Goal: Information Seeking & Learning: Learn about a topic

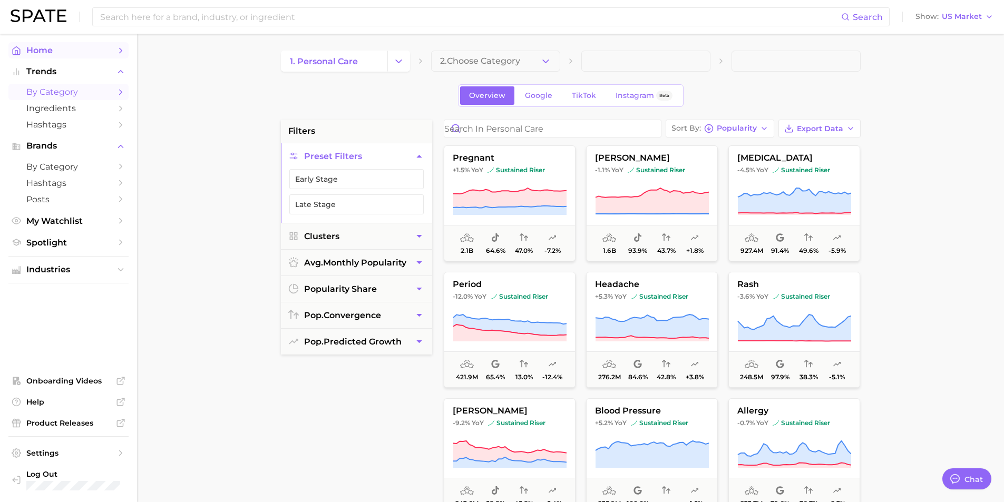
click at [34, 50] on span "Home" at bounding box center [68, 50] width 84 height 10
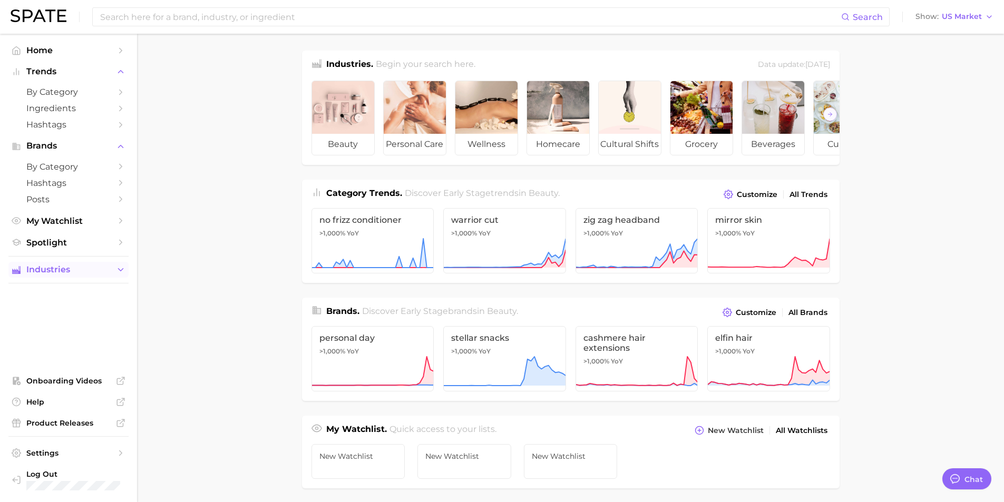
click at [122, 267] on icon "Sidebar" at bounding box center [120, 269] width 9 height 9
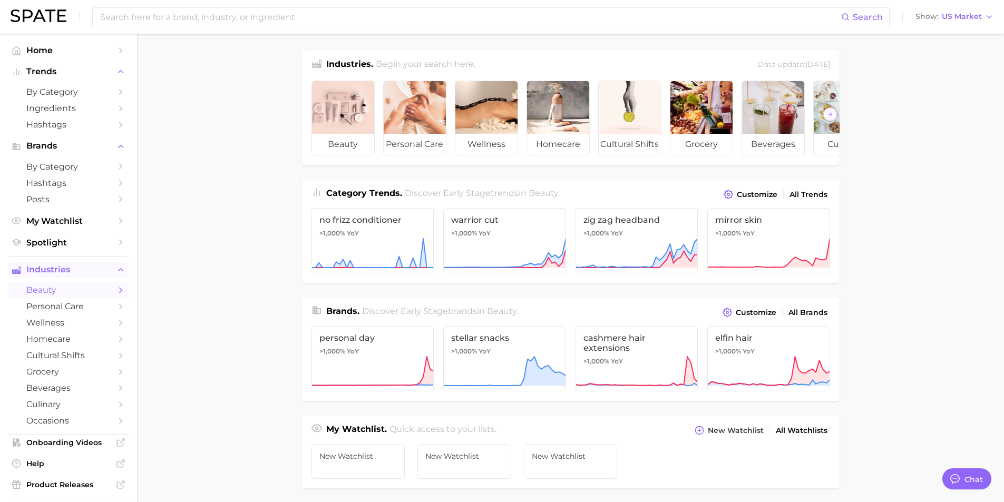
click at [37, 290] on span "beauty" at bounding box center [68, 290] width 84 height 10
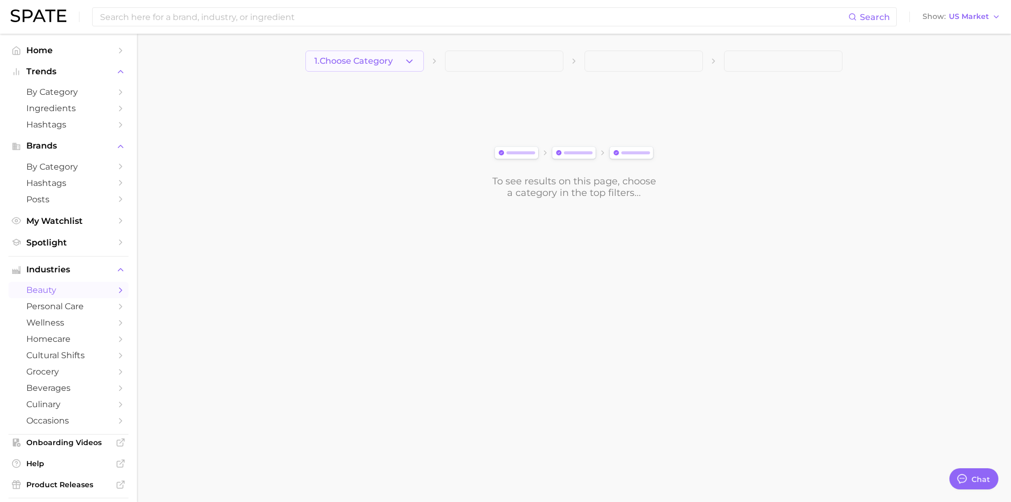
click at [407, 61] on icon "button" at bounding box center [409, 61] width 11 height 11
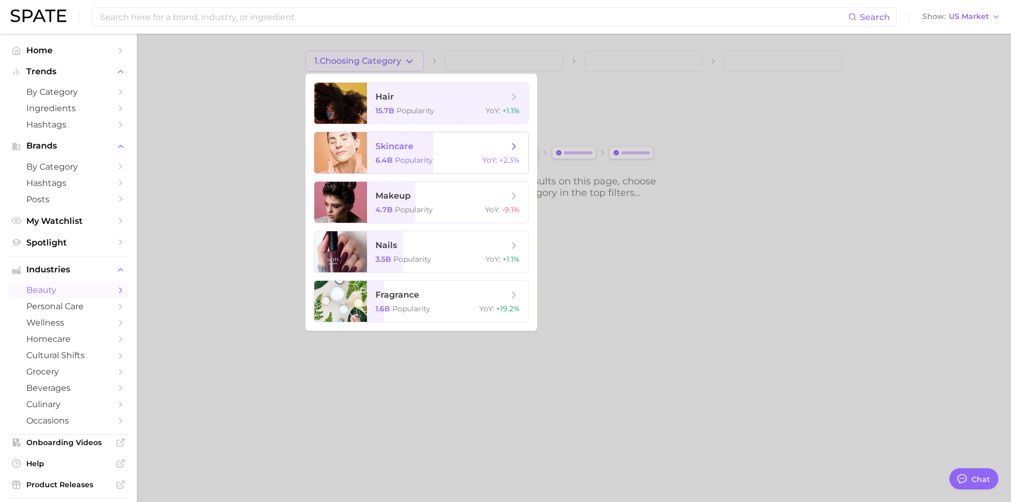
click at [389, 147] on span "skincare" at bounding box center [395, 146] width 38 height 10
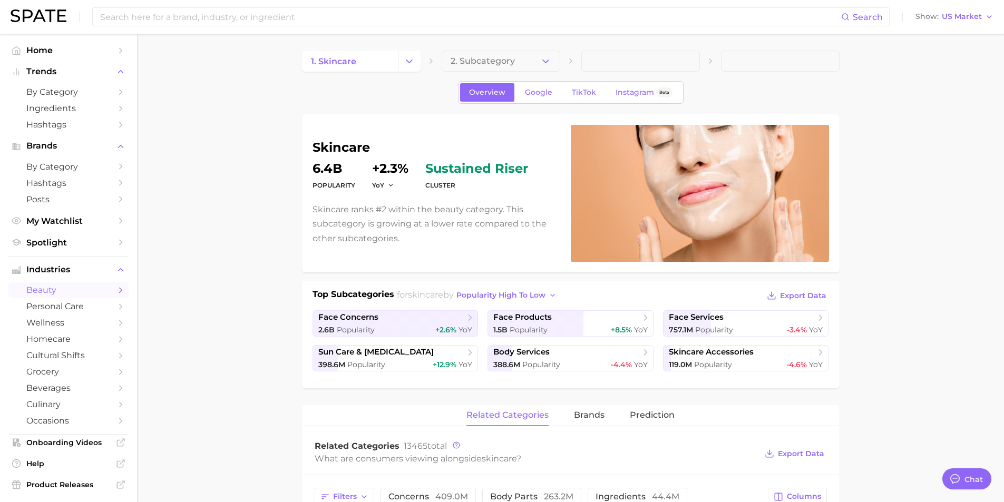
type textarea "x"
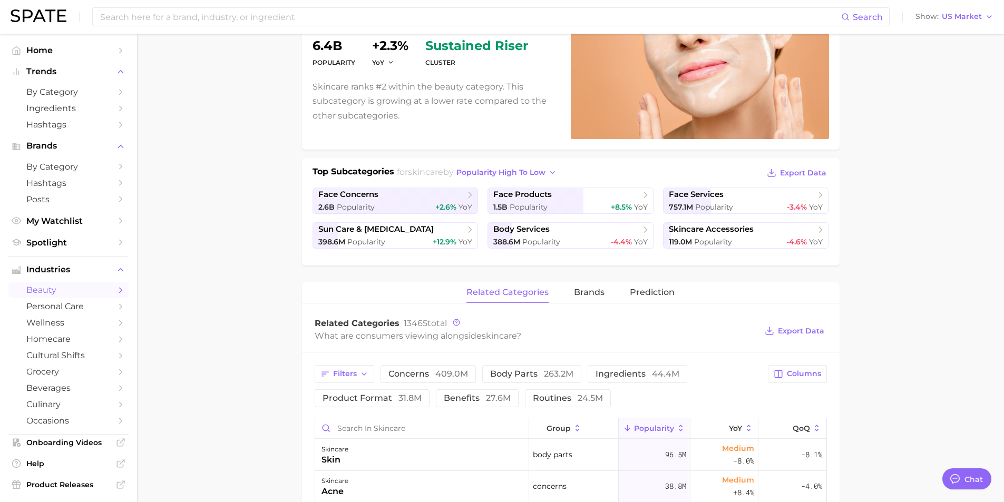
scroll to position [211, 0]
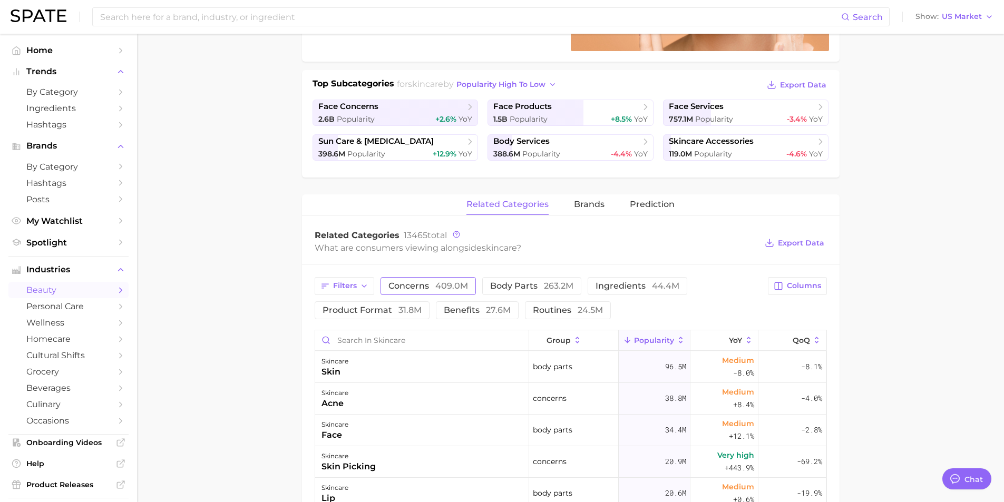
click at [437, 286] on span "409.0m" at bounding box center [451, 286] width 33 height 10
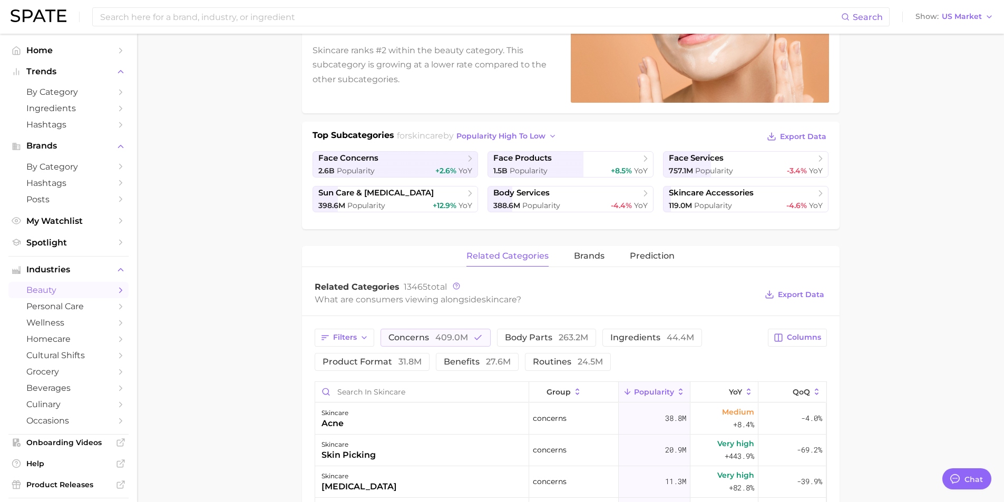
scroll to position [158, 0]
click at [430, 335] on span "concerns 409.0m" at bounding box center [428, 339] width 80 height 8
click at [652, 334] on span "44.4m" at bounding box center [665, 338] width 27 height 10
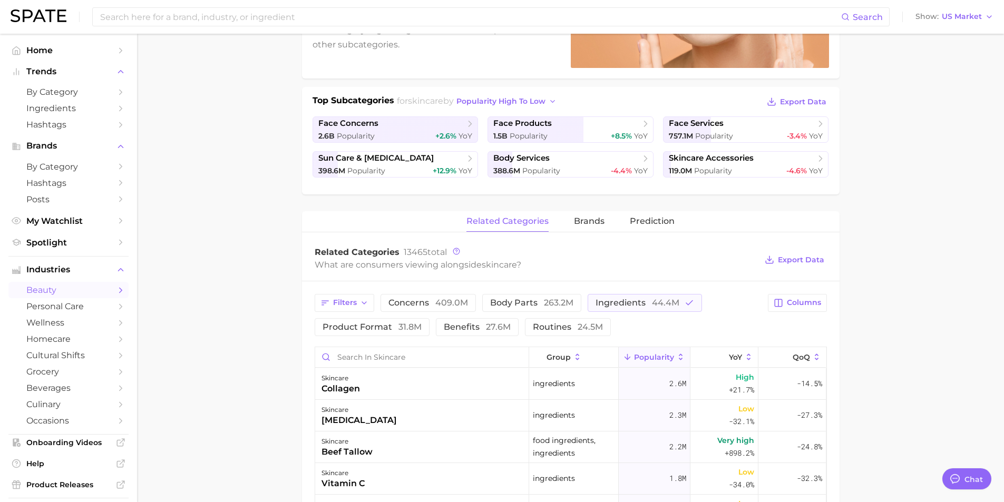
scroll to position [263, 0]
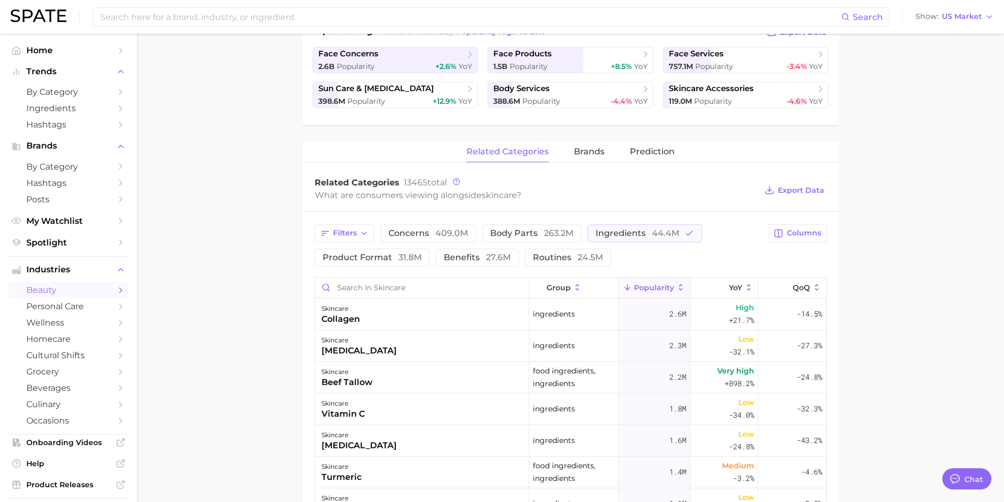
click at [791, 186] on main "1. skincare 2. Subcategory Overview Google TikTok Instagram Beta skincare Popul…" at bounding box center [570, 307] width 867 height 1074
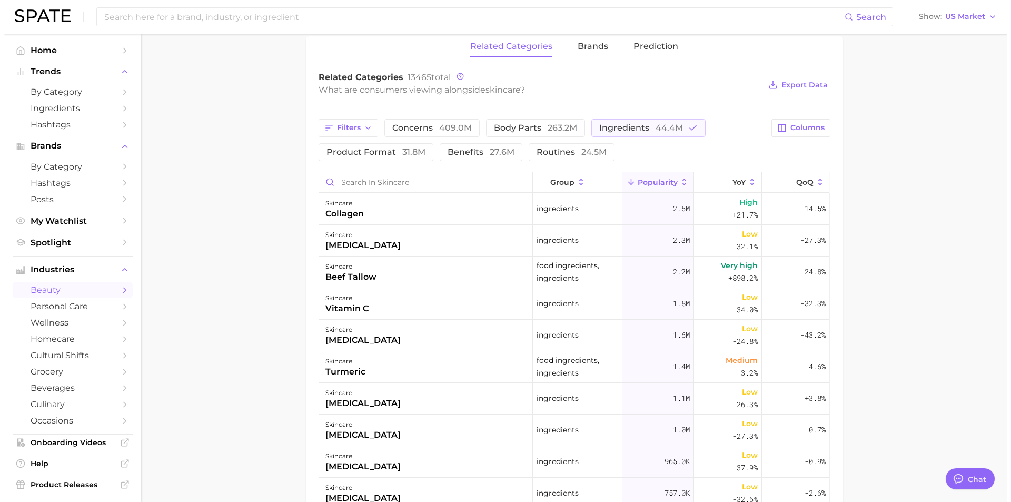
scroll to position [421, 0]
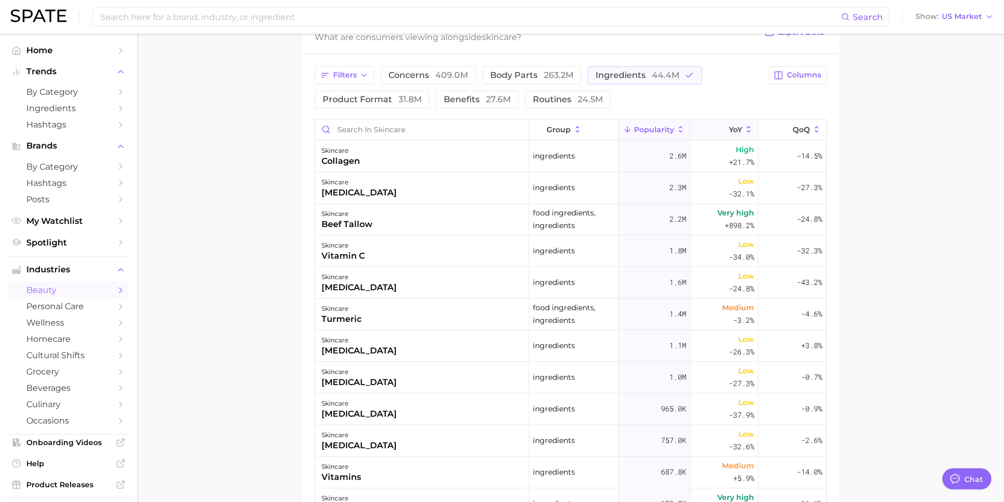
click at [733, 127] on span "YoY" at bounding box center [735, 129] width 13 height 8
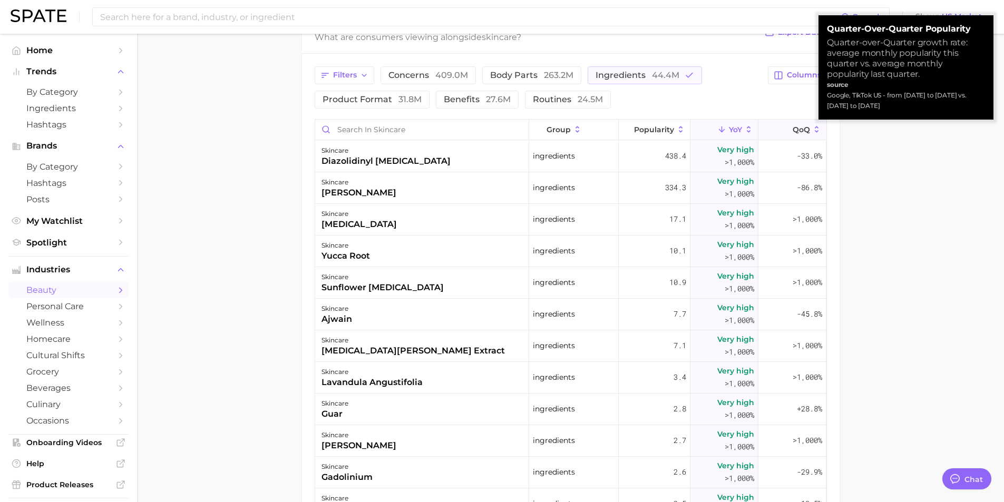
click at [791, 130] on span "QoQ" at bounding box center [800, 129] width 17 height 8
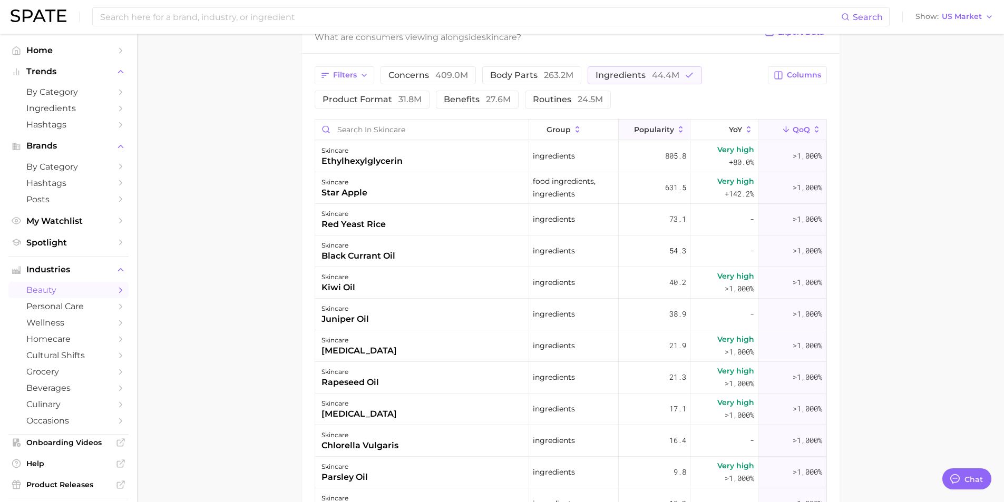
click at [637, 125] on span "Popularity" at bounding box center [654, 129] width 40 height 8
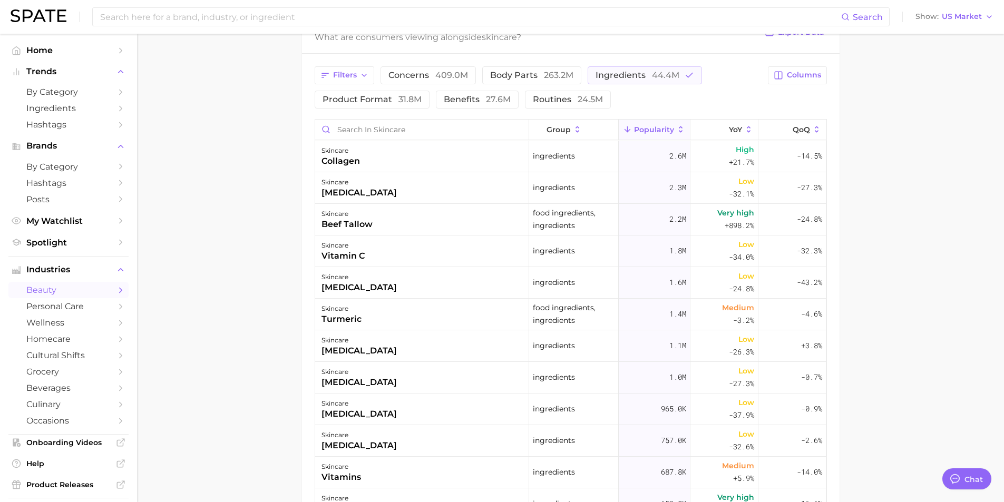
click at [791, 127] on main "1. skincare 2. Subcategory Overview Google TikTok Instagram Beta skincare Popul…" at bounding box center [570, 149] width 867 height 1074
click at [330, 158] on div "collagen" at bounding box center [340, 161] width 38 height 13
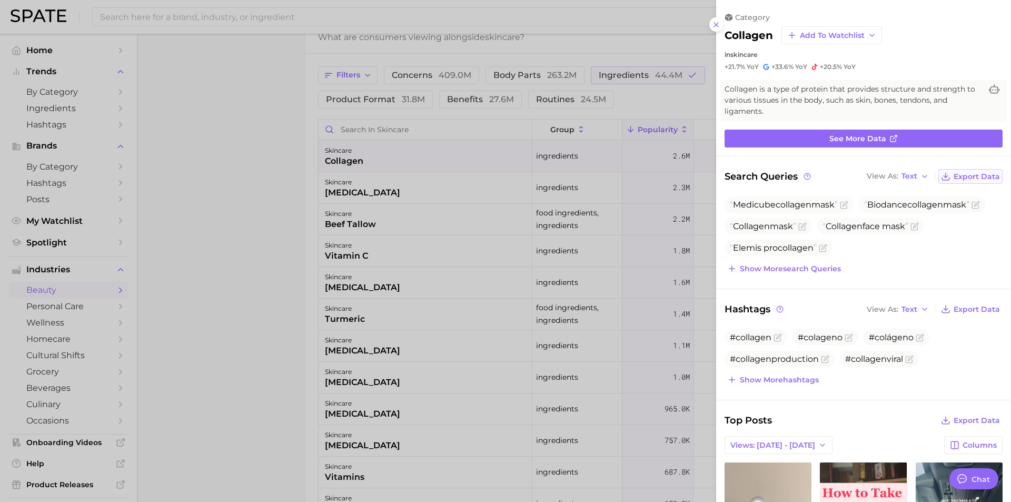
scroll to position [0, 0]
click at [791, 173] on icon "button" at bounding box center [925, 176] width 8 height 8
click at [791, 205] on button "Table" at bounding box center [922, 212] width 116 height 19
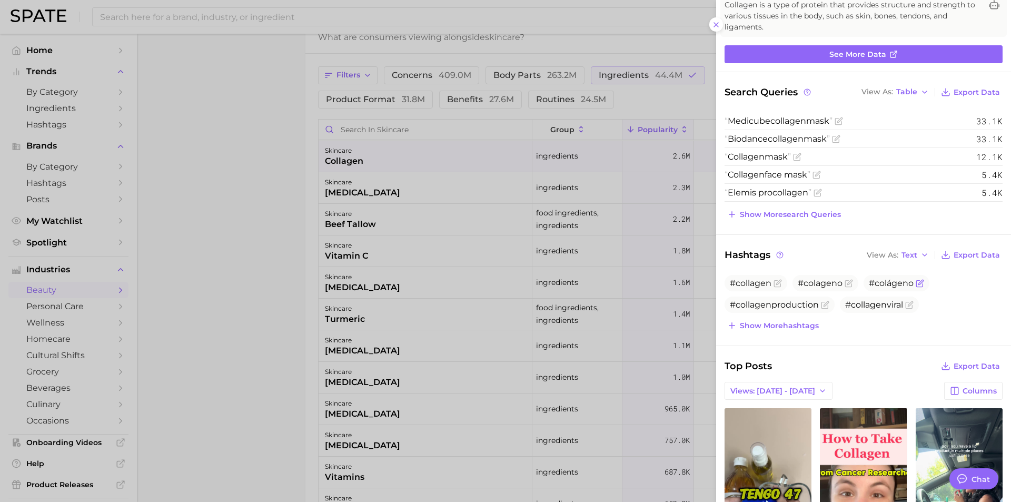
scroll to position [105, 0]
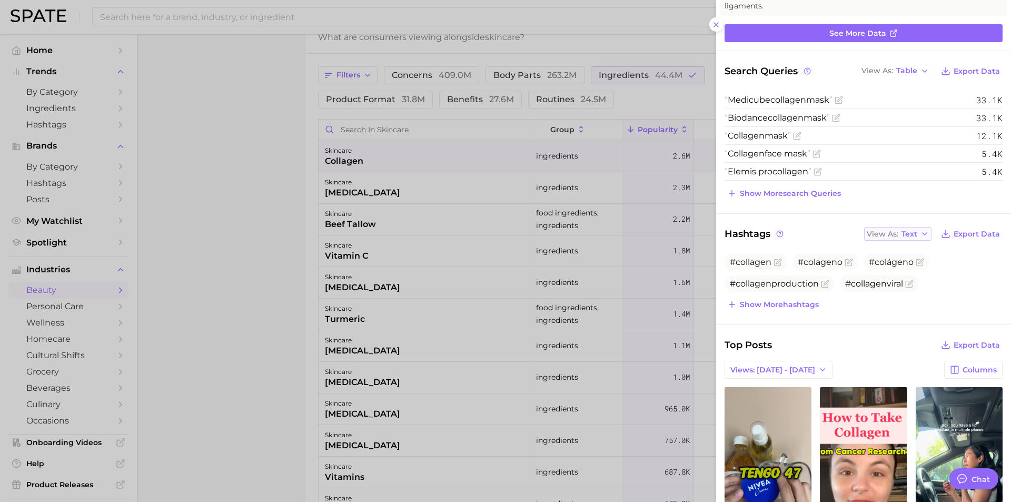
click at [791, 233] on icon "button" at bounding box center [925, 234] width 8 height 8
click at [791, 264] on button "Table" at bounding box center [922, 270] width 116 height 19
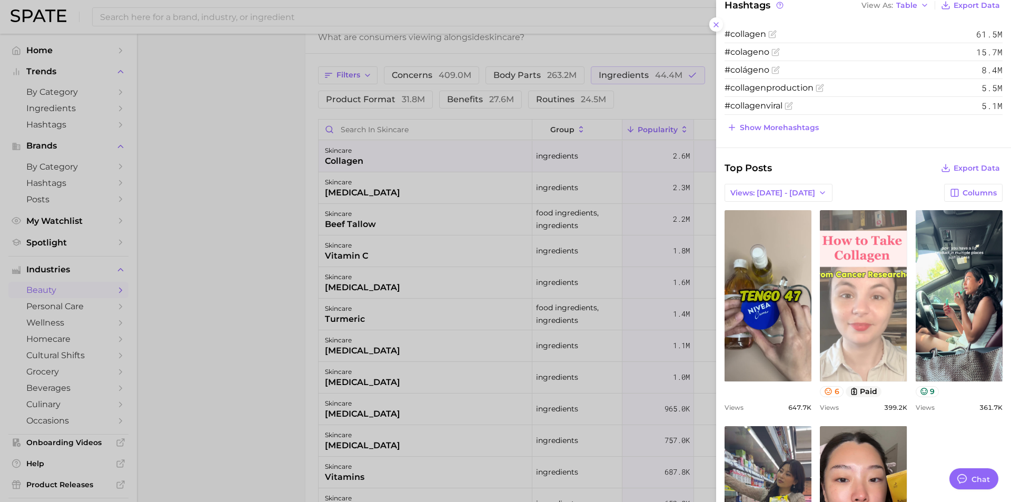
scroll to position [369, 0]
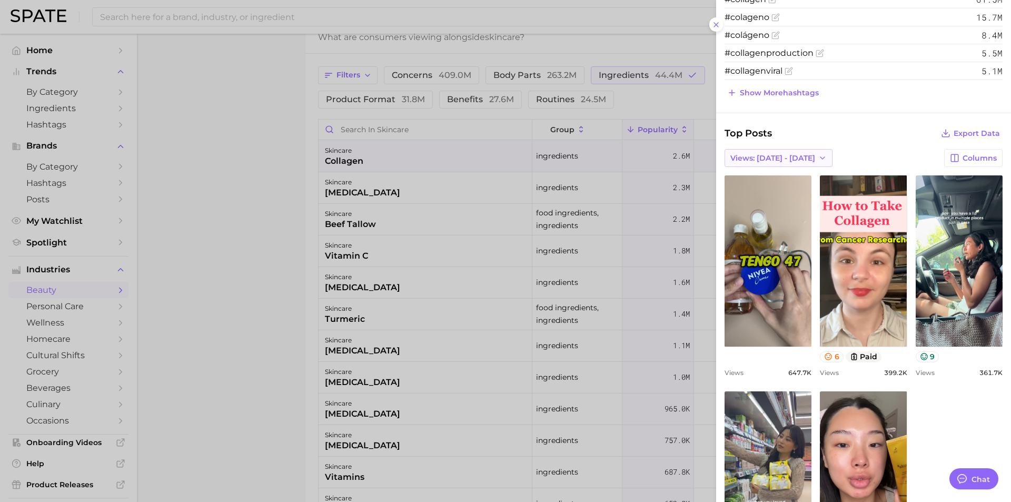
click at [791, 157] on icon "button" at bounding box center [823, 158] width 8 height 8
click at [747, 196] on span "Total Views" at bounding box center [751, 196] width 43 height 9
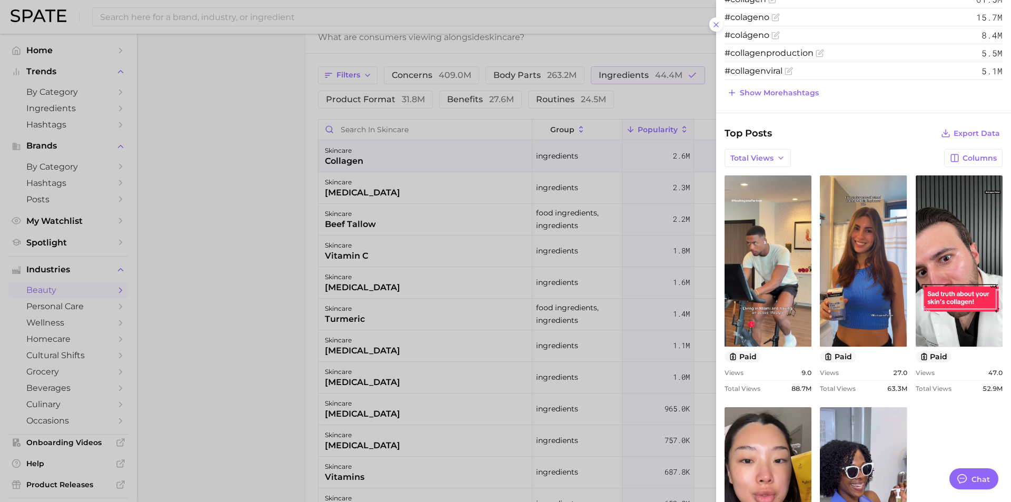
scroll to position [0, 0]
click at [791, 158] on icon "button" at bounding box center [954, 157] width 9 height 9
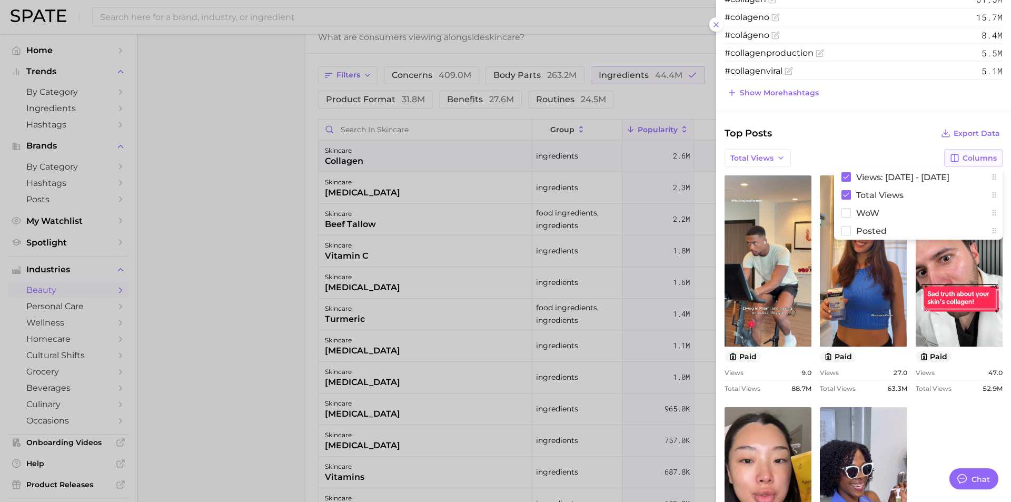
click at [791, 158] on icon "button" at bounding box center [954, 157] width 9 height 9
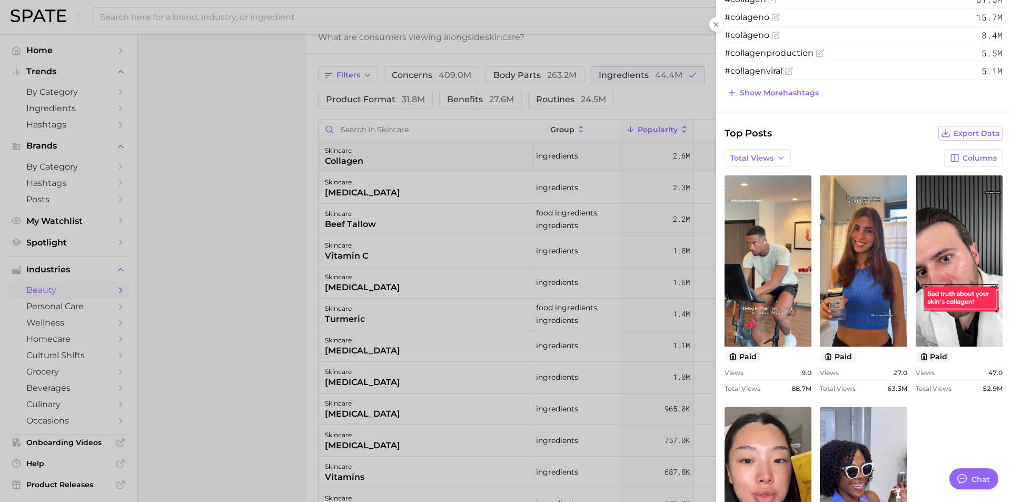
click at [791, 132] on span "Export Data" at bounding box center [977, 133] width 46 height 9
click at [233, 159] on div at bounding box center [505, 251] width 1011 height 502
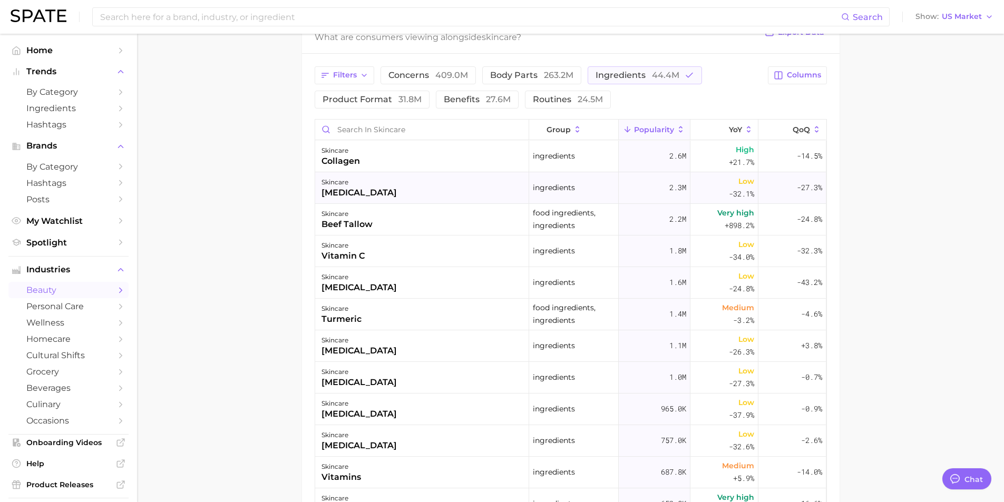
click at [330, 187] on div "[MEDICAL_DATA]" at bounding box center [358, 192] width 75 height 13
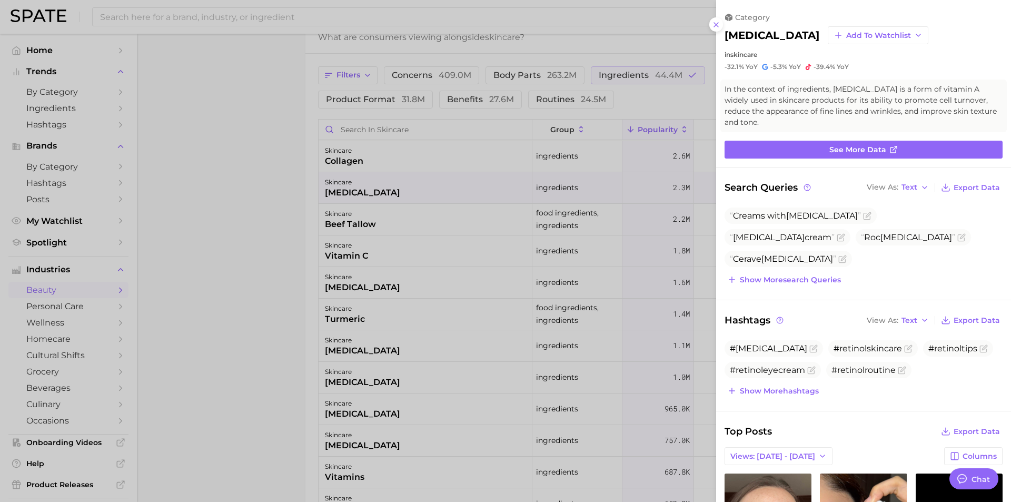
click at [210, 234] on div at bounding box center [505, 251] width 1011 height 502
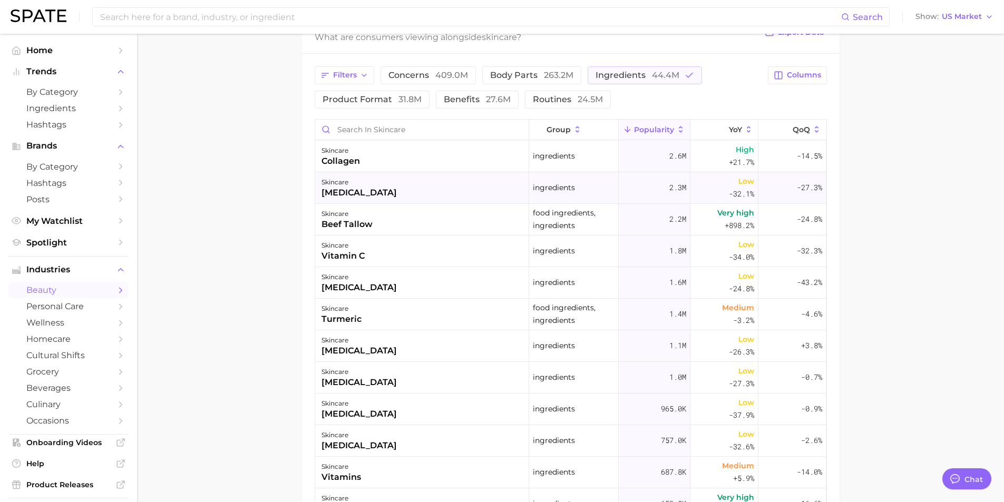
click at [326, 192] on div "[MEDICAL_DATA]" at bounding box center [358, 192] width 75 height 13
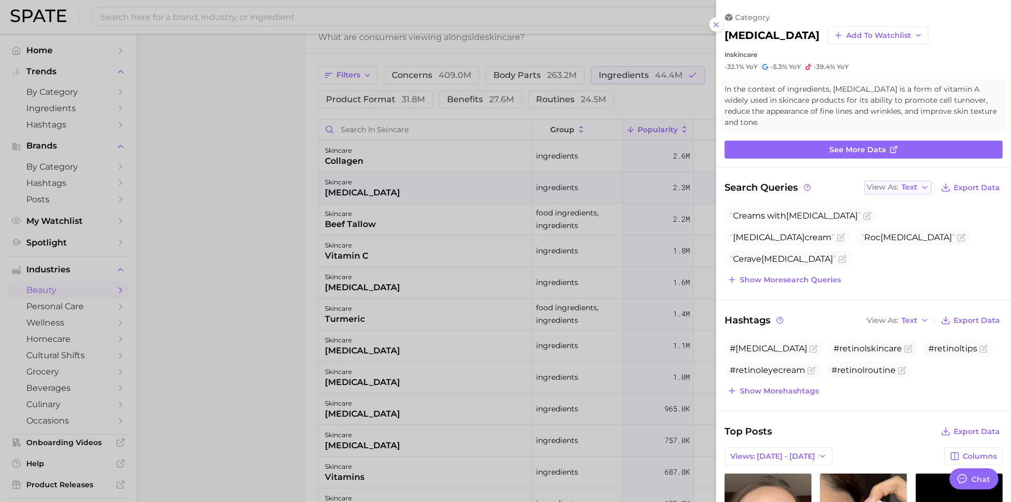
click at [791, 187] on icon "button" at bounding box center [925, 187] width 8 height 8
click at [791, 223] on span "Table" at bounding box center [892, 224] width 21 height 9
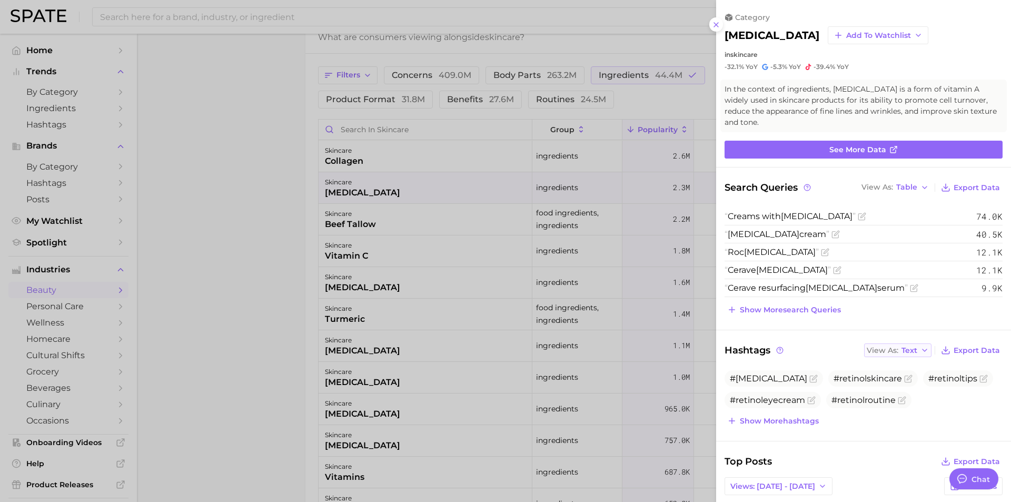
click at [791, 348] on icon "button" at bounding box center [925, 350] width 8 height 8
click at [791, 383] on button "Table" at bounding box center [922, 386] width 116 height 19
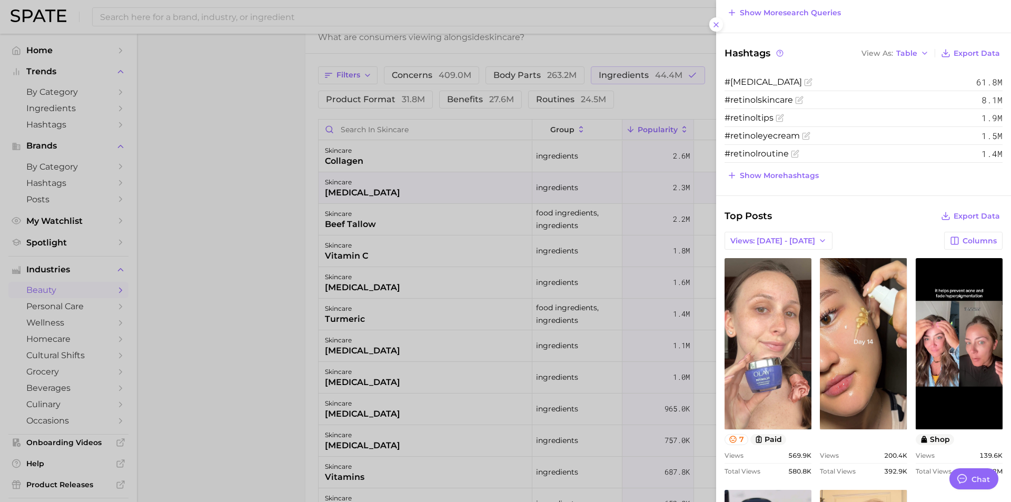
scroll to position [316, 0]
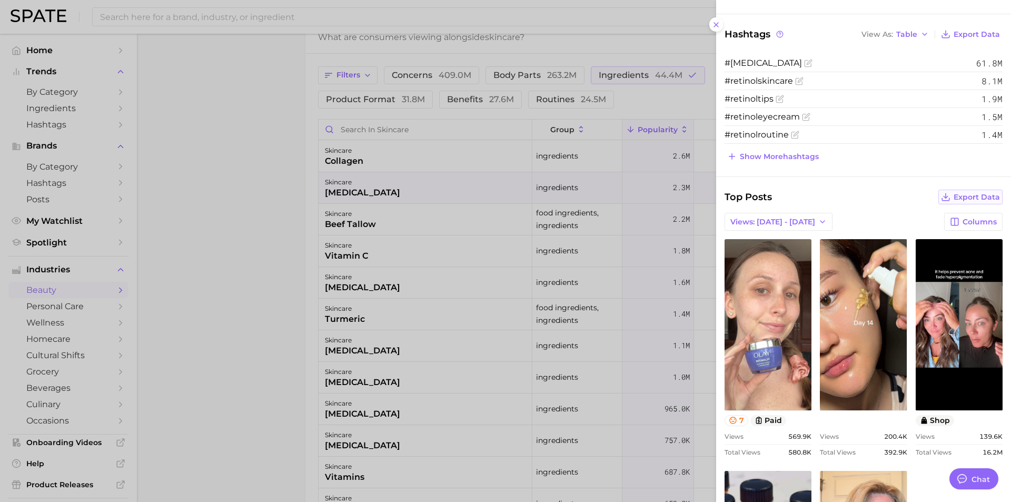
click at [791, 196] on span "Export Data" at bounding box center [977, 197] width 46 height 9
click at [190, 185] on div at bounding box center [505, 251] width 1011 height 502
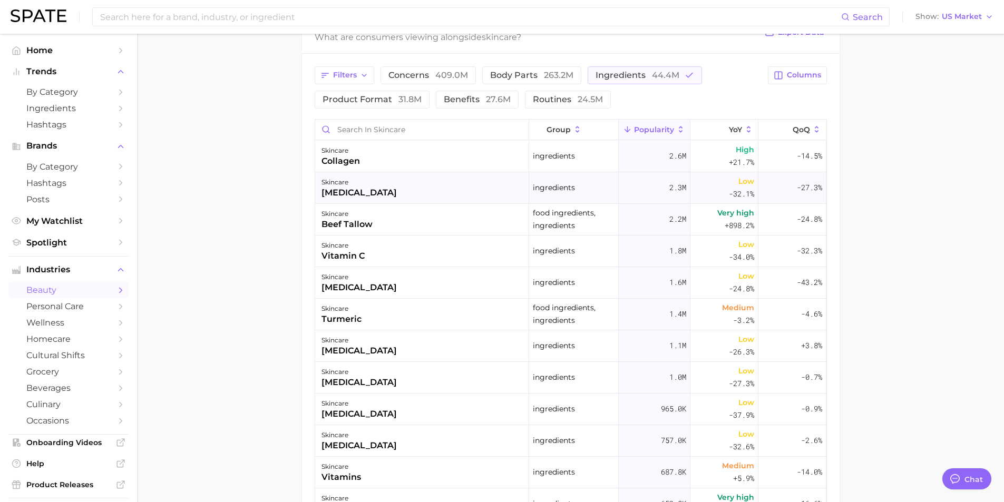
click at [333, 189] on div "[MEDICAL_DATA]" at bounding box center [358, 192] width 75 height 13
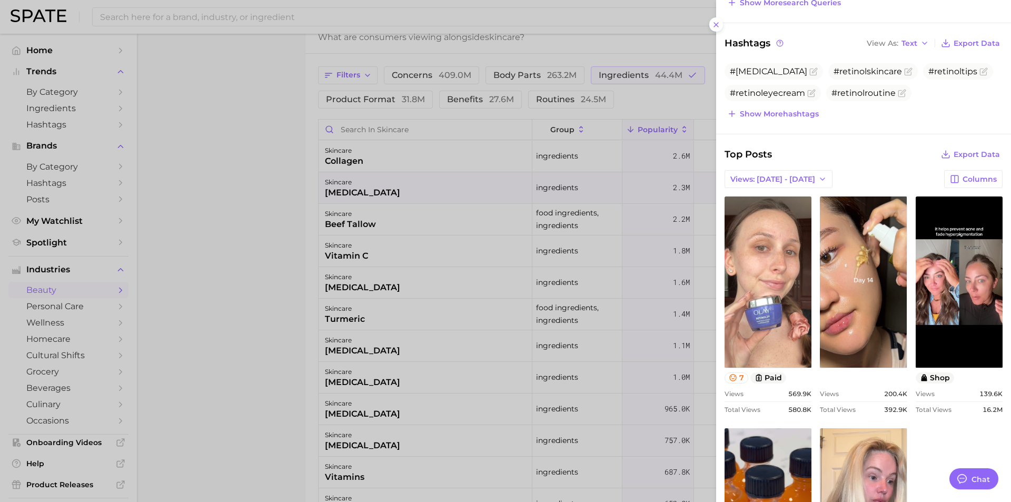
scroll to position [276, 0]
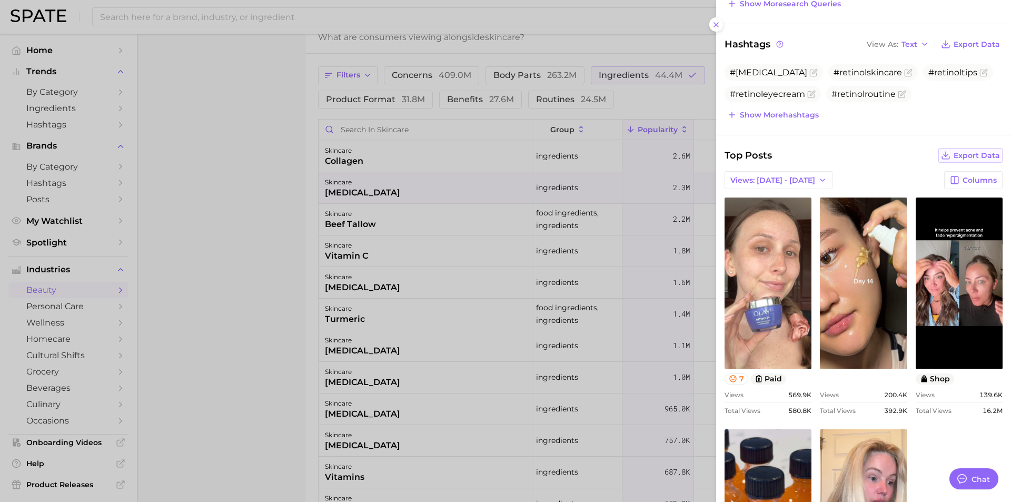
click at [791, 156] on icon at bounding box center [945, 155] width 9 height 9
click at [791, 182] on icon "button" at bounding box center [823, 180] width 8 height 8
click at [760, 219] on span "Total Views" at bounding box center [751, 218] width 43 height 9
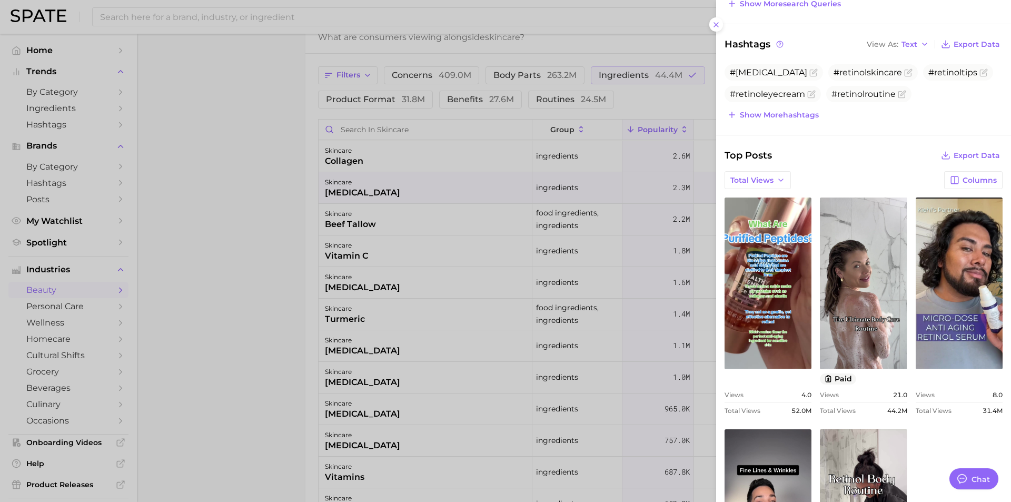
scroll to position [0, 0]
click at [342, 154] on div at bounding box center [505, 251] width 1011 height 502
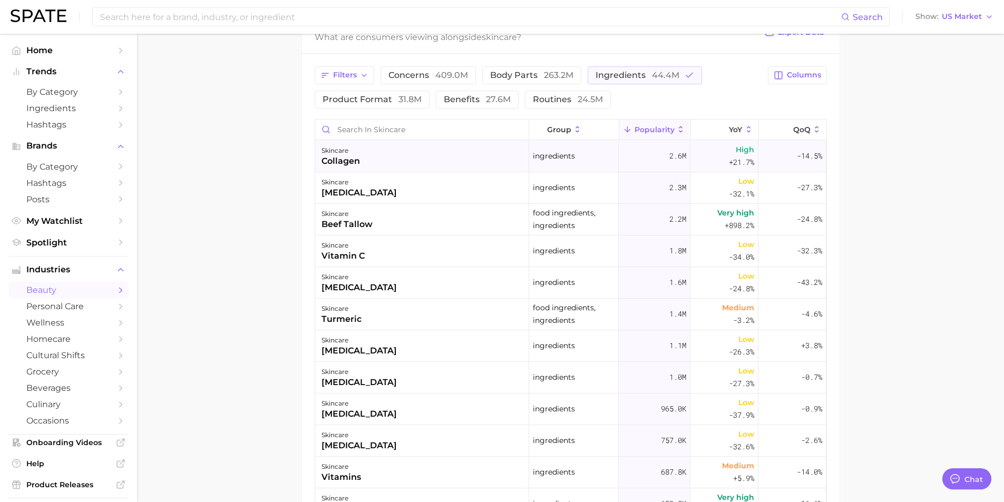
click at [334, 158] on div "collagen" at bounding box center [340, 161] width 38 height 13
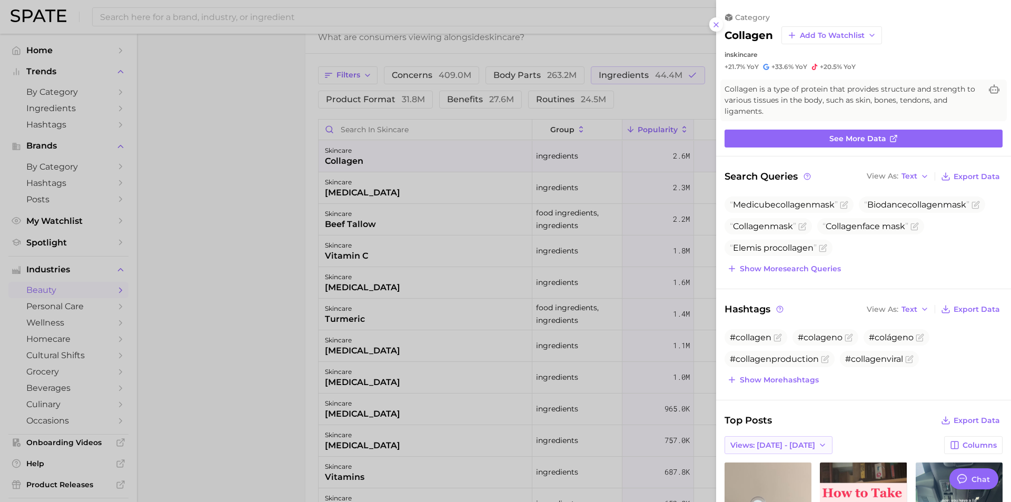
click at [791, 397] on polyline "button" at bounding box center [823, 445] width 4 height 2
click at [773, 397] on button "Total Views" at bounding box center [783, 483] width 116 height 19
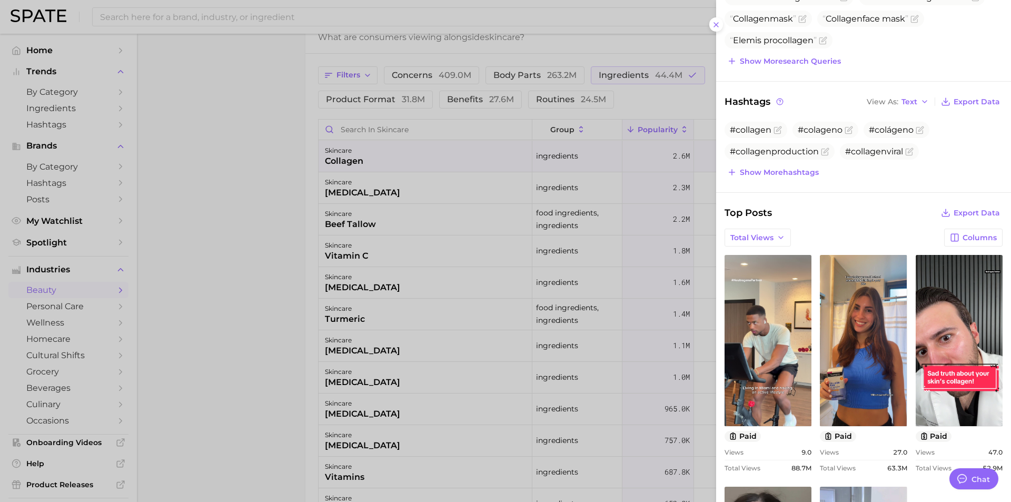
scroll to position [223, 0]
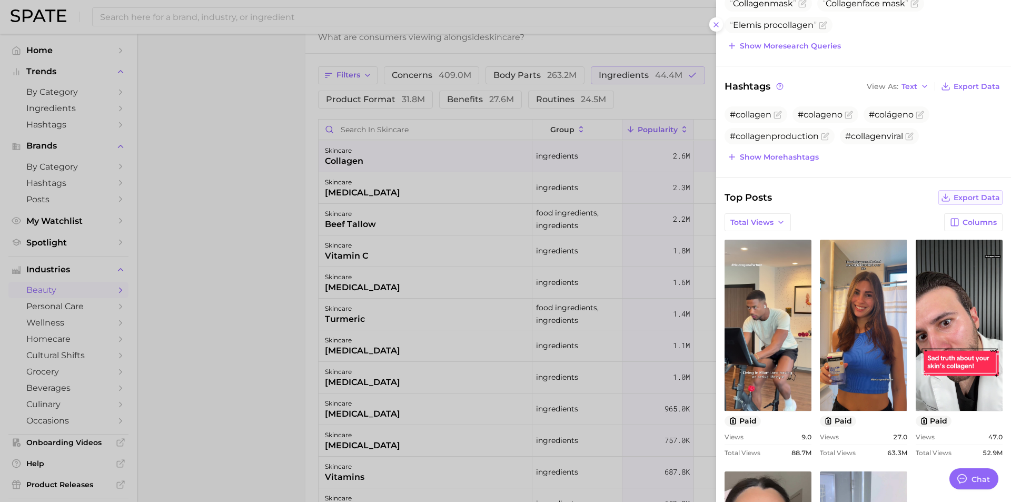
click at [791, 194] on icon at bounding box center [945, 197] width 9 height 9
click at [791, 197] on span "Export Data" at bounding box center [977, 197] width 46 height 9
click at [252, 185] on div at bounding box center [505, 251] width 1011 height 502
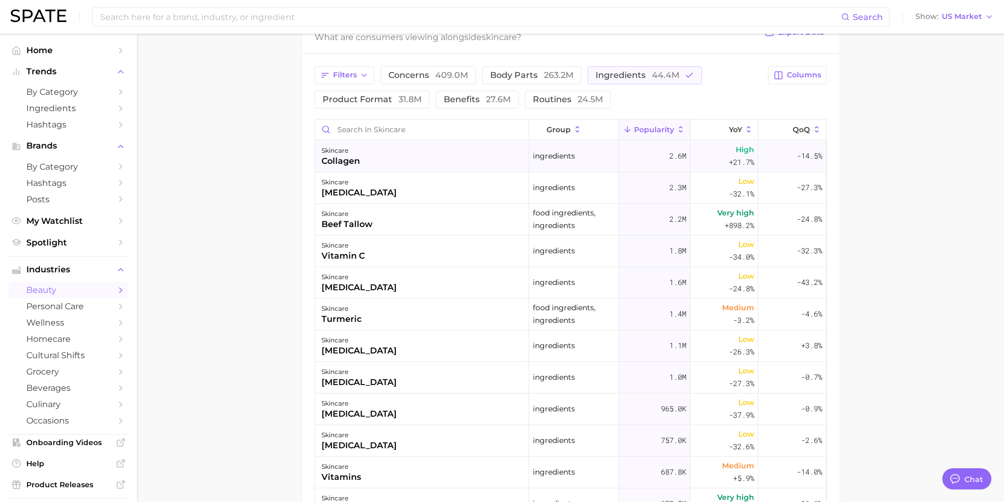
click at [344, 160] on div "collagen" at bounding box center [340, 161] width 38 height 13
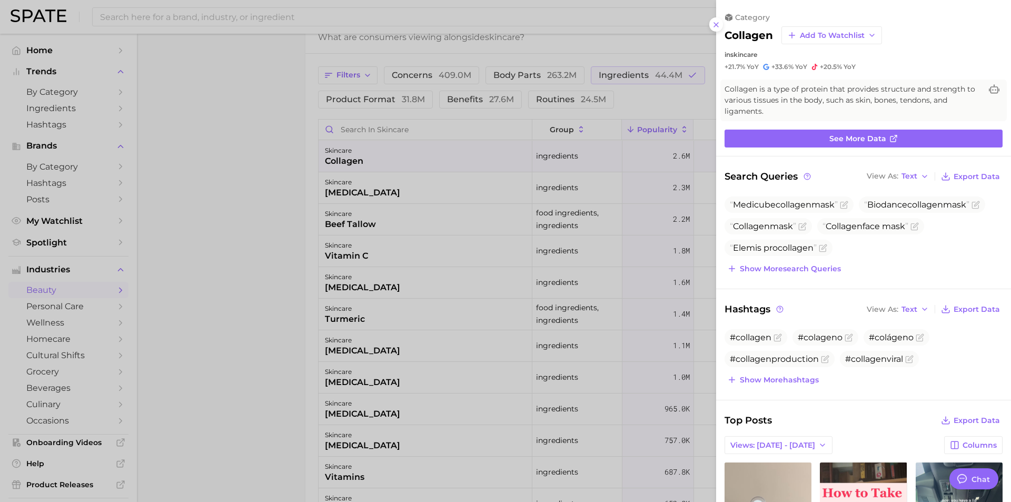
scroll to position [0, 0]
click at [791, 397] on button "Views: [DATE] - [DATE]" at bounding box center [779, 445] width 108 height 18
click at [758, 397] on span "Total Views" at bounding box center [751, 483] width 43 height 9
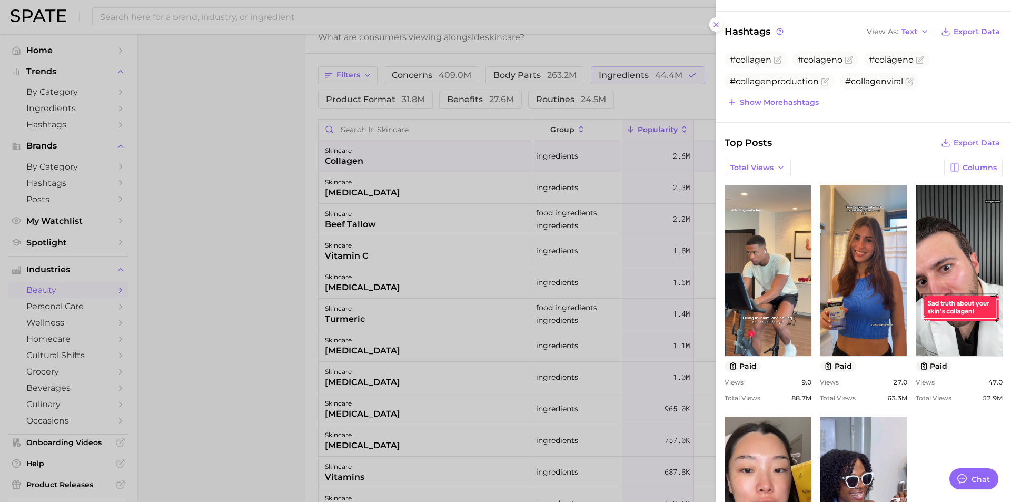
scroll to position [303, 0]
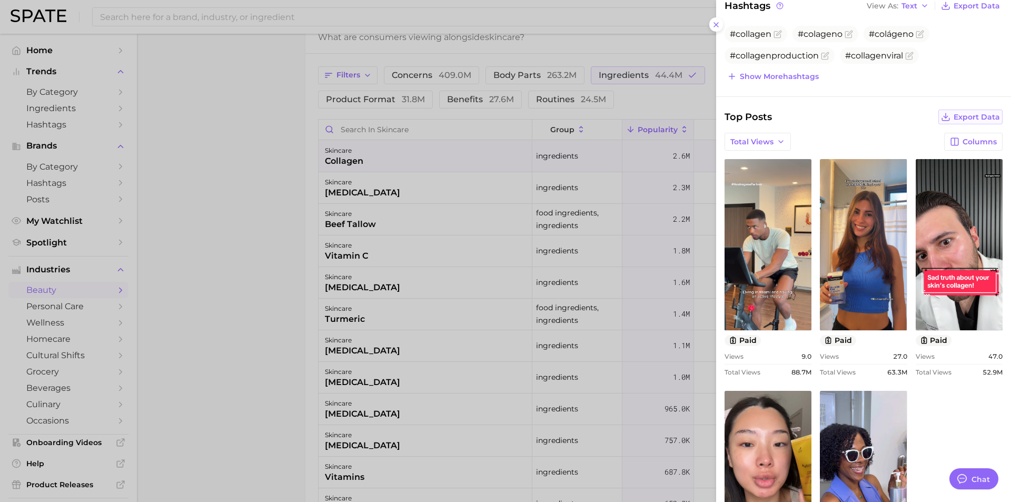
click at [791, 119] on span "Export Data" at bounding box center [977, 117] width 46 height 9
click at [339, 193] on div at bounding box center [505, 251] width 1011 height 502
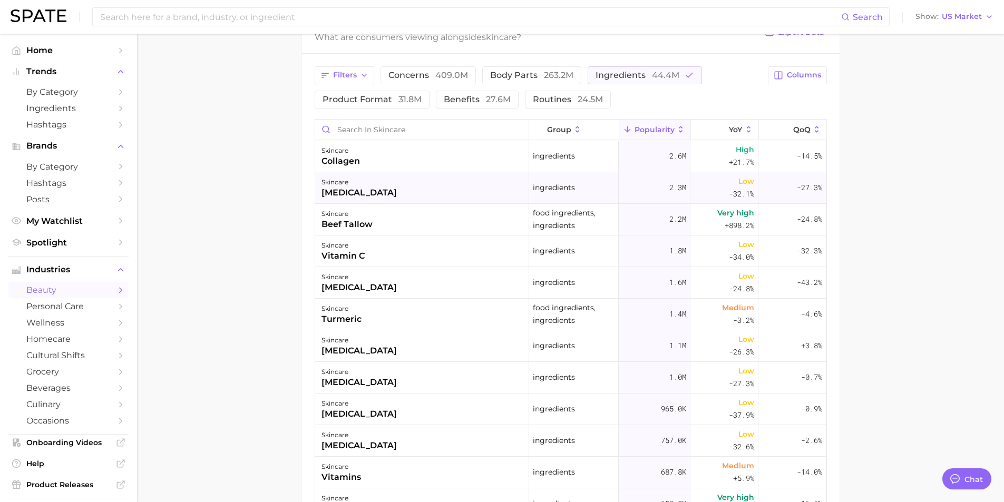
click at [342, 190] on div "[MEDICAL_DATA]" at bounding box center [358, 192] width 75 height 13
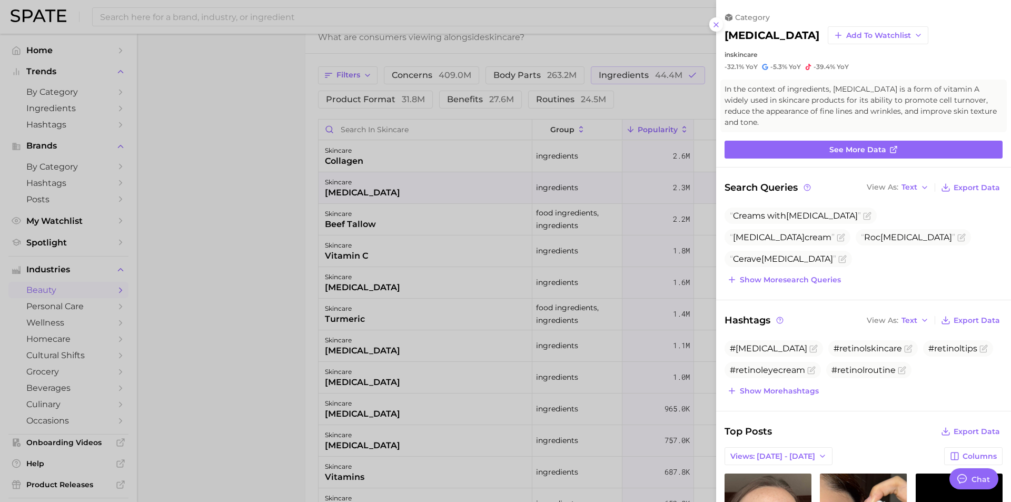
scroll to position [0, 0]
click at [791, 397] on button "Views: [DATE] - [DATE]" at bounding box center [779, 456] width 108 height 18
click at [755, 397] on span "Total Views" at bounding box center [751, 494] width 43 height 9
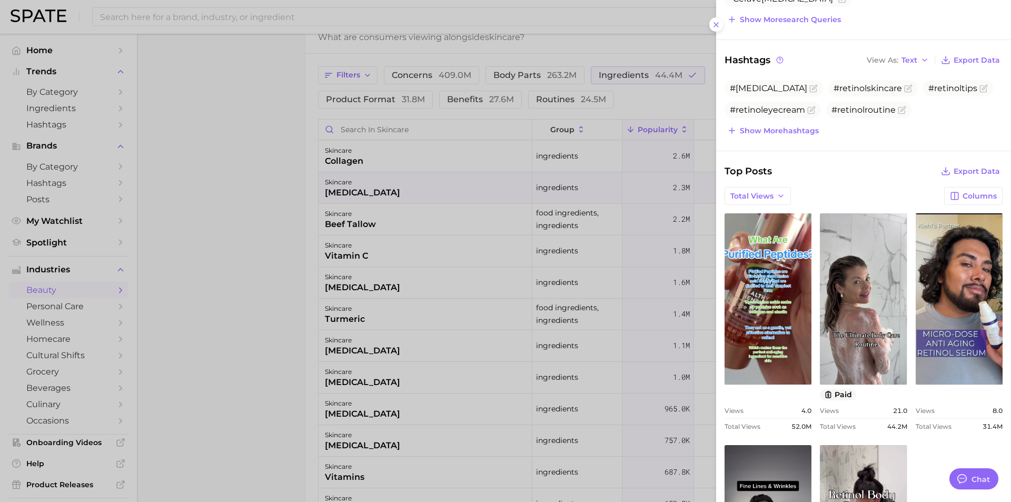
scroll to position [262, 0]
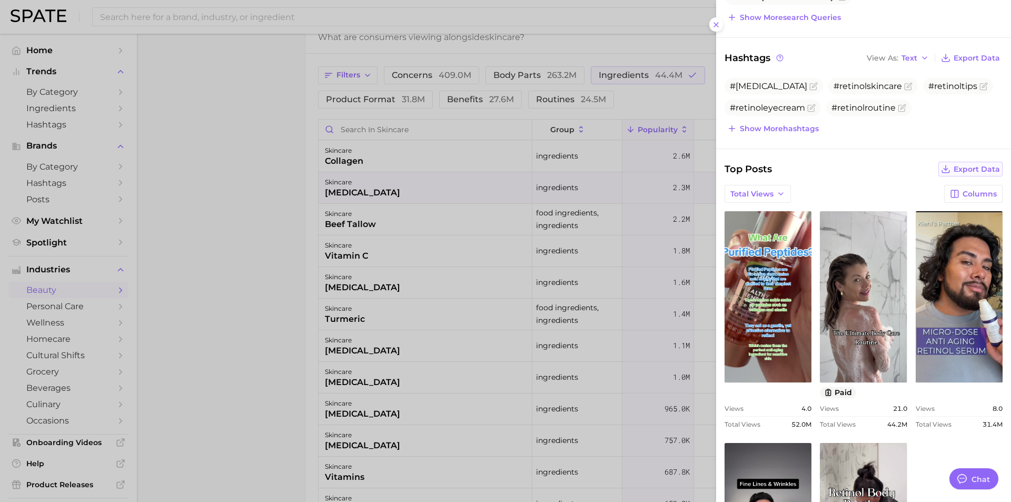
click at [791, 171] on icon at bounding box center [945, 168] width 9 height 9
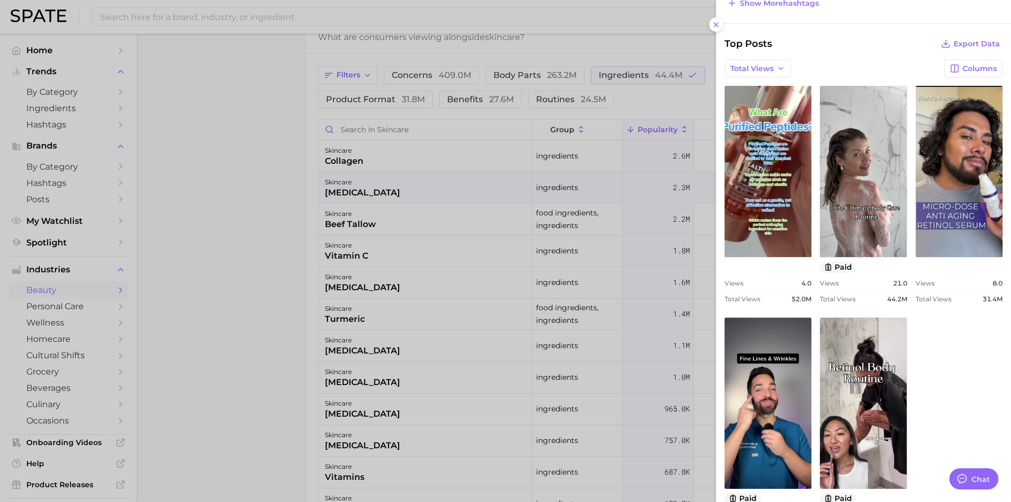
scroll to position [456, 0]
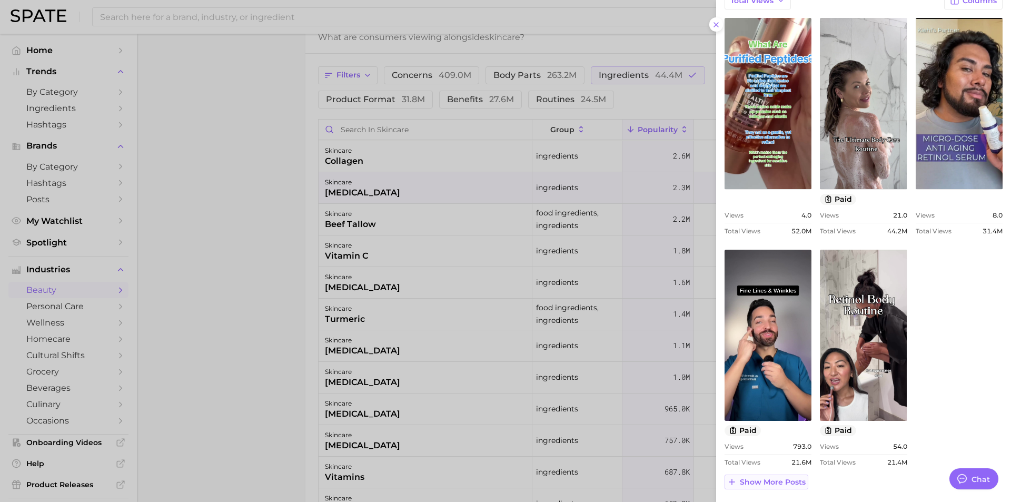
click at [733, 397] on icon at bounding box center [731, 481] width 9 height 9
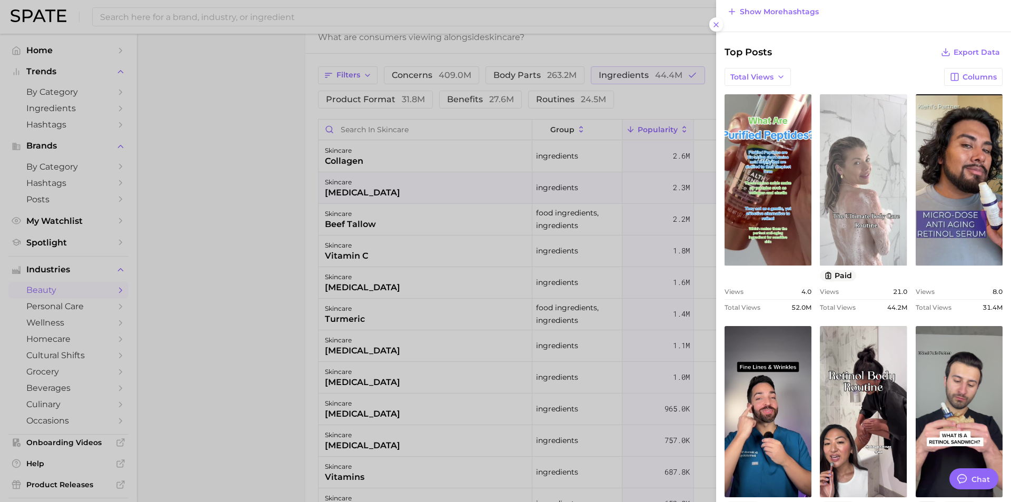
scroll to position [403, 0]
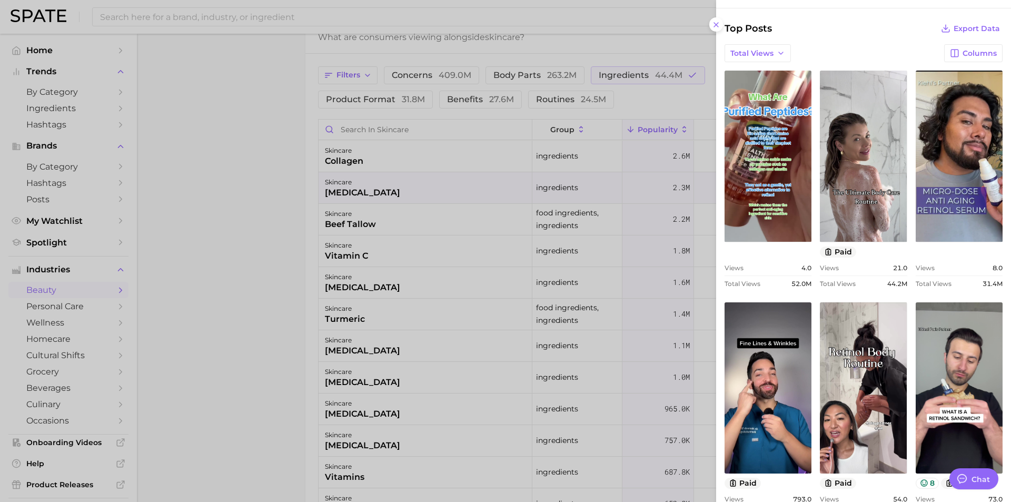
click at [338, 219] on div at bounding box center [505, 251] width 1011 height 502
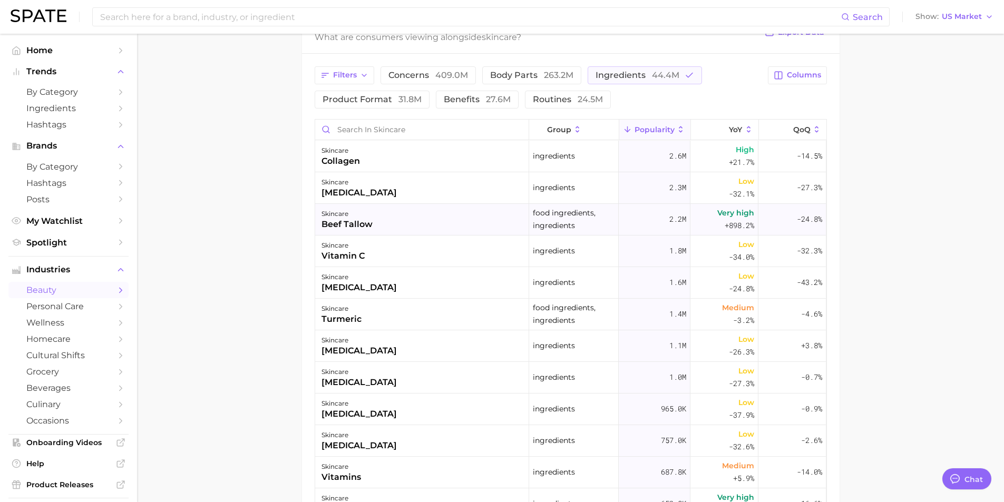
click at [345, 222] on div "beef tallow" at bounding box center [346, 224] width 51 height 13
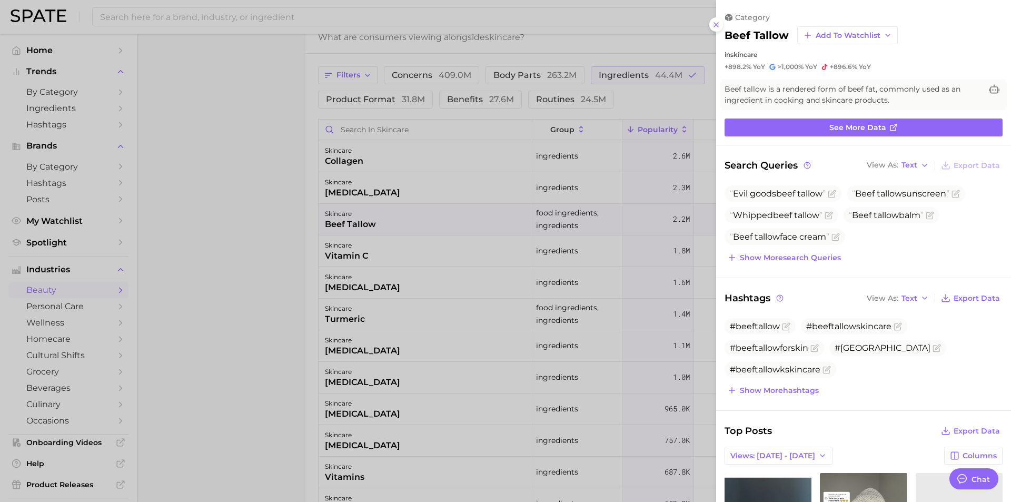
scroll to position [0, 0]
click at [791, 165] on icon "button" at bounding box center [925, 165] width 8 height 8
click at [791, 200] on span "Table" at bounding box center [892, 202] width 21 height 9
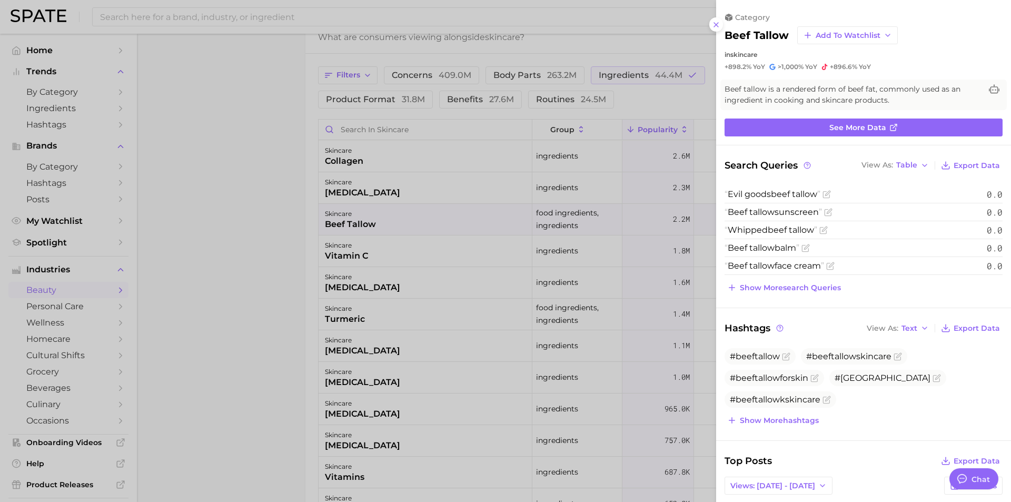
drag, startPoint x: 983, startPoint y: 194, endPoint x: 956, endPoint y: 179, distance: 30.9
click at [791, 194] on span "0.0" at bounding box center [995, 194] width 16 height 11
click at [791, 165] on polyline "button" at bounding box center [925, 165] width 4 height 2
click at [791, 397] on icon "button" at bounding box center [823, 485] width 8 height 8
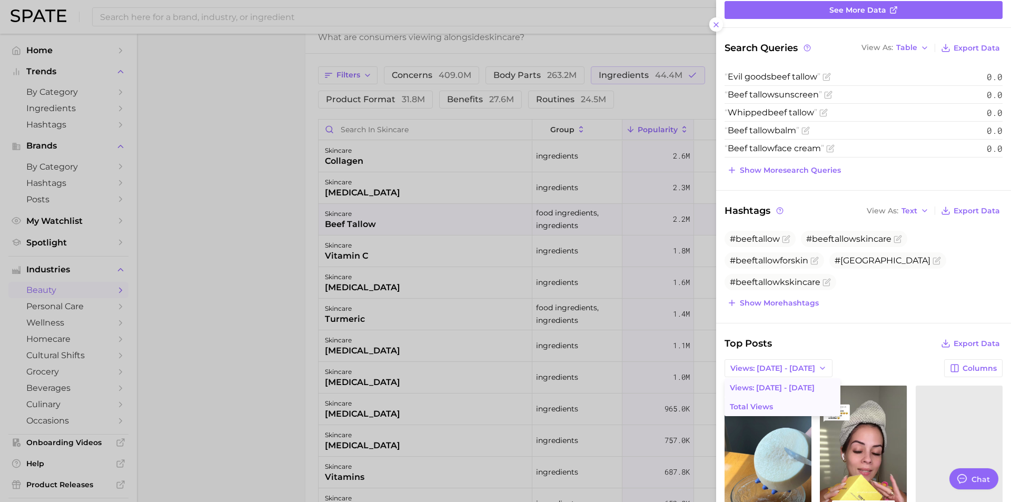
scroll to position [118, 0]
click at [744, 397] on span "Total Views" at bounding box center [751, 406] width 43 height 9
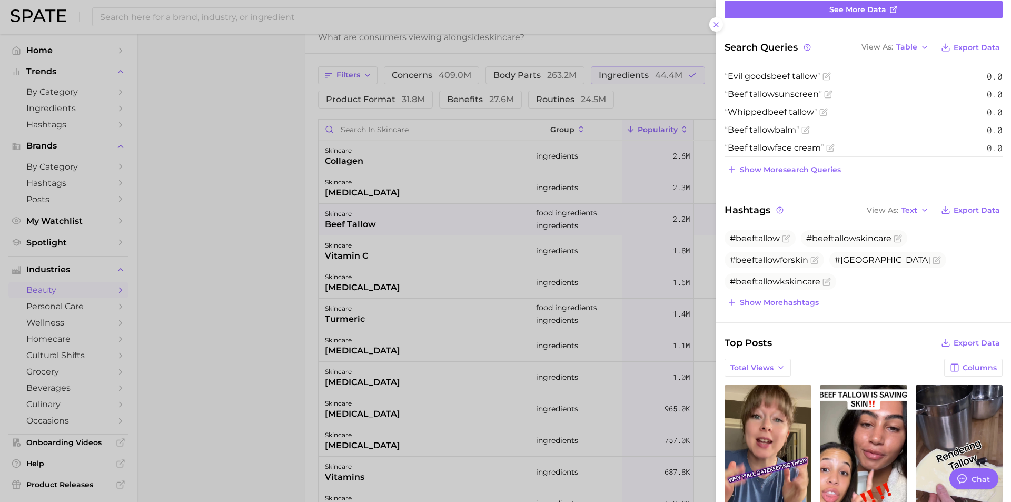
scroll to position [0, 0]
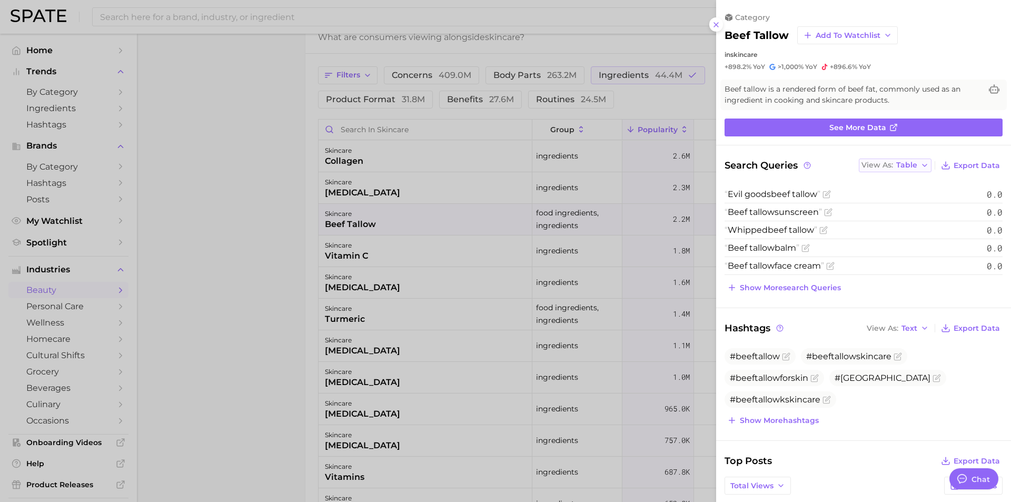
click at [791, 163] on icon "button" at bounding box center [925, 165] width 8 height 8
click at [791, 182] on span "Text" at bounding box center [885, 183] width 16 height 9
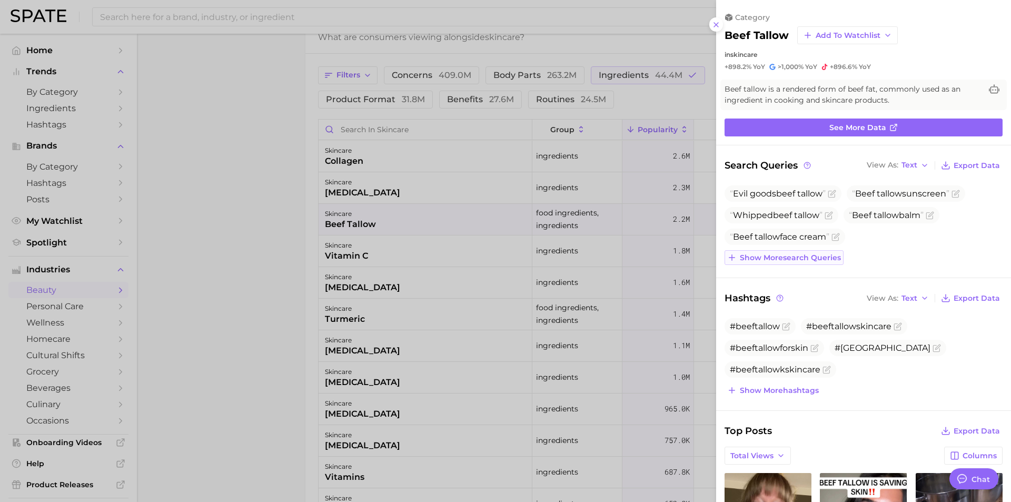
click at [732, 257] on icon at bounding box center [731, 257] width 9 height 9
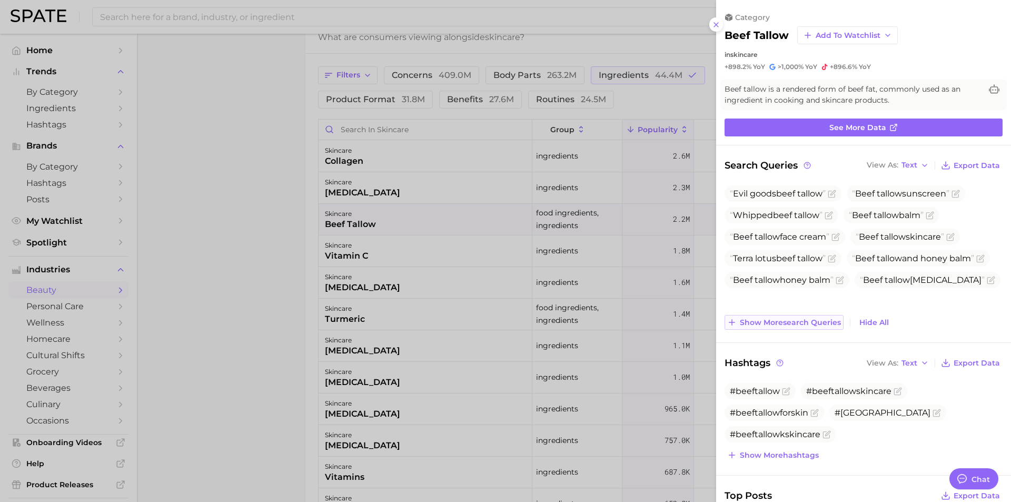
click at [731, 323] on icon at bounding box center [731, 322] width 9 height 9
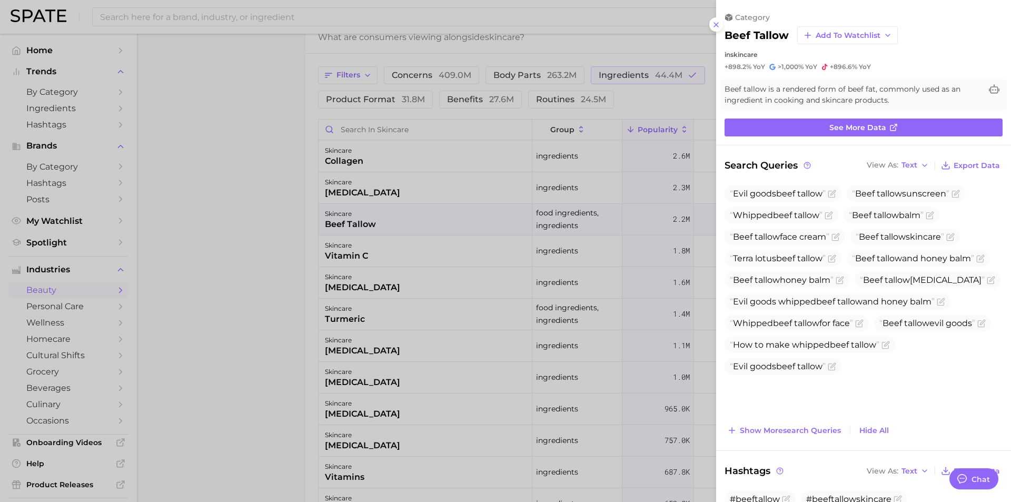
click at [368, 151] on div at bounding box center [505, 251] width 1011 height 502
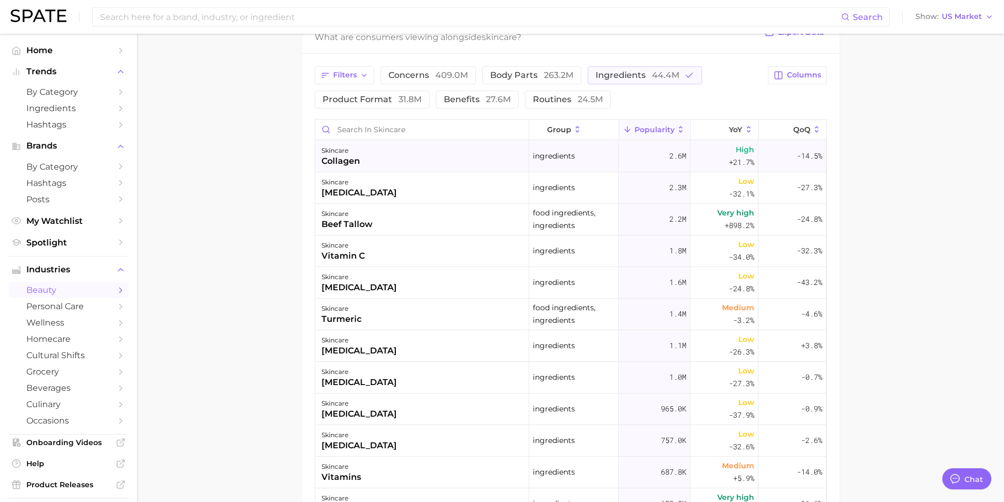
click at [348, 153] on div "skincare" at bounding box center [340, 150] width 38 height 13
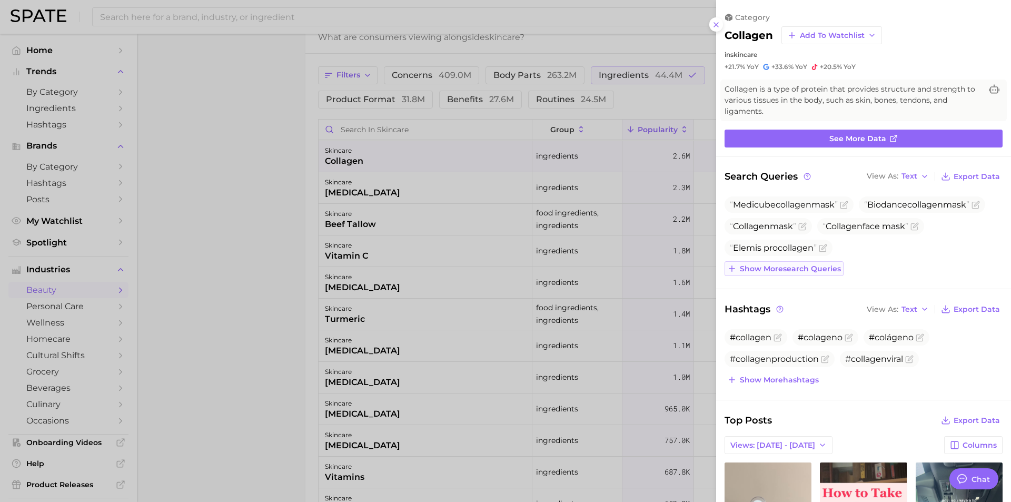
click at [736, 267] on icon at bounding box center [731, 268] width 9 height 9
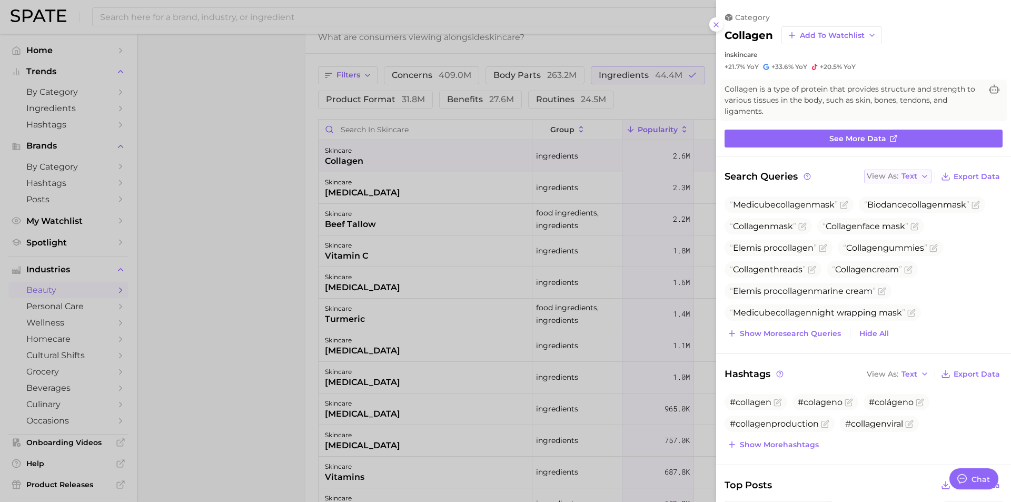
click at [791, 177] on icon "button" at bounding box center [925, 176] width 8 height 8
click at [791, 211] on span "Table" at bounding box center [892, 213] width 21 height 9
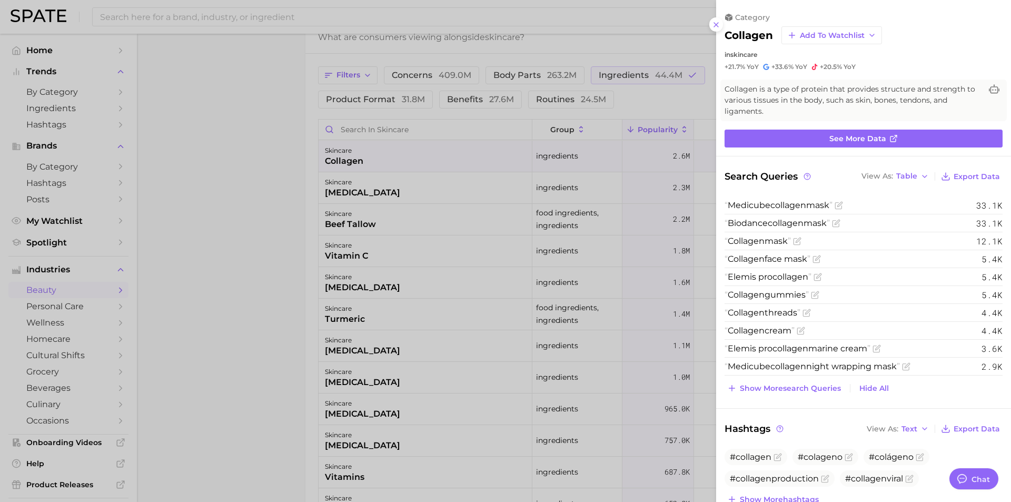
click at [350, 222] on div at bounding box center [505, 251] width 1011 height 502
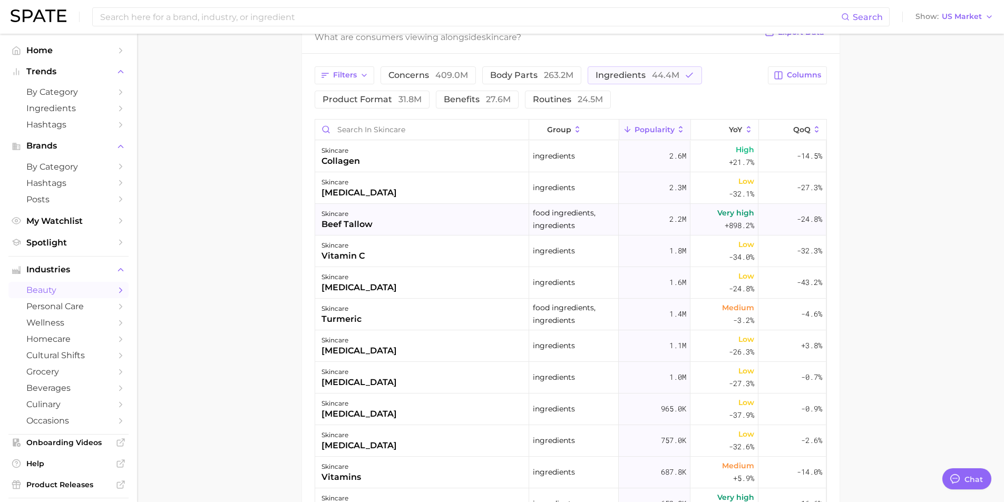
click at [339, 222] on div "beef tallow" at bounding box center [346, 224] width 51 height 13
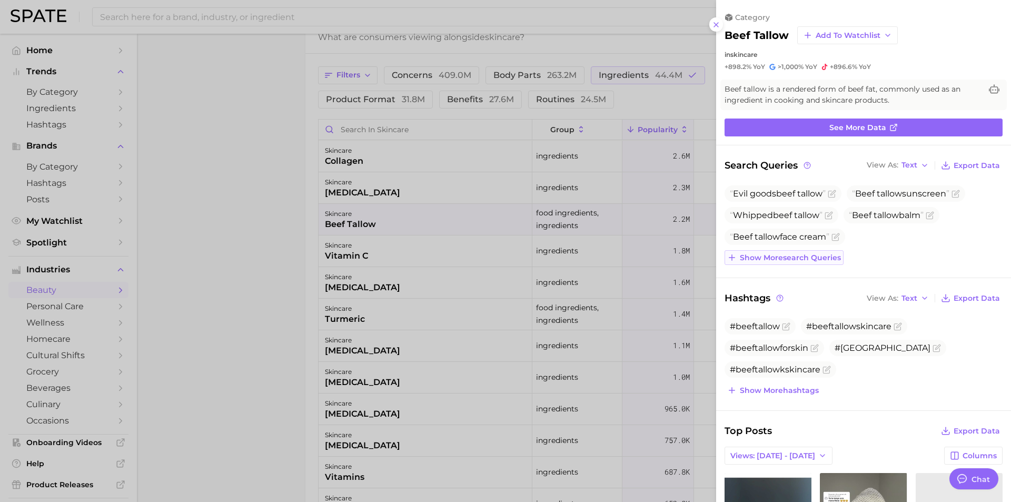
click at [730, 259] on icon at bounding box center [731, 257] width 9 height 9
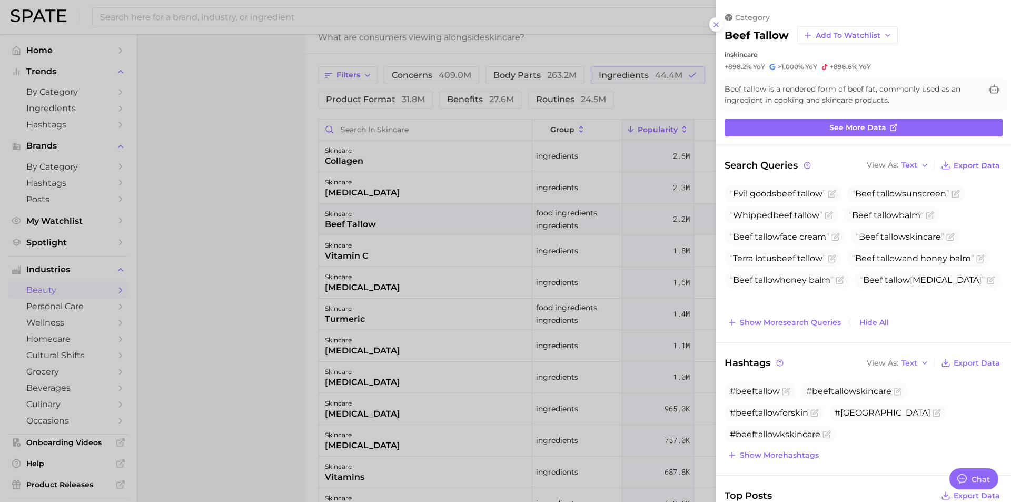
click at [320, 191] on div at bounding box center [505, 251] width 1011 height 502
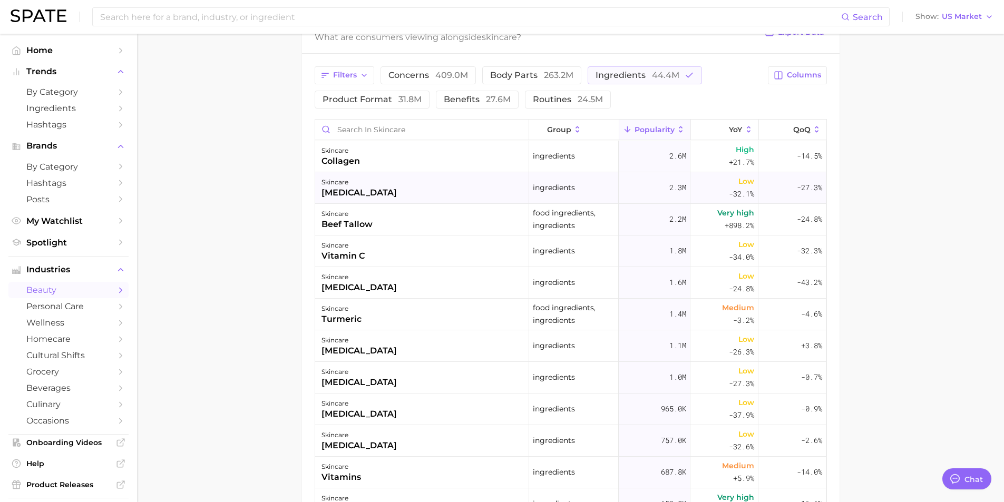
click at [348, 191] on div "[MEDICAL_DATA]" at bounding box center [358, 192] width 75 height 13
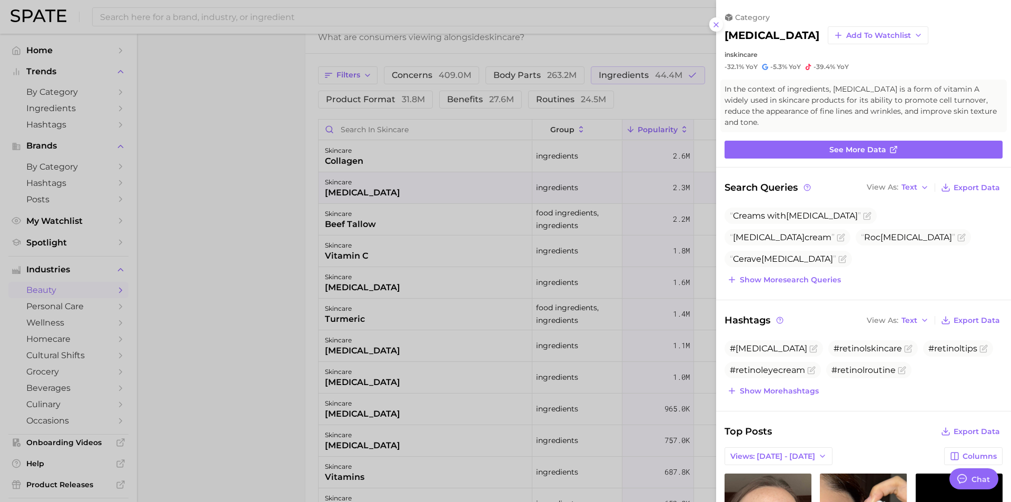
click at [348, 224] on div at bounding box center [505, 251] width 1011 height 502
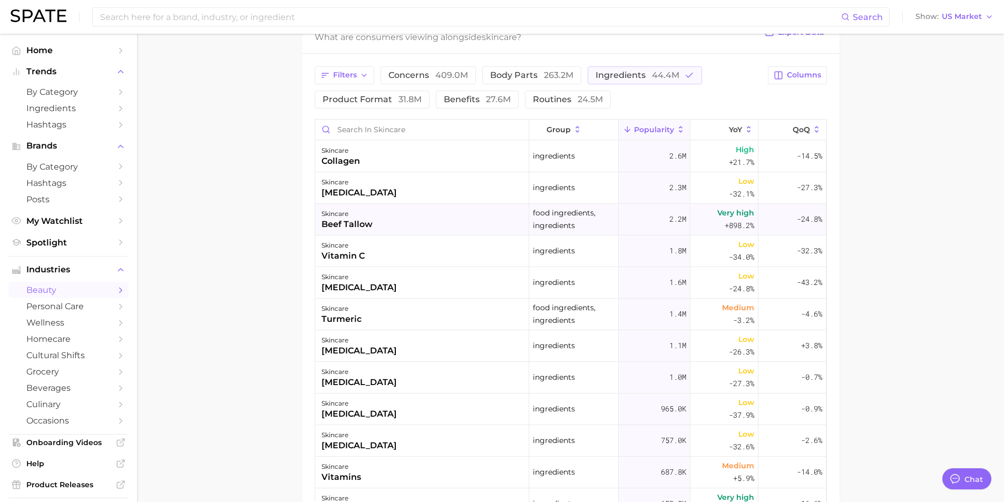
click at [353, 225] on div "beef tallow" at bounding box center [346, 224] width 51 height 13
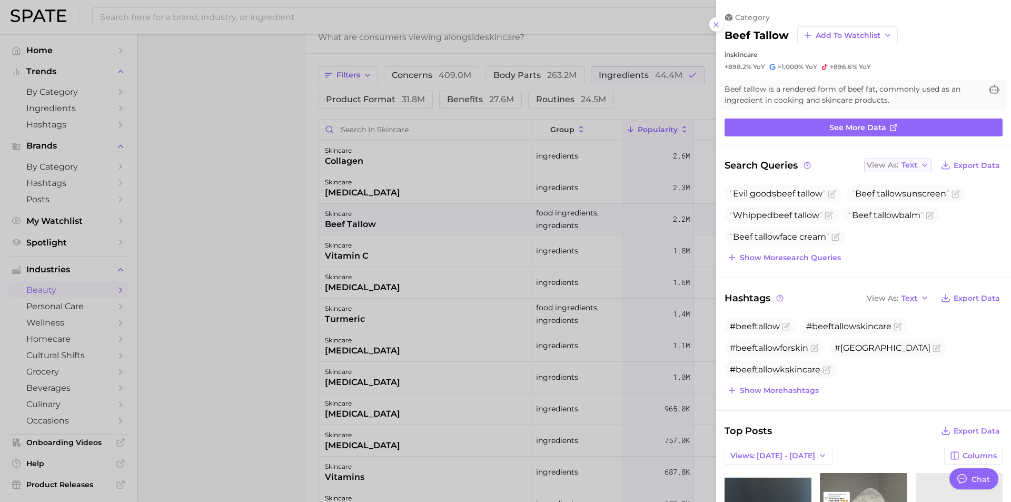
click at [791, 165] on icon "button" at bounding box center [925, 165] width 8 height 8
click at [791, 201] on span "Table" at bounding box center [892, 202] width 21 height 9
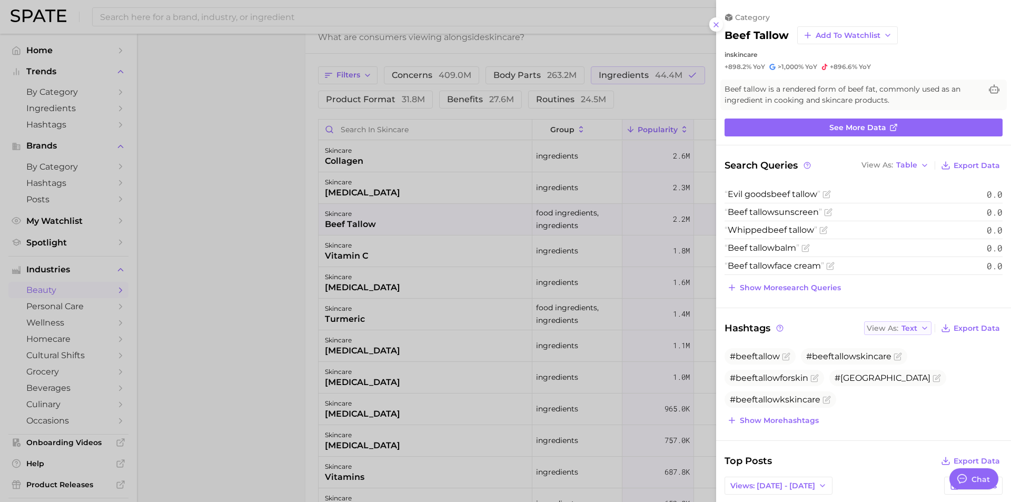
click at [791, 328] on icon "button" at bounding box center [925, 328] width 8 height 8
click at [791, 366] on span "Table" at bounding box center [892, 364] width 21 height 9
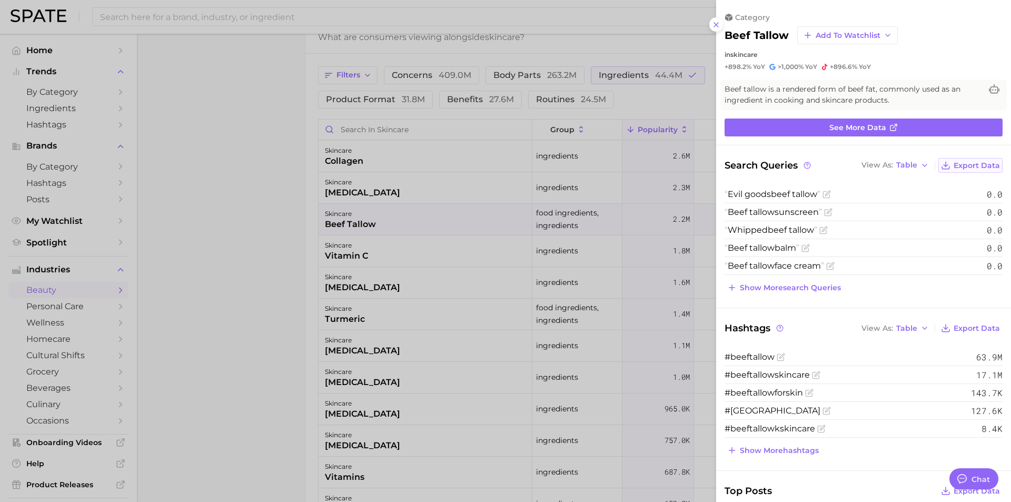
click at [791, 162] on line at bounding box center [946, 164] width 0 height 5
click at [717, 26] on icon at bounding box center [716, 25] width 8 height 8
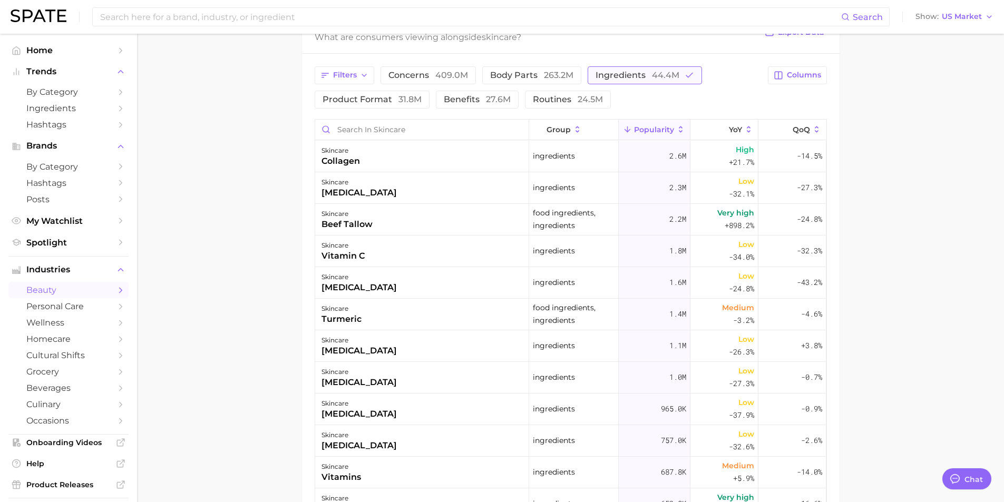
click at [627, 76] on span "ingredients 44.4m" at bounding box center [637, 75] width 84 height 8
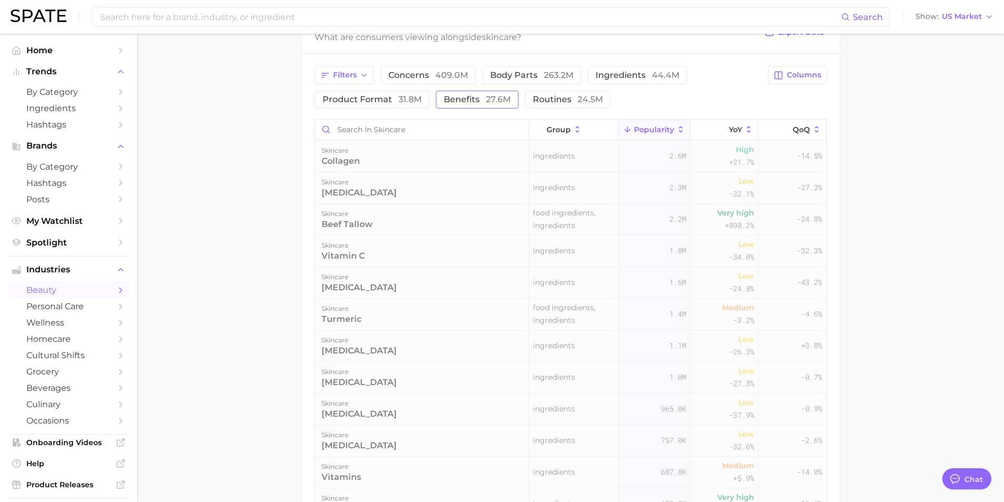
click at [486, 101] on span "27.6m" at bounding box center [498, 99] width 25 height 10
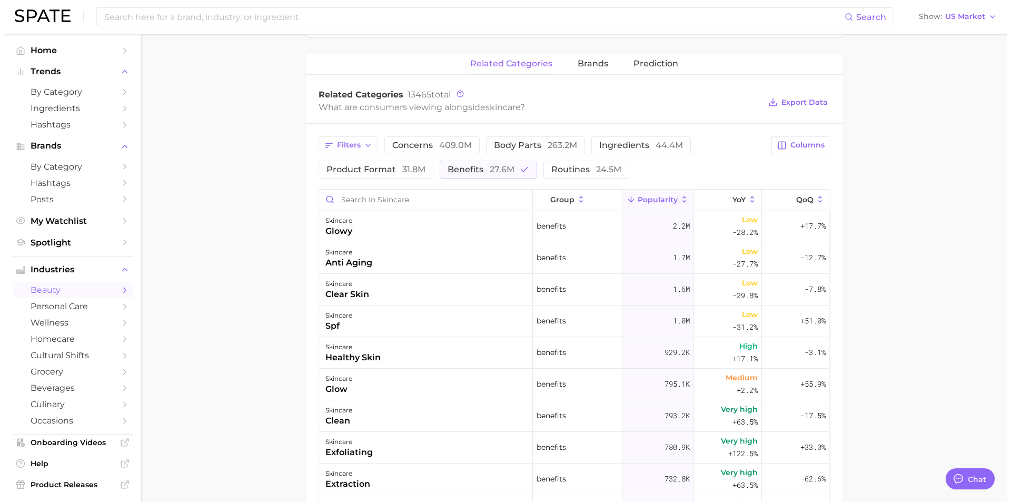
scroll to position [421, 0]
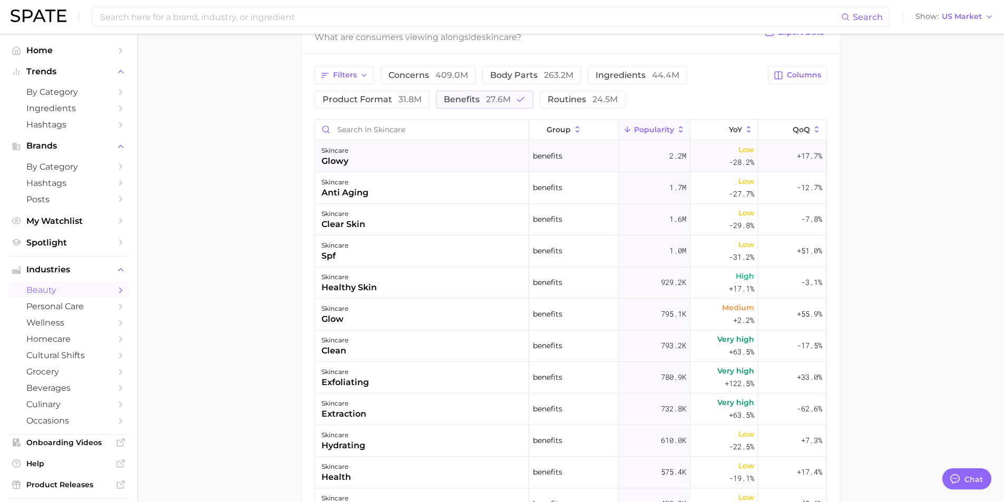
click at [326, 155] on div "glowy" at bounding box center [334, 161] width 27 height 13
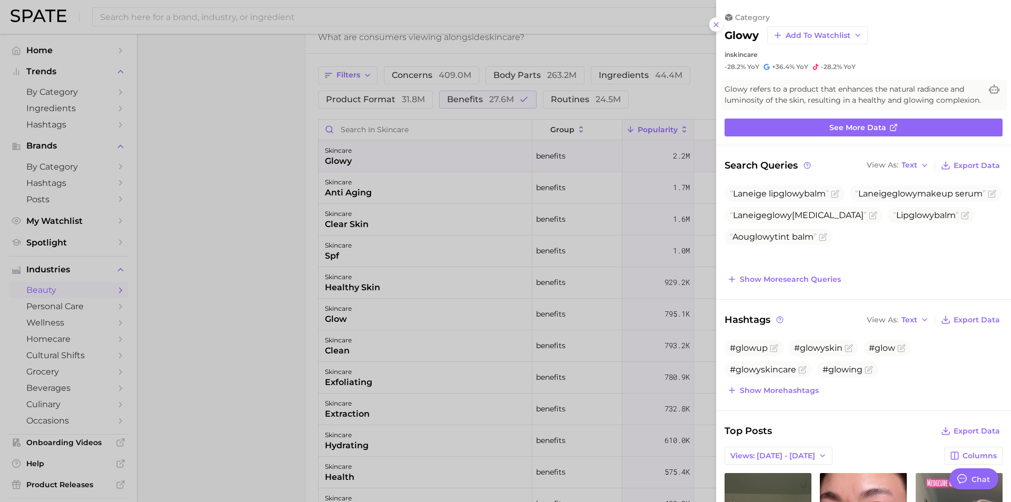
scroll to position [0, 0]
click at [791, 172] on button "View As Text" at bounding box center [897, 166] width 67 height 14
click at [791, 206] on button "Table" at bounding box center [922, 201] width 116 height 19
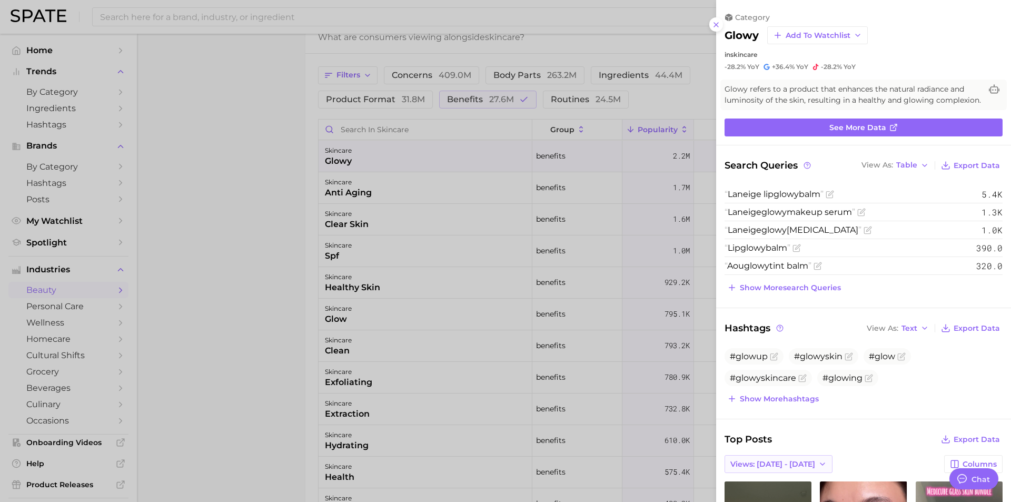
click at [791, 397] on icon "button" at bounding box center [823, 464] width 8 height 8
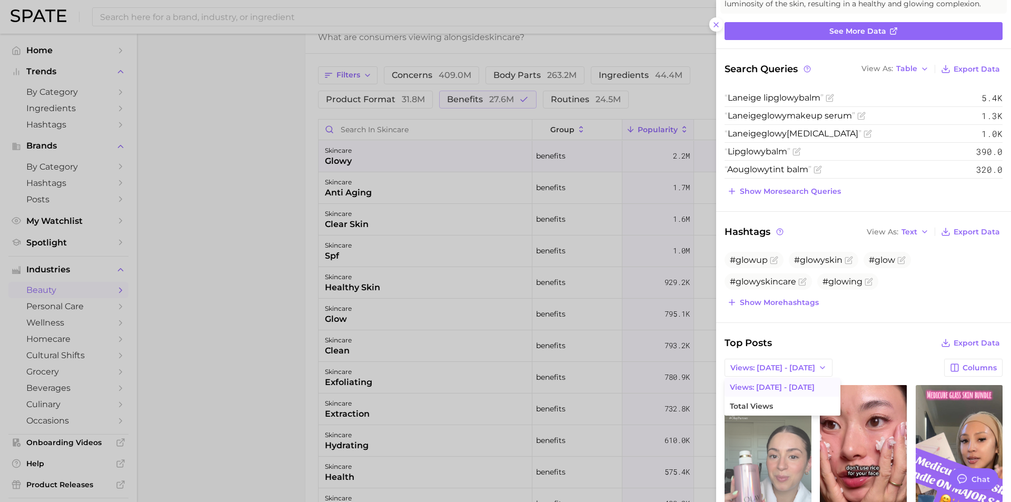
scroll to position [107, 0]
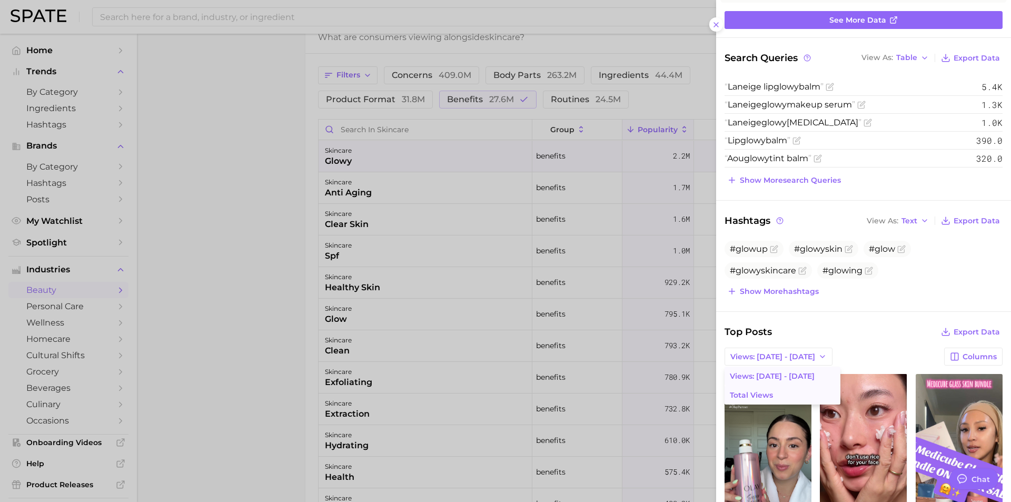
click at [762, 397] on span "Total Views" at bounding box center [751, 395] width 43 height 9
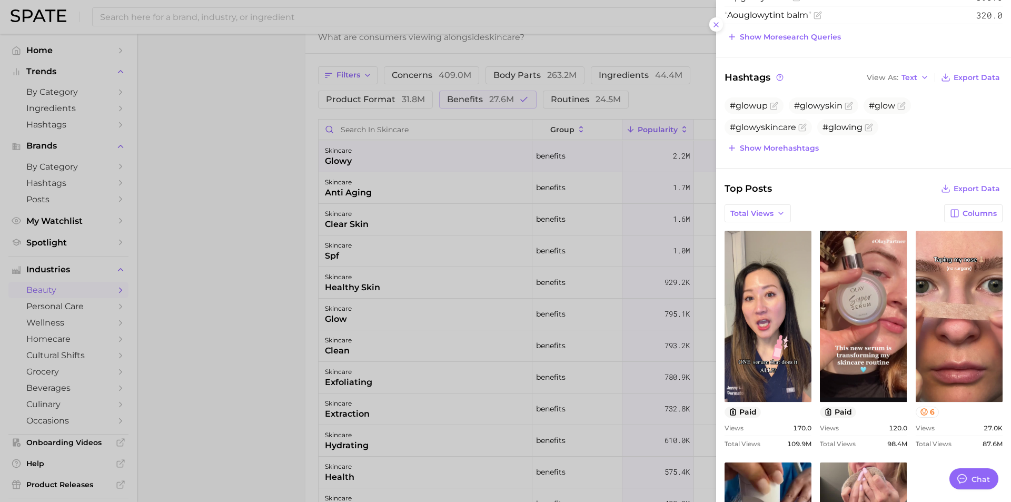
scroll to position [2, 0]
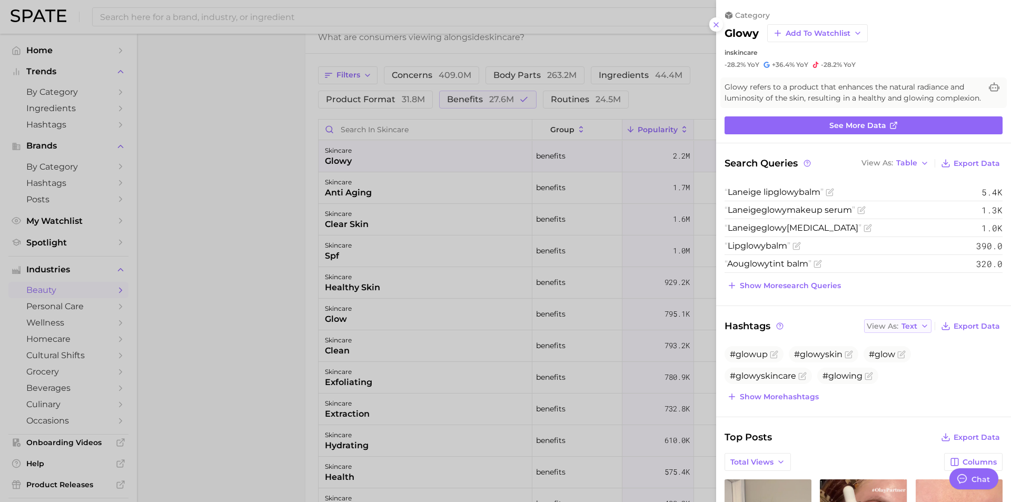
click at [791, 330] on icon "button" at bounding box center [925, 326] width 8 height 8
click at [791, 367] on span "Table" at bounding box center [892, 362] width 21 height 9
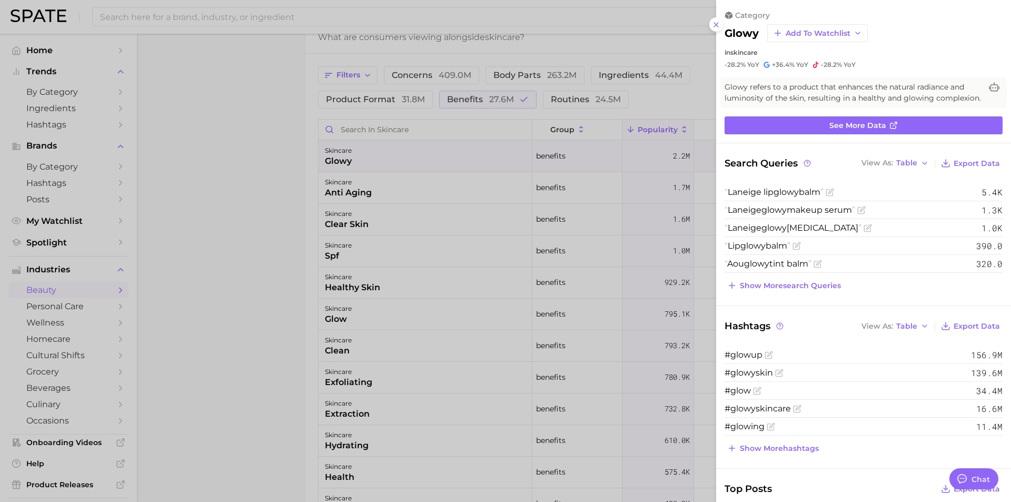
click at [337, 184] on div at bounding box center [505, 251] width 1011 height 502
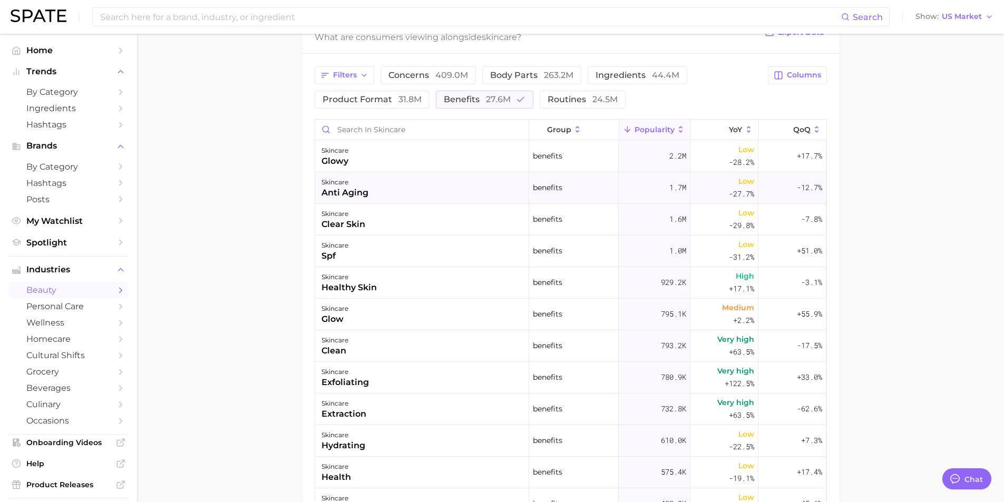
click at [341, 193] on div "anti aging" at bounding box center [344, 192] width 47 height 13
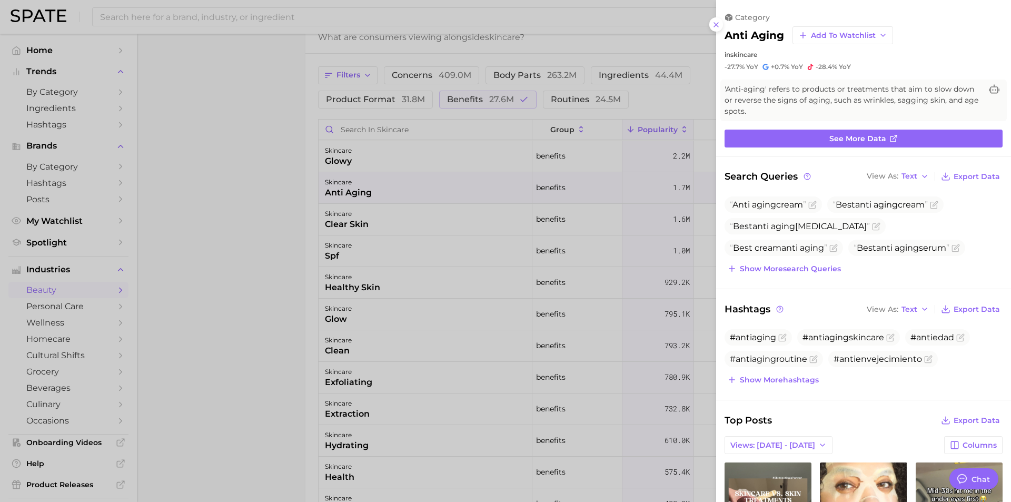
scroll to position [0, 0]
click at [332, 222] on div at bounding box center [505, 251] width 1011 height 502
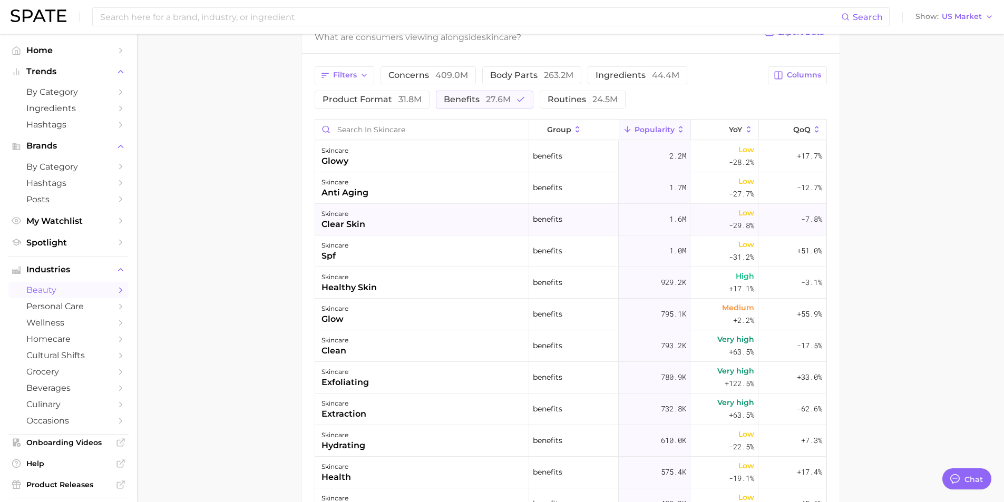
click at [337, 221] on div "clear skin" at bounding box center [343, 224] width 44 height 13
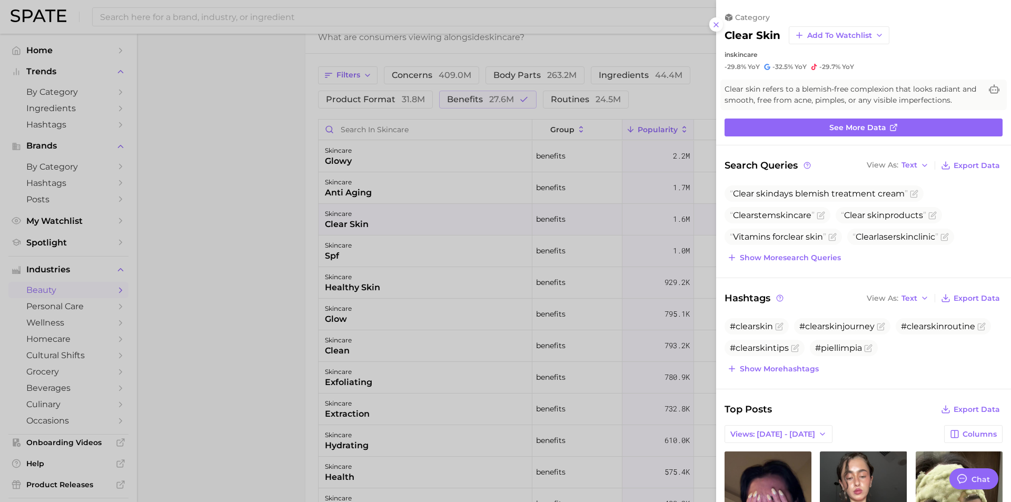
click at [335, 259] on div at bounding box center [505, 251] width 1011 height 502
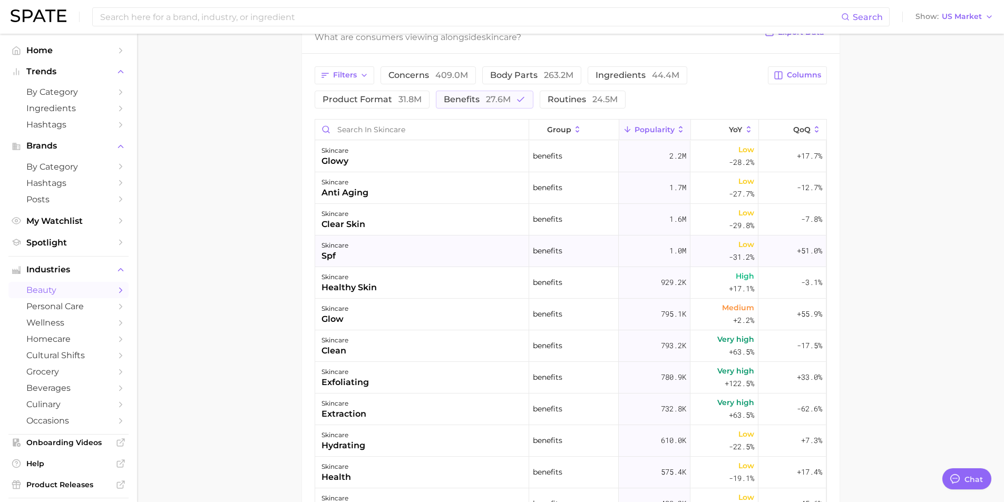
click at [331, 250] on div "spf" at bounding box center [334, 256] width 27 height 13
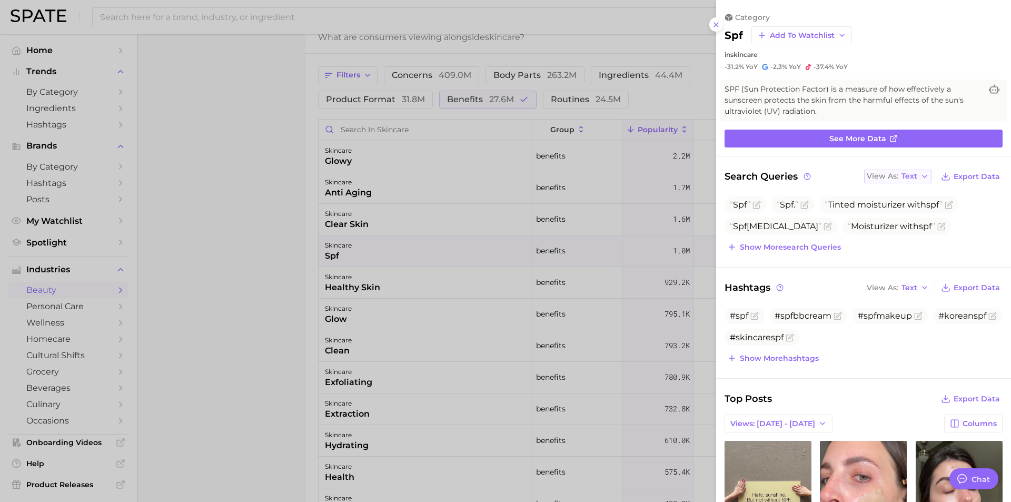
click at [791, 176] on icon "button" at bounding box center [925, 176] width 8 height 8
click at [791, 210] on span "Table" at bounding box center [892, 213] width 21 height 9
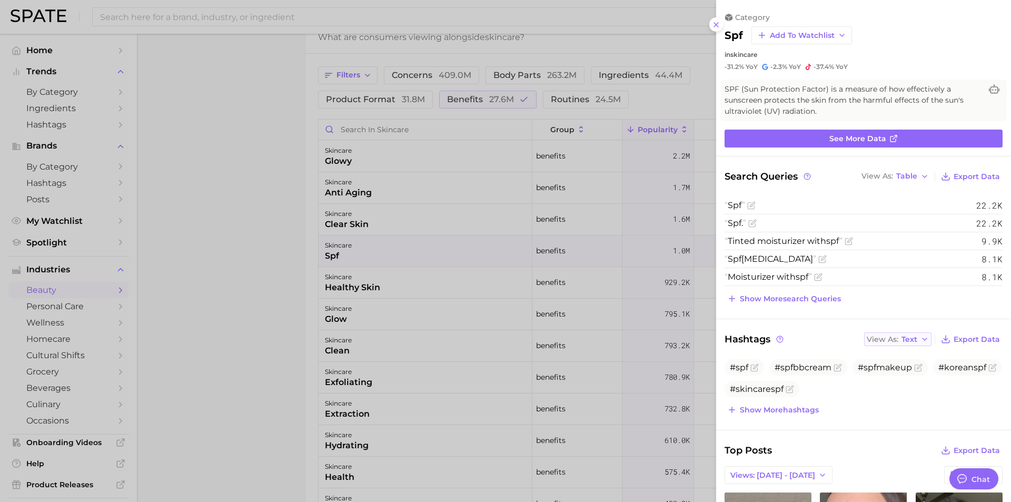
click at [791, 336] on icon "button" at bounding box center [925, 339] width 8 height 8
click at [791, 373] on button "Table" at bounding box center [922, 375] width 116 height 19
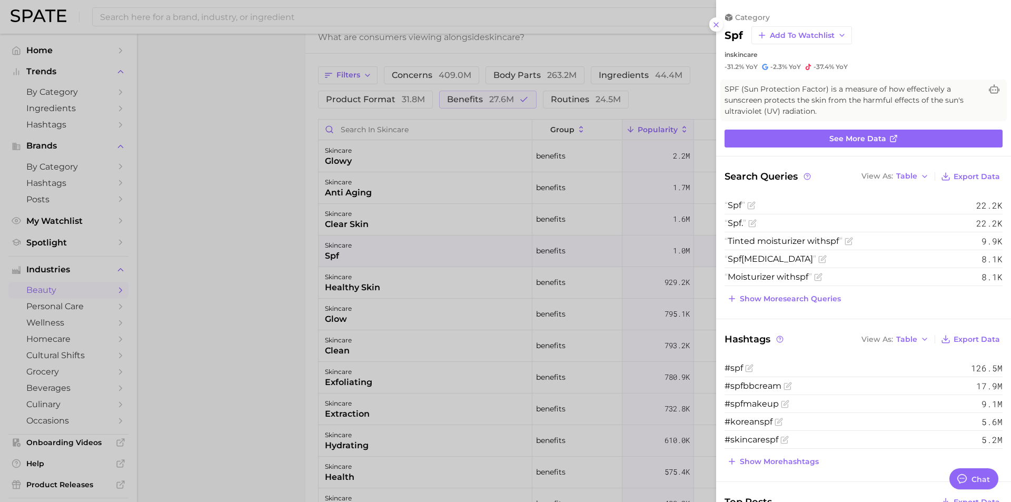
click at [329, 288] on div at bounding box center [505, 251] width 1011 height 502
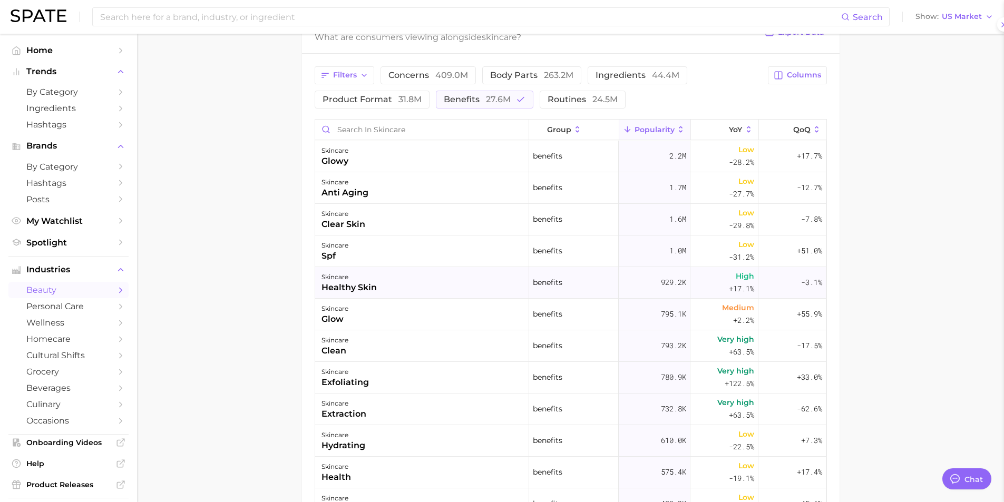
click at [359, 280] on div "skincare" at bounding box center [348, 277] width 55 height 13
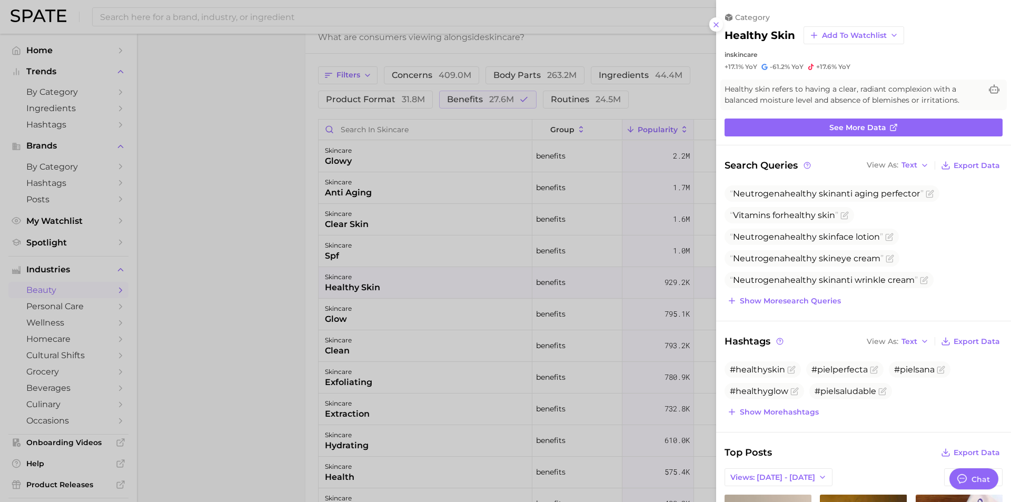
click at [340, 317] on div at bounding box center [505, 251] width 1011 height 502
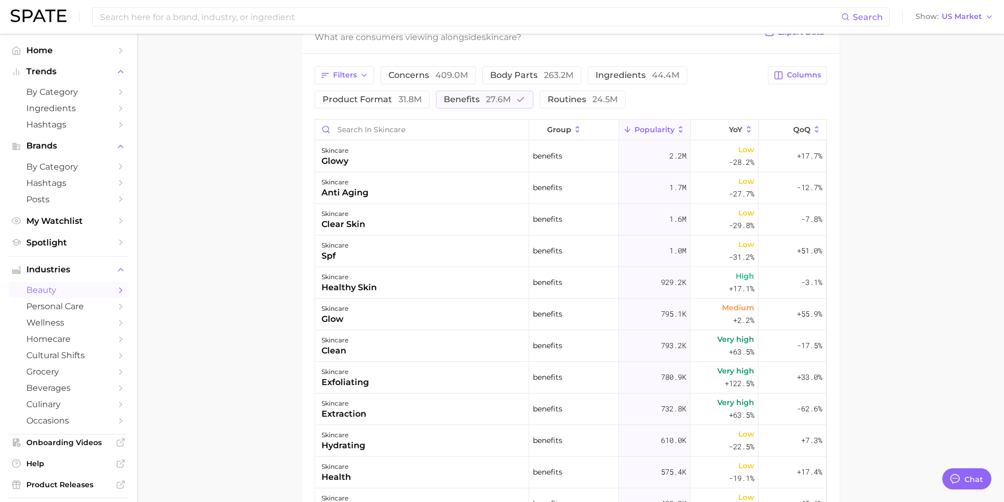
click at [340, 317] on div "glow" at bounding box center [334, 319] width 27 height 13
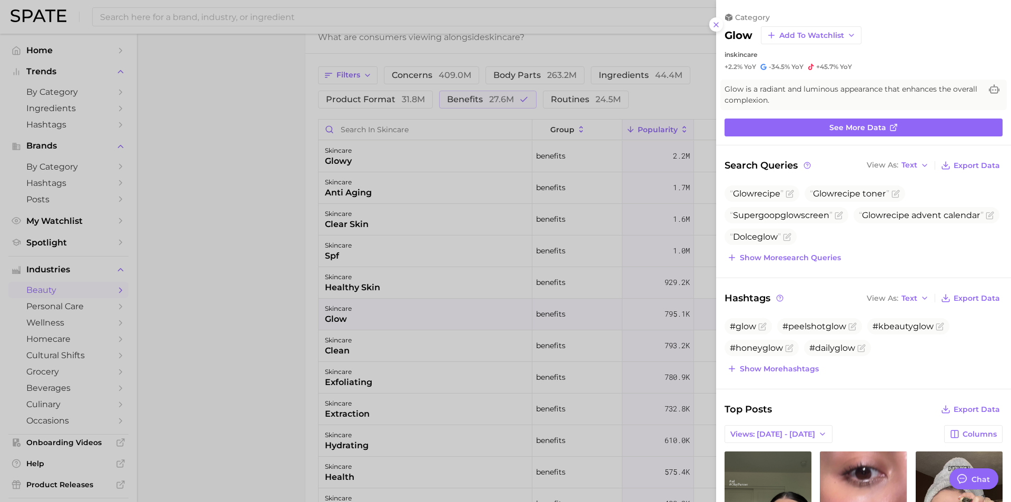
click at [343, 350] on div at bounding box center [505, 251] width 1011 height 502
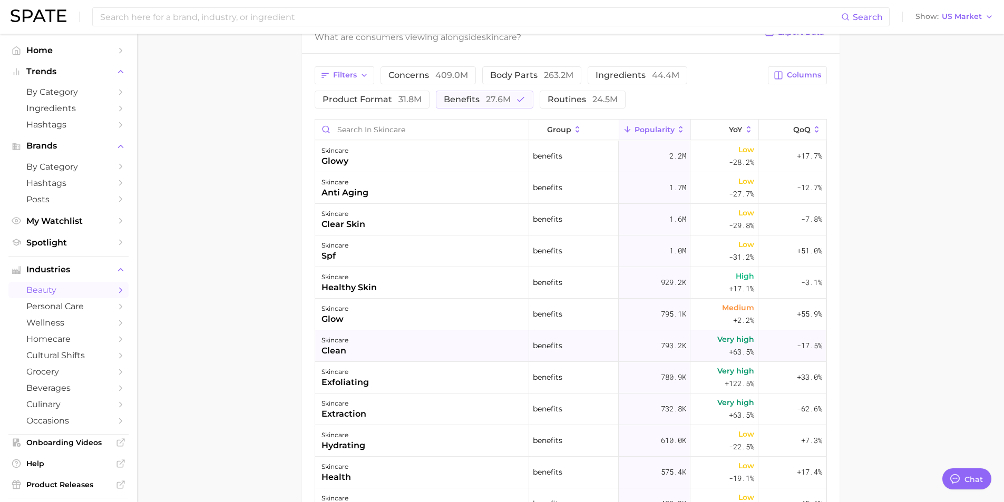
click at [336, 346] on div "clean" at bounding box center [334, 351] width 27 height 13
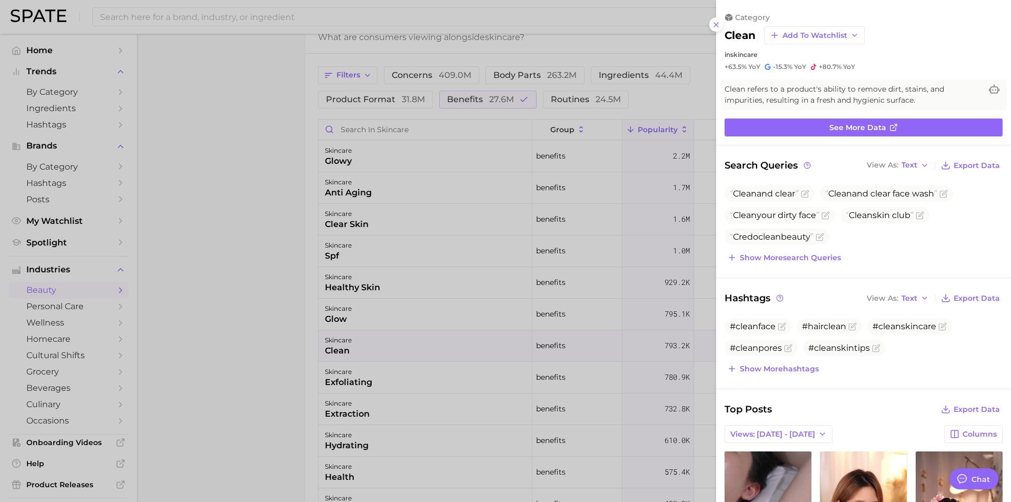
click at [336, 383] on div at bounding box center [505, 251] width 1011 height 502
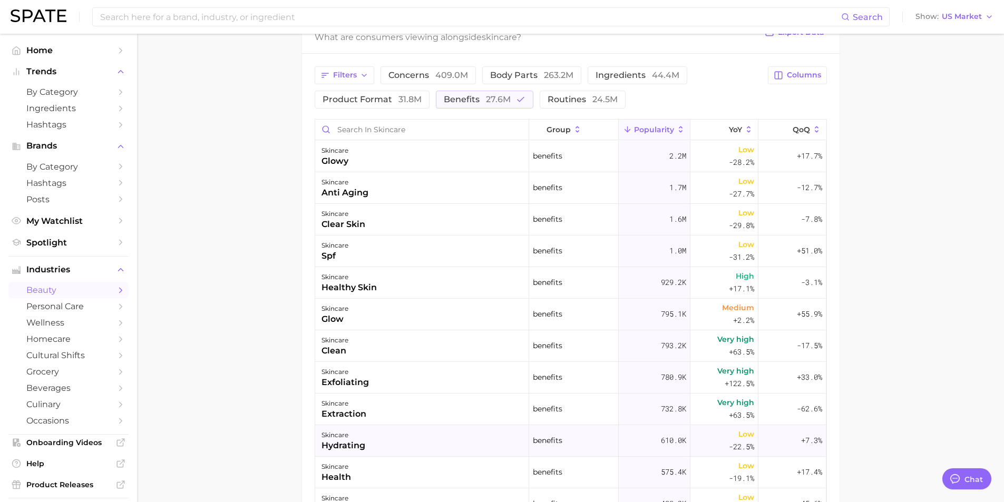
click at [340, 397] on div "skincare" at bounding box center [343, 435] width 44 height 13
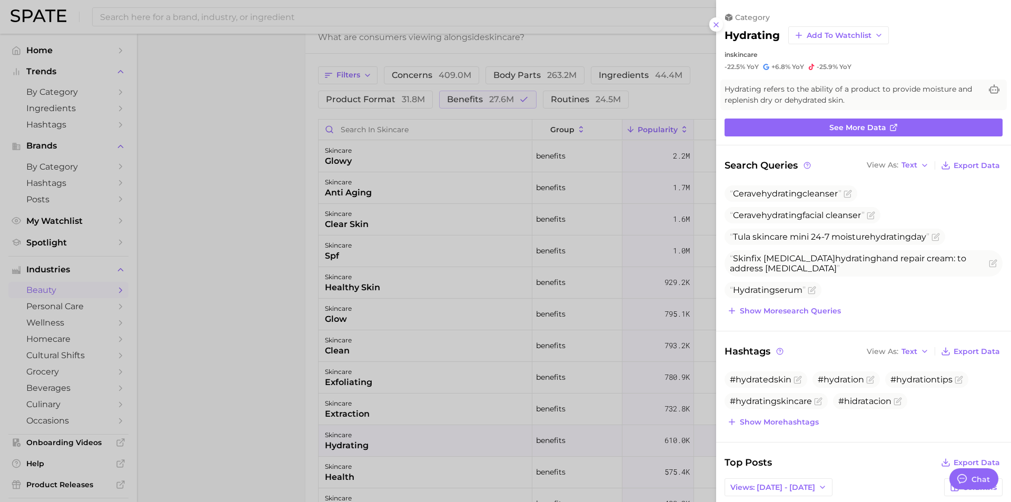
click at [339, 397] on div at bounding box center [505, 251] width 1011 height 502
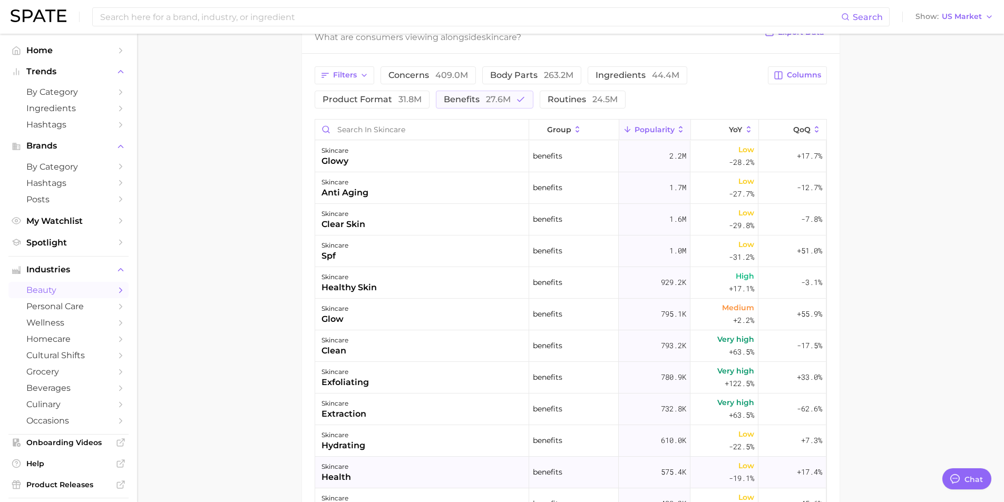
click at [337, 397] on div "health" at bounding box center [335, 477] width 29 height 13
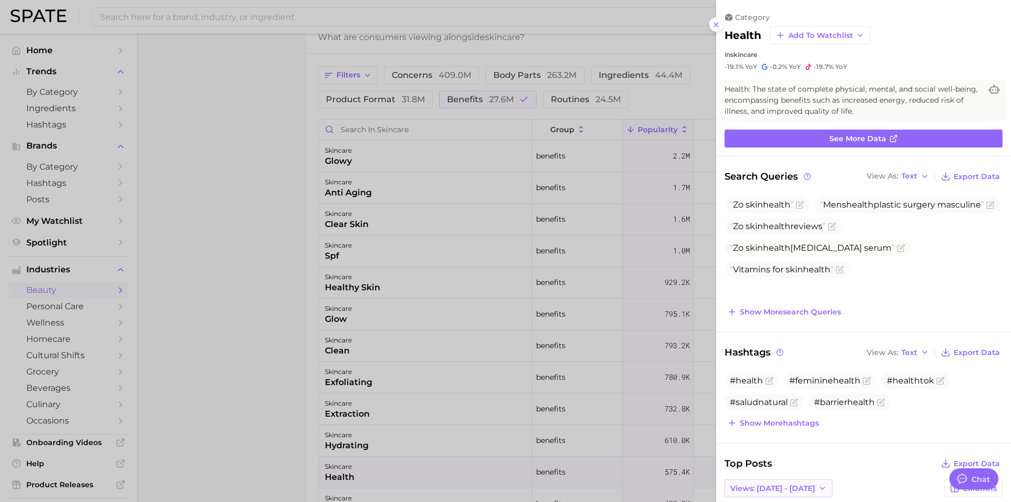
click at [791, 397] on icon "button" at bounding box center [823, 488] width 8 height 8
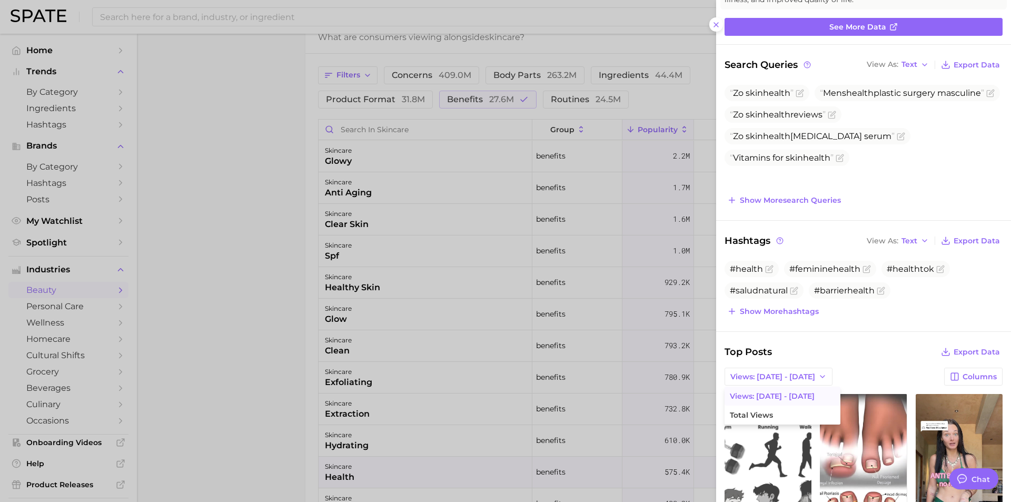
scroll to position [121, 0]
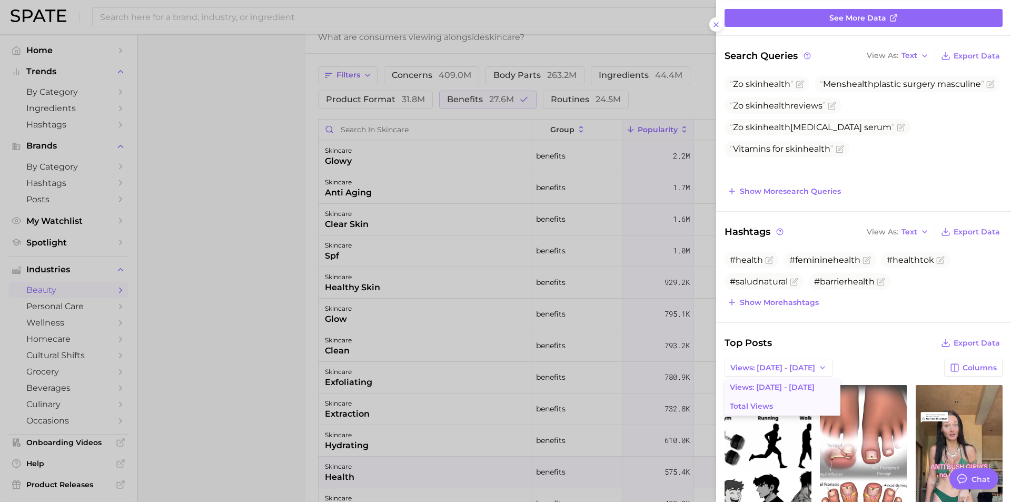
click at [751, 397] on span "Total Views" at bounding box center [751, 406] width 43 height 9
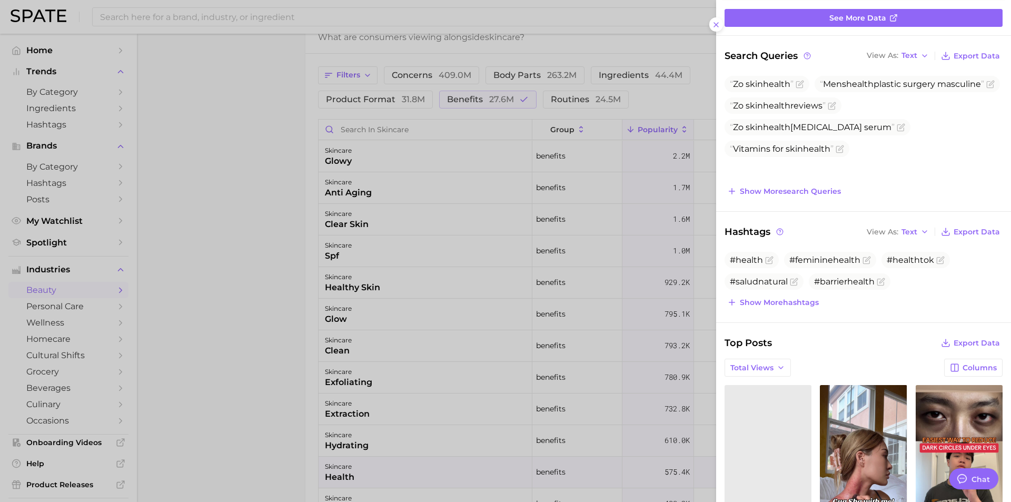
scroll to position [0, 0]
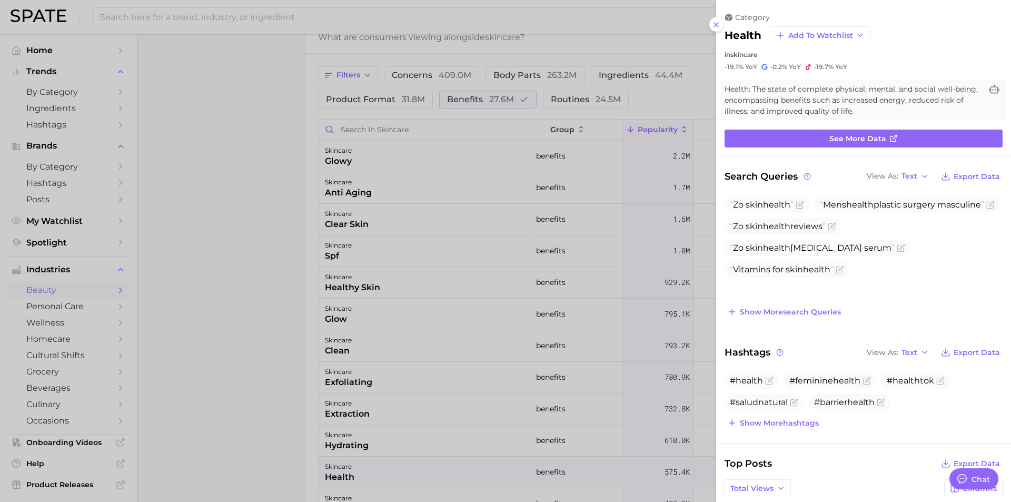
click at [337, 160] on div at bounding box center [505, 251] width 1011 height 502
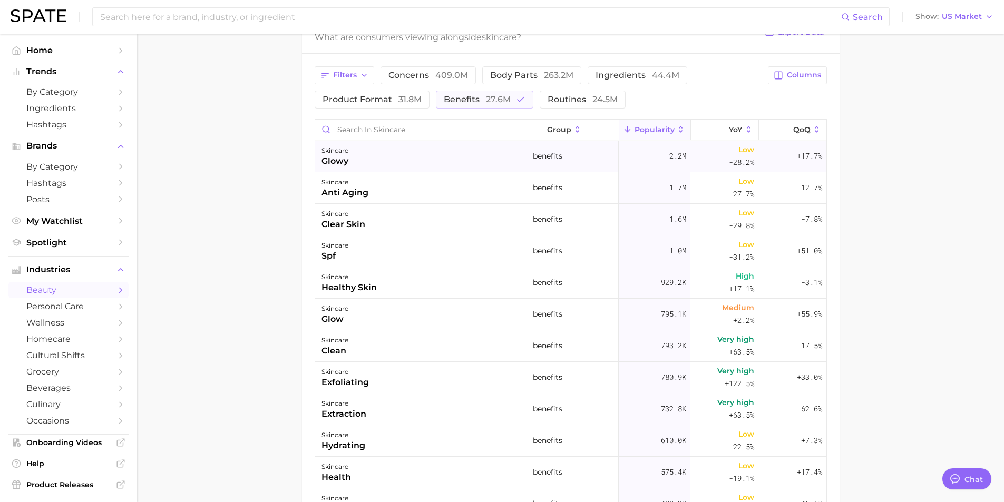
click at [343, 158] on div "glowy" at bounding box center [334, 161] width 27 height 13
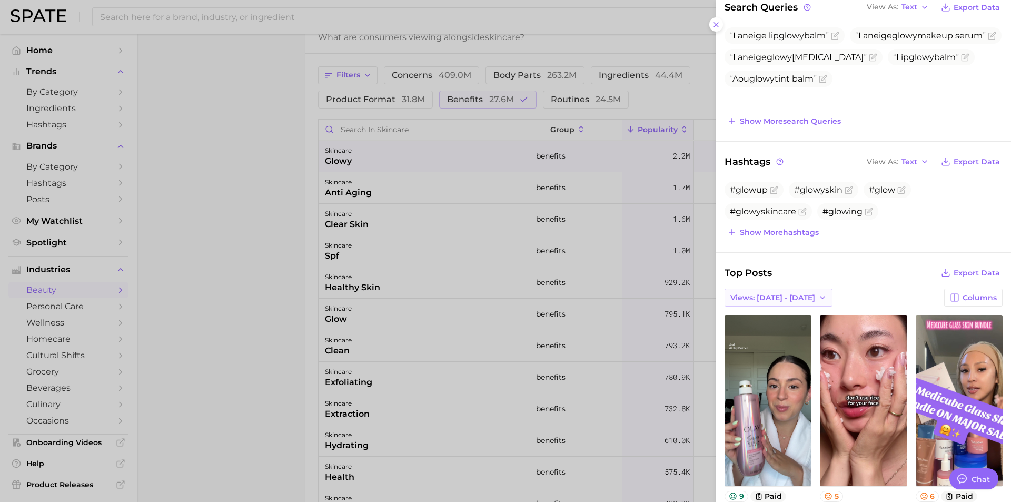
click at [791, 302] on icon "button" at bounding box center [823, 297] width 8 height 8
click at [764, 341] on span "Total Views" at bounding box center [751, 336] width 43 height 9
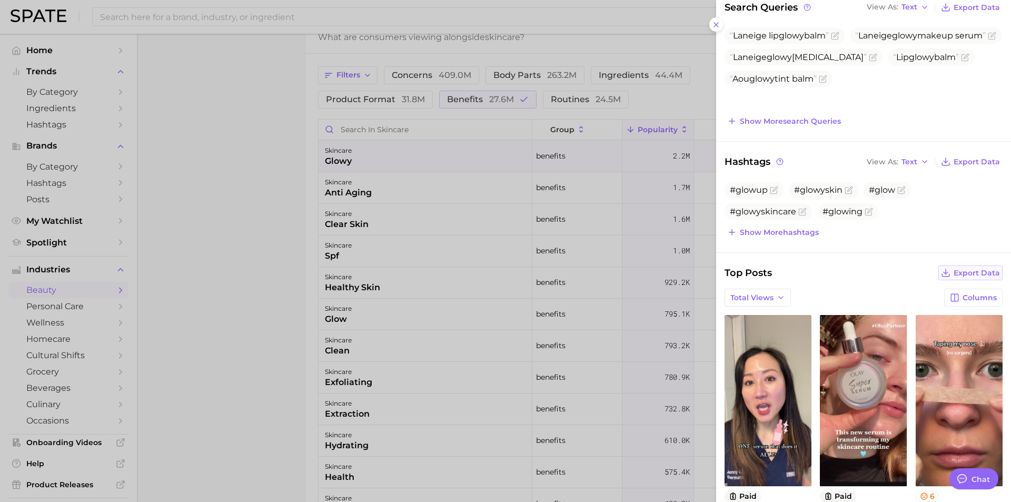
click at [791, 278] on icon at bounding box center [945, 272] width 9 height 9
click at [233, 292] on div at bounding box center [505, 251] width 1011 height 502
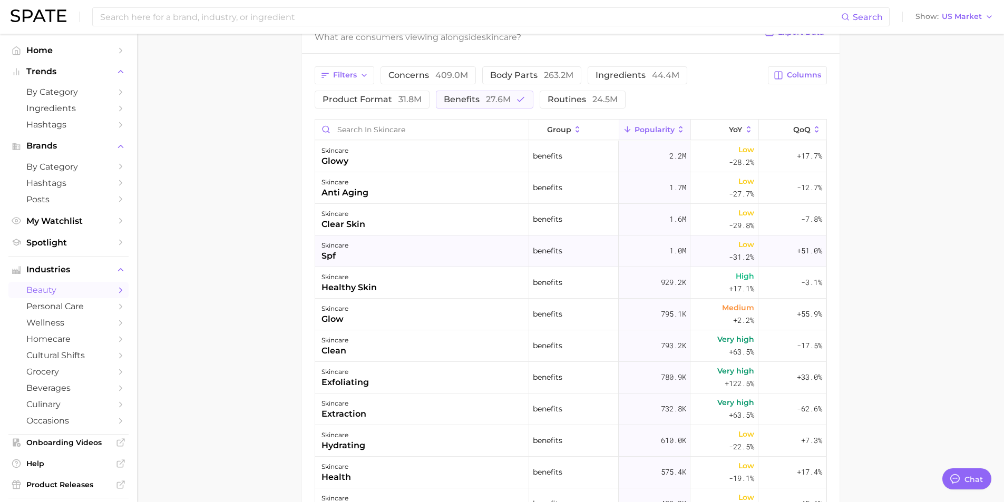
click at [333, 255] on div "spf" at bounding box center [334, 256] width 27 height 13
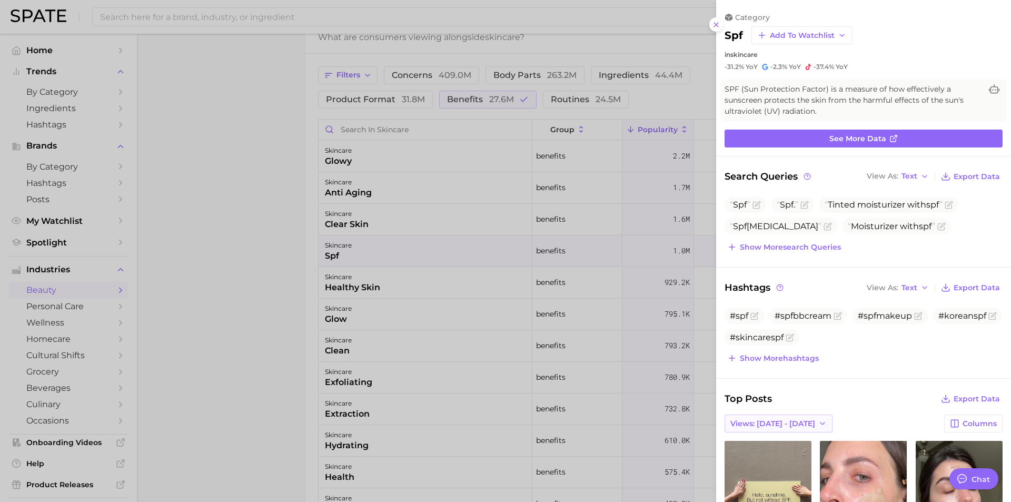
click at [791, 397] on icon "button" at bounding box center [823, 423] width 8 height 8
click at [768, 397] on span "Total Views" at bounding box center [751, 462] width 43 height 9
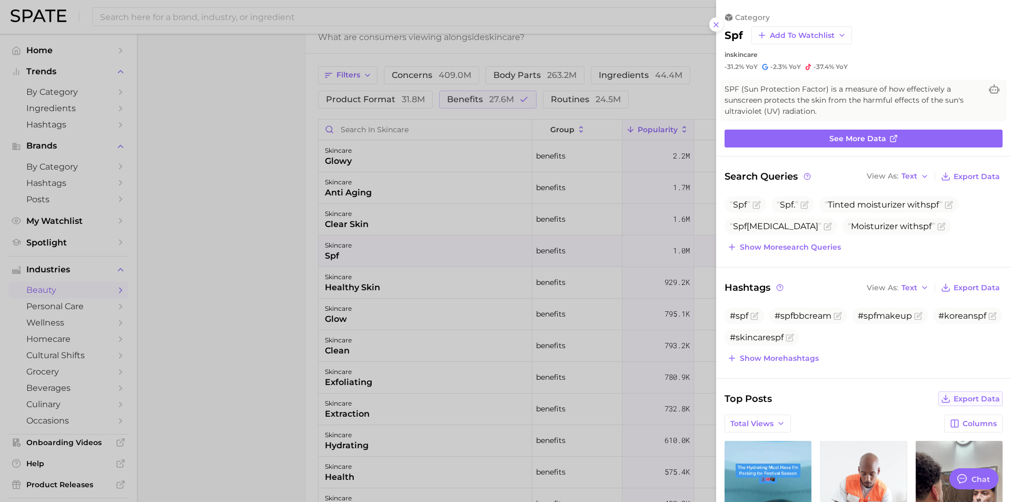
click at [791, 397] on span "Export Data" at bounding box center [977, 399] width 46 height 9
click at [215, 221] on div at bounding box center [505, 251] width 1011 height 502
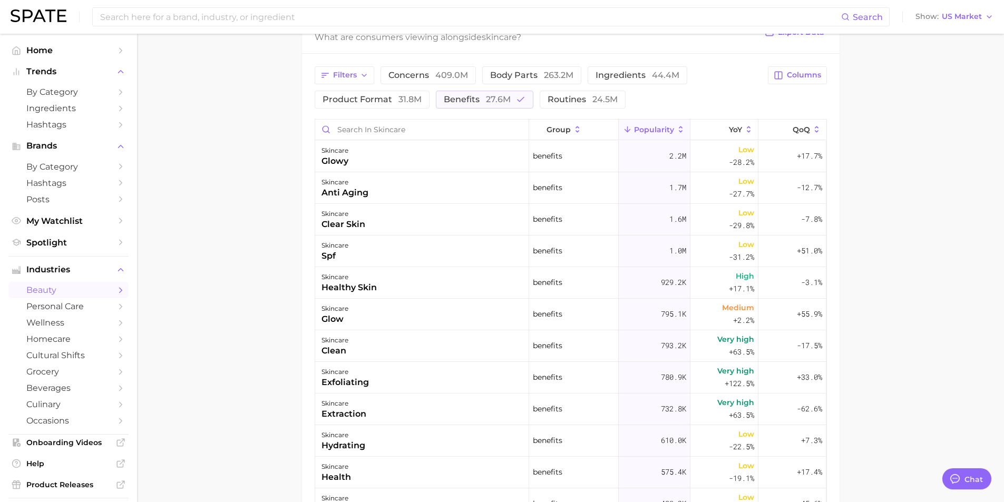
click at [272, 267] on main "1. skincare 2. Subcategory Overview Google TikTok Instagram Beta skincare Popul…" at bounding box center [570, 149] width 867 height 1074
click at [251, 269] on main "1. skincare 2. Subcategory Overview Google TikTok Instagram Beta skincare Popul…" at bounding box center [570, 149] width 867 height 1074
click at [479, 99] on span "benefits 27.6m" at bounding box center [477, 99] width 67 height 8
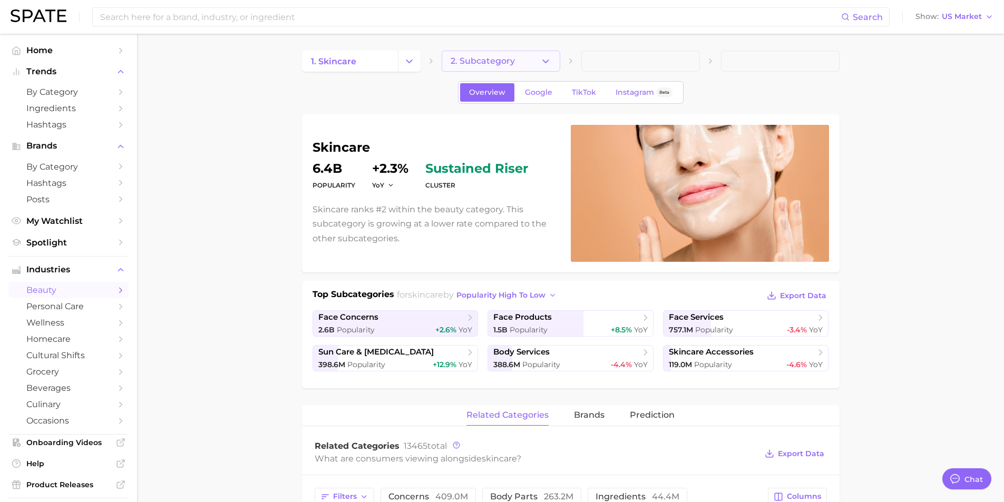
click at [546, 64] on icon "button" at bounding box center [545, 61] width 11 height 11
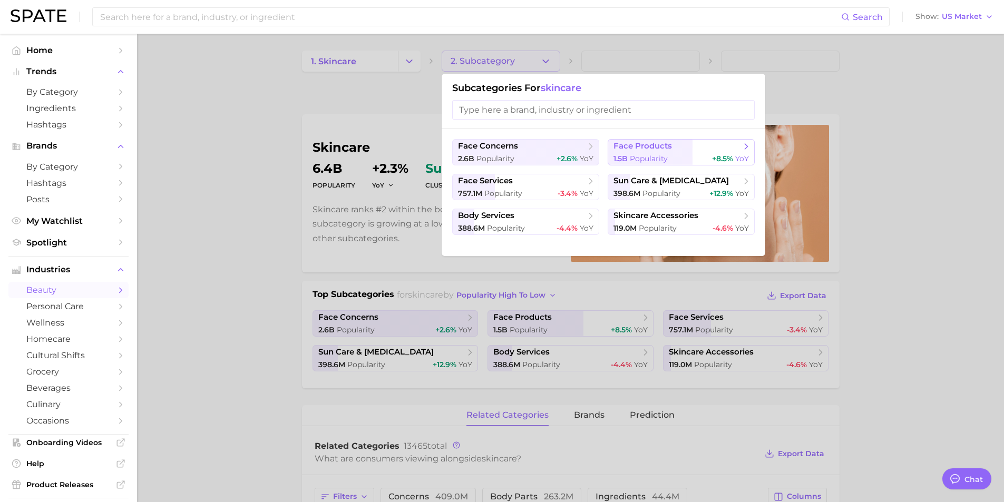
click at [623, 153] on button "face products 1.5b Popularity +8.5% YoY" at bounding box center [680, 152] width 147 height 26
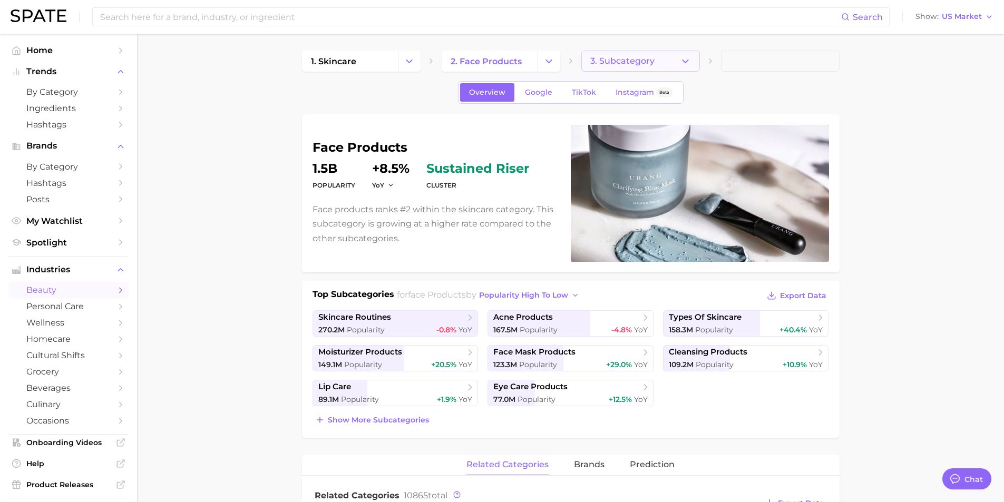
click at [688, 58] on icon "button" at bounding box center [685, 61] width 11 height 11
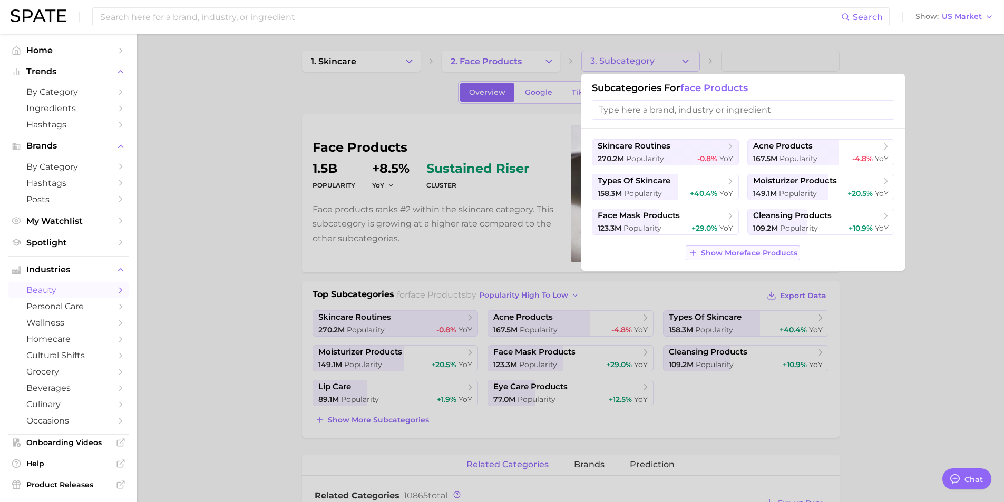
click at [693, 252] on icon at bounding box center [692, 252] width 9 height 9
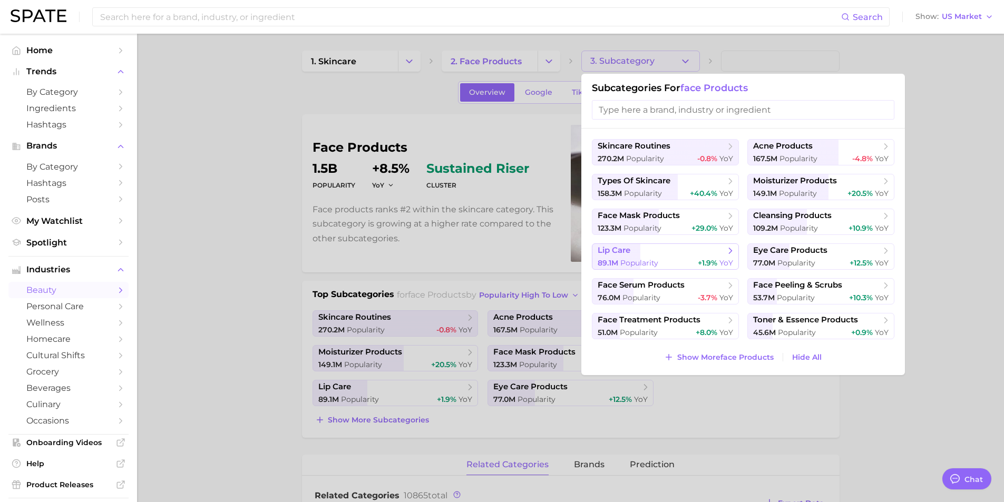
click at [624, 251] on span "lip care" at bounding box center [613, 250] width 33 height 10
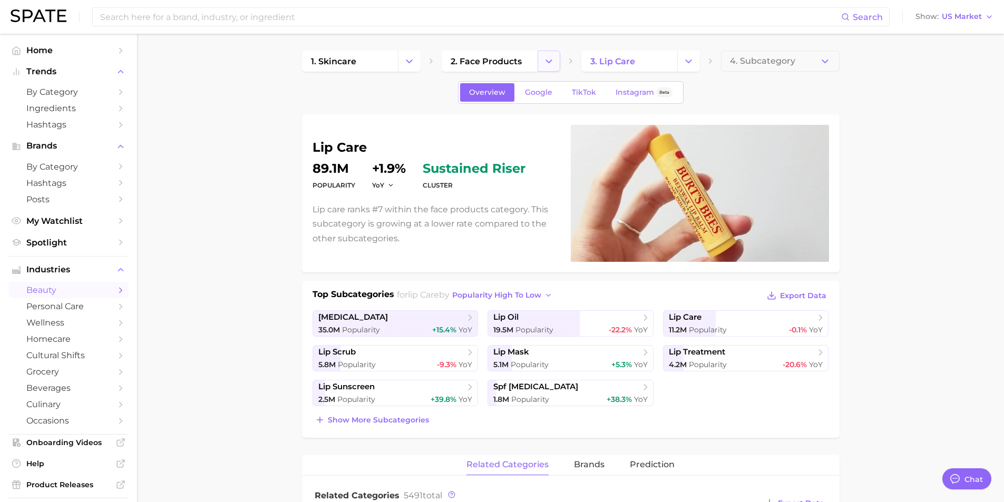
click at [554, 60] on button "Change Category" at bounding box center [548, 61] width 23 height 21
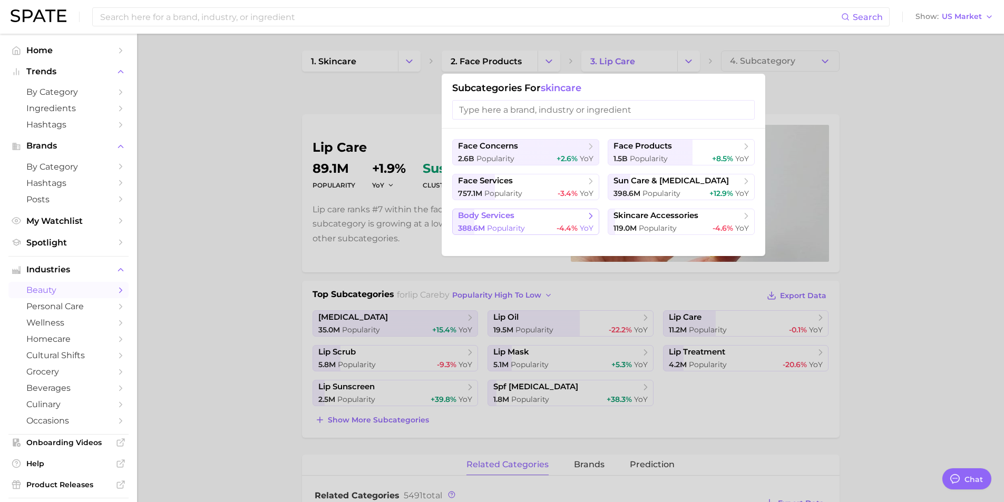
click at [490, 231] on span "Popularity" at bounding box center [506, 227] width 38 height 9
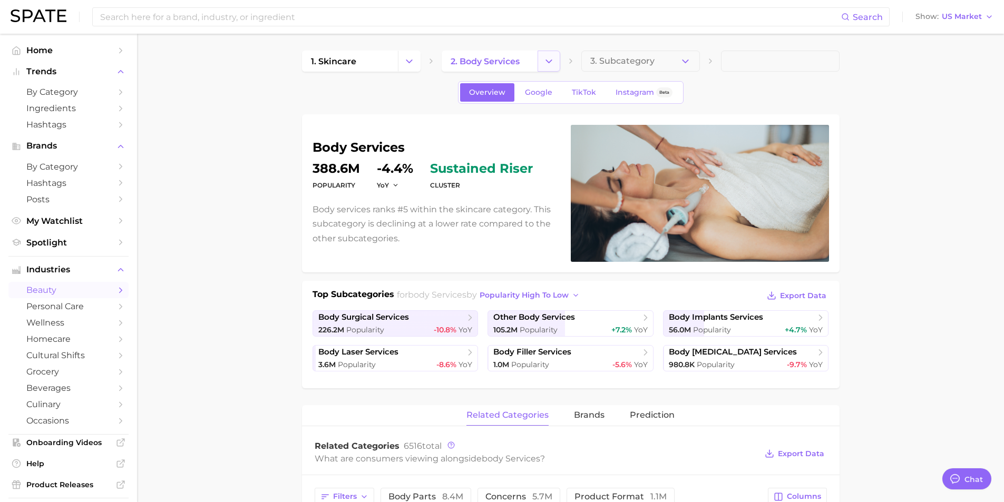
click at [547, 61] on polyline "Change Category" at bounding box center [549, 61] width 6 height 3
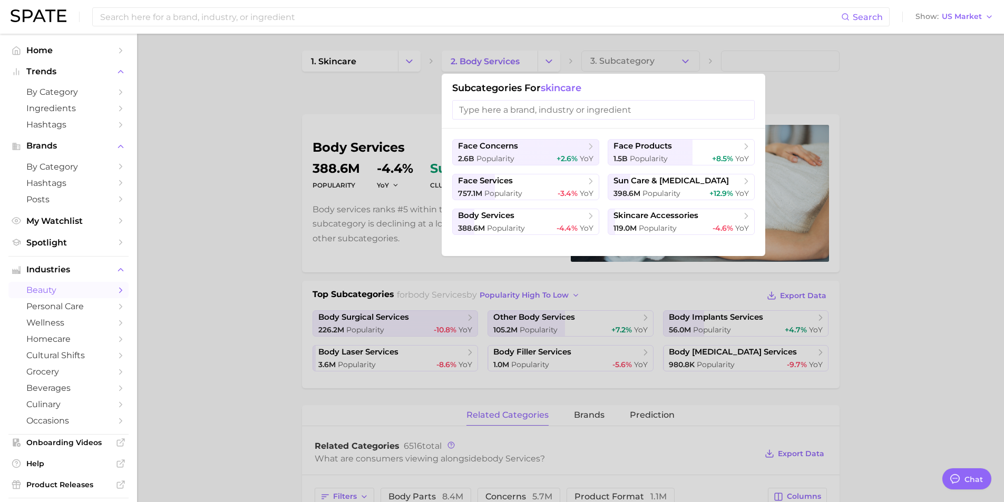
click at [295, 154] on div at bounding box center [502, 251] width 1004 height 502
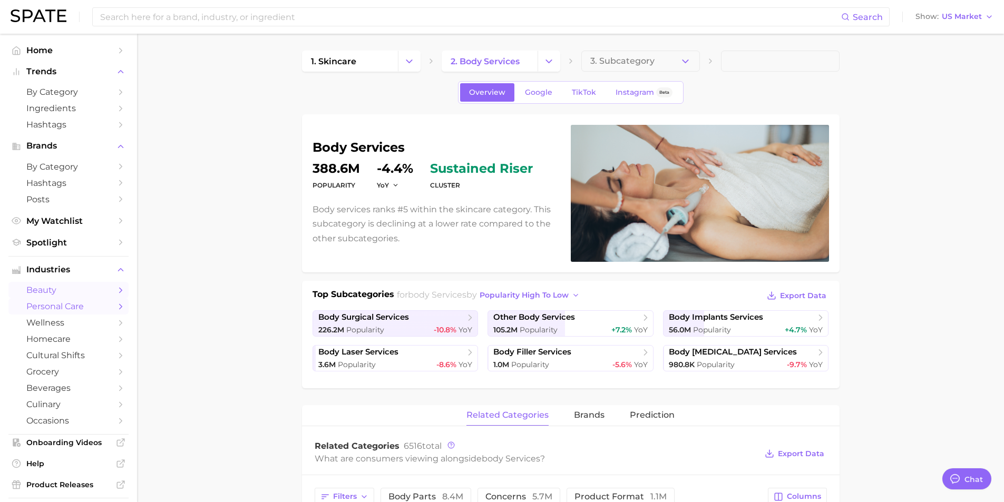
click at [47, 304] on span "personal care" at bounding box center [68, 306] width 84 height 10
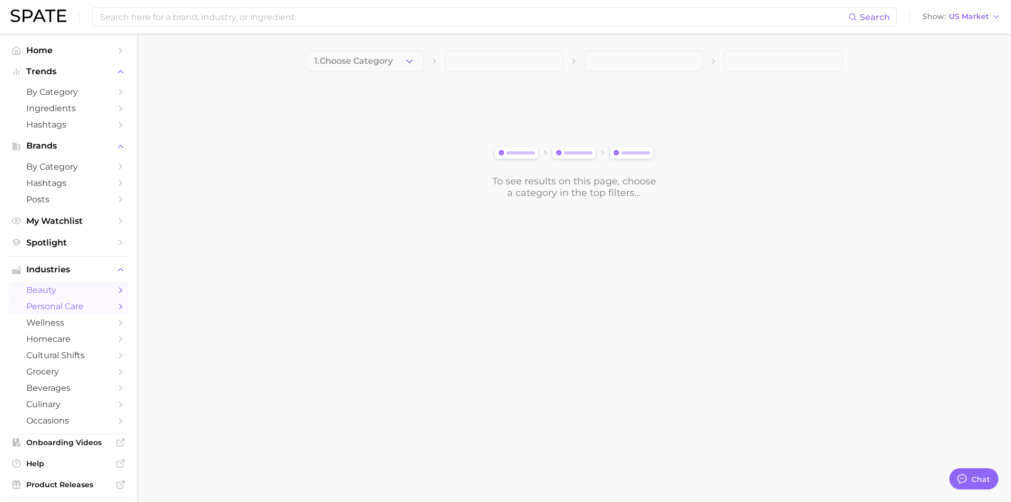
click at [55, 283] on link "beauty" at bounding box center [68, 290] width 120 height 16
click at [107, 289] on link "beauty" at bounding box center [68, 290] width 120 height 16
click at [410, 60] on icon "button" at bounding box center [409, 61] width 11 height 11
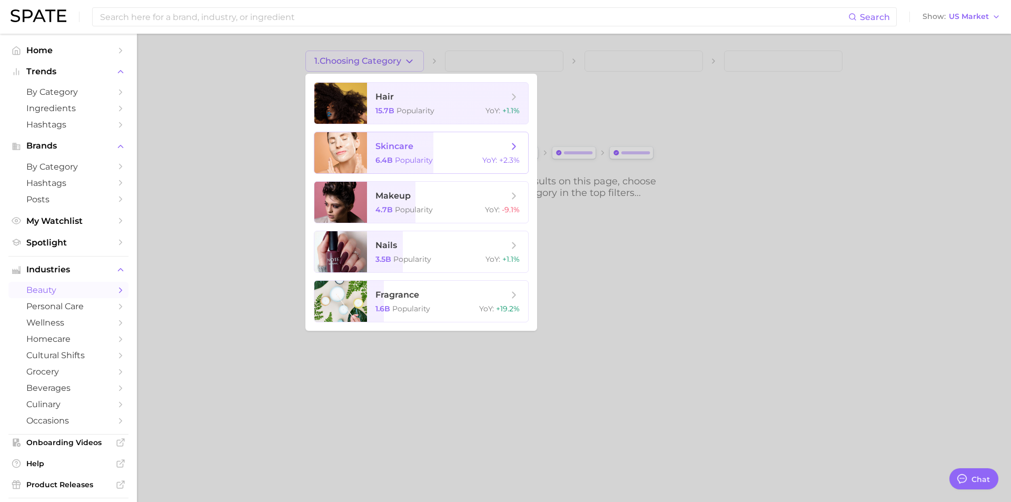
click at [400, 153] on span "skincare 6.4b Popularity YoY : +2.3%" at bounding box center [447, 152] width 161 height 41
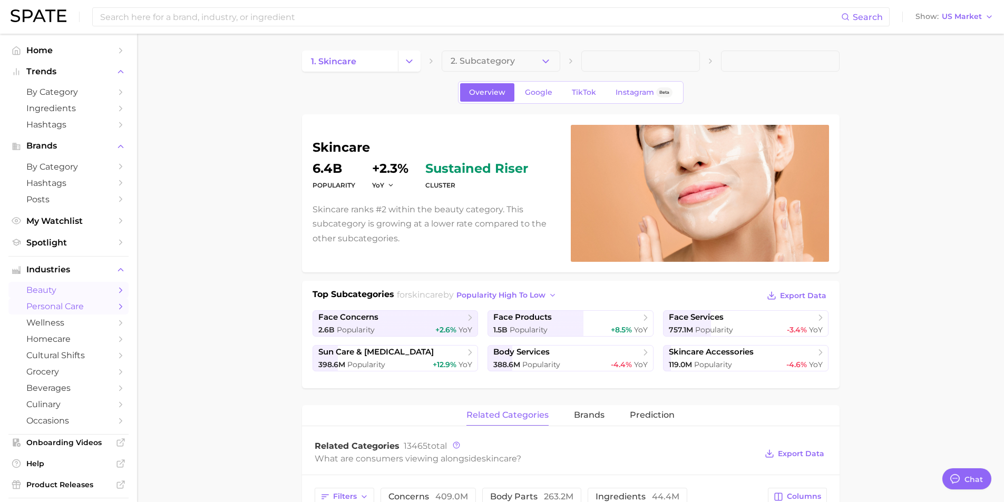
click at [56, 302] on span "personal care" at bounding box center [68, 306] width 84 height 10
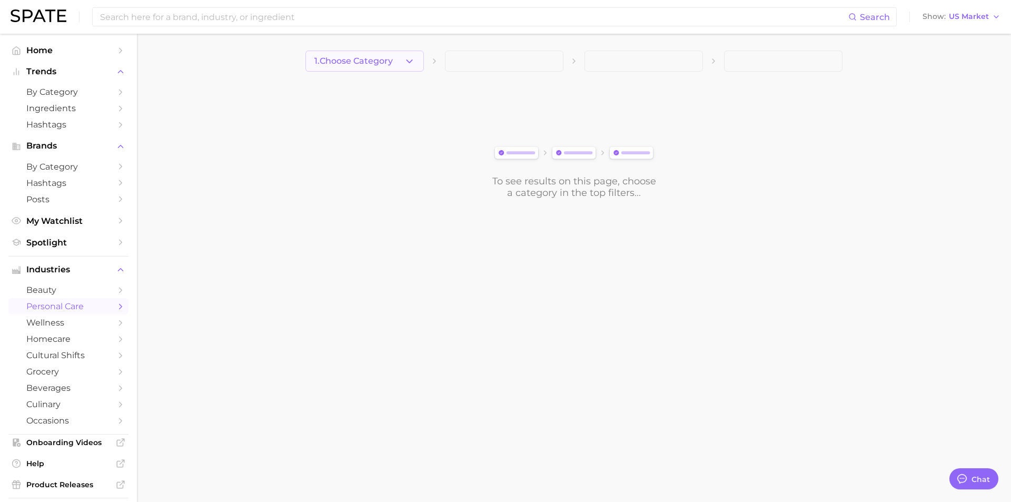
click at [411, 57] on icon "button" at bounding box center [409, 61] width 11 height 11
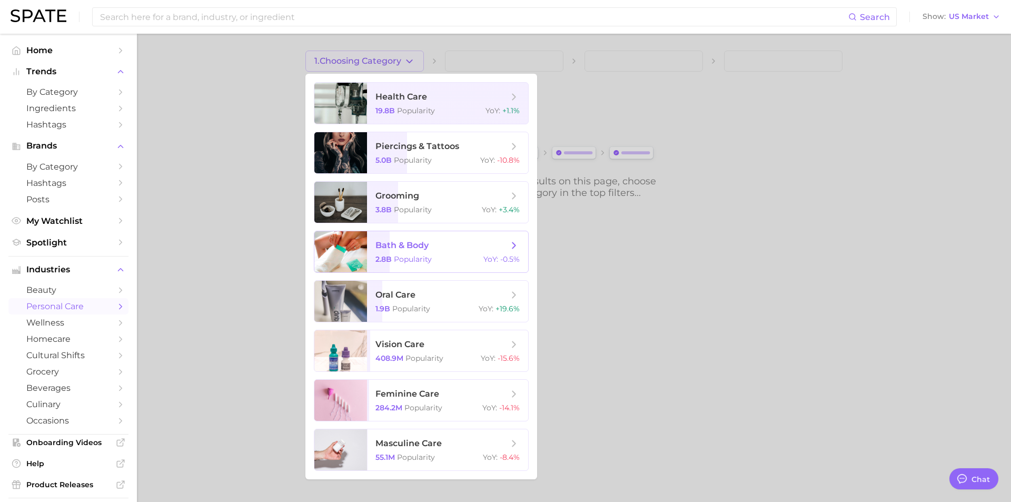
click at [397, 253] on span "bath & body 2.8b Popularity YoY : -0.5%" at bounding box center [447, 251] width 161 height 41
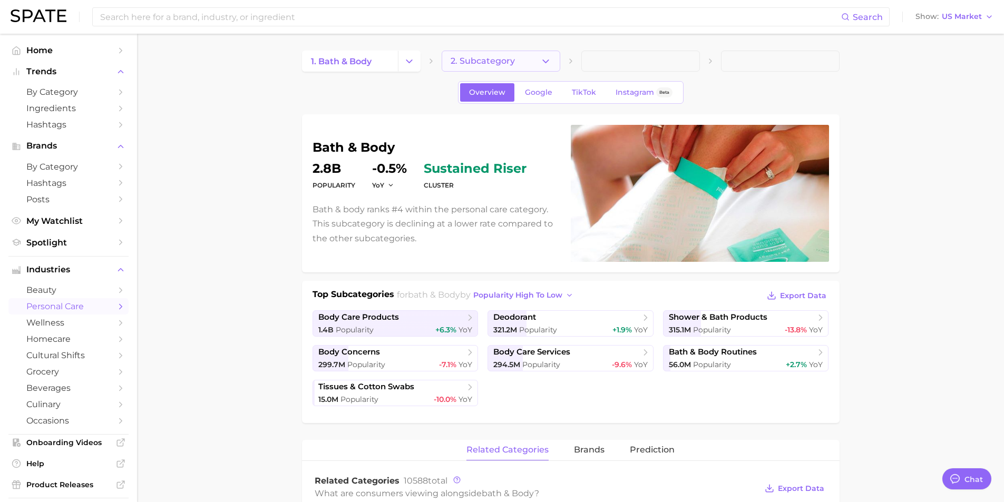
click at [550, 61] on icon "button" at bounding box center [545, 61] width 11 height 11
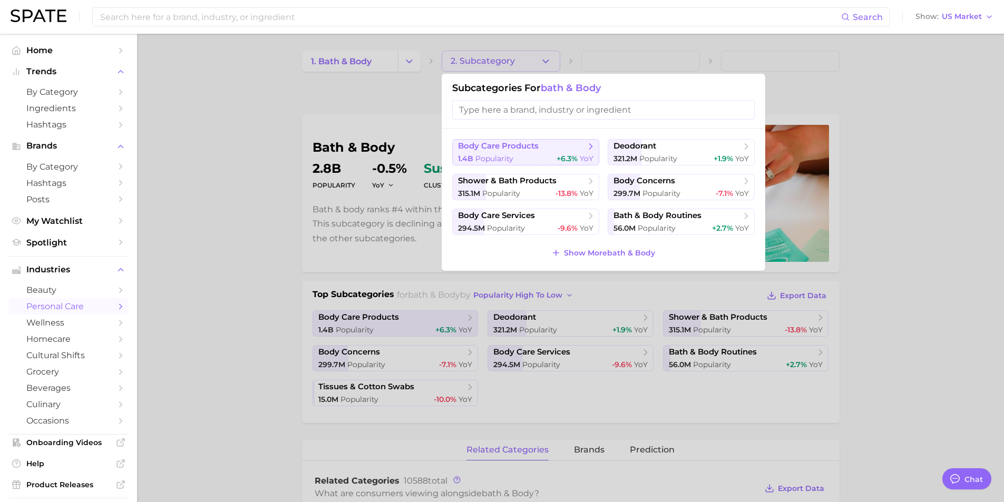
click at [515, 154] on div "1.4b Popularity +6.3% YoY" at bounding box center [525, 159] width 135 height 10
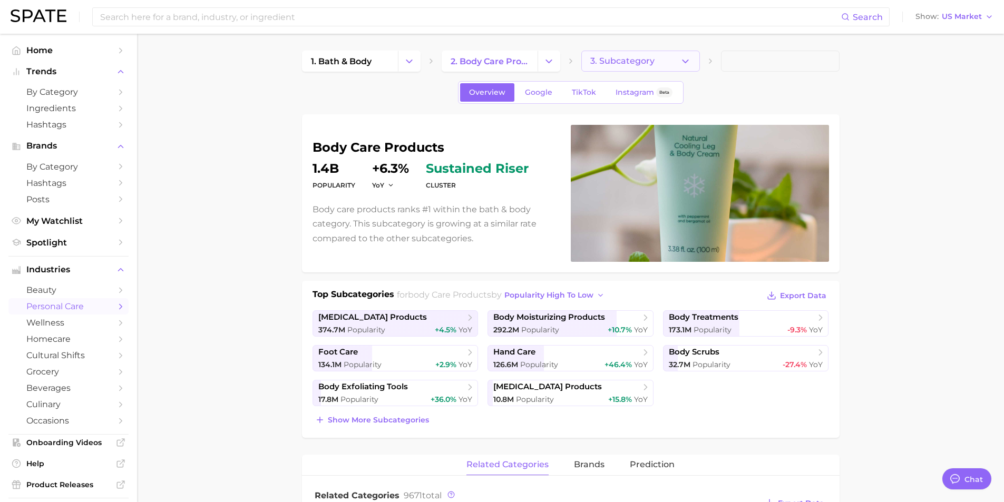
click at [684, 57] on icon "button" at bounding box center [685, 61] width 11 height 11
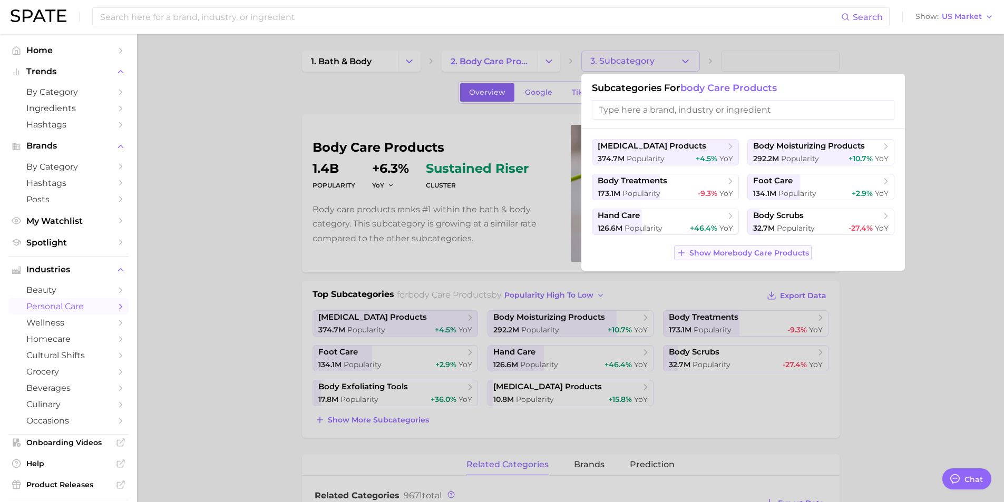
click at [689, 251] on span "Show More body care products" at bounding box center [749, 253] width 120 height 9
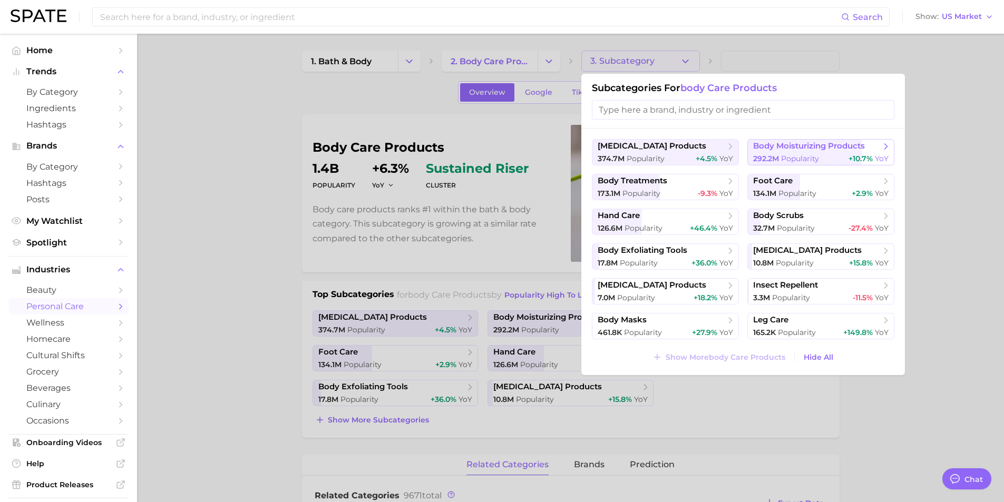
click at [791, 153] on button "body moisturizing products 292.2m Popularity +10.7% YoY" at bounding box center [820, 152] width 147 height 26
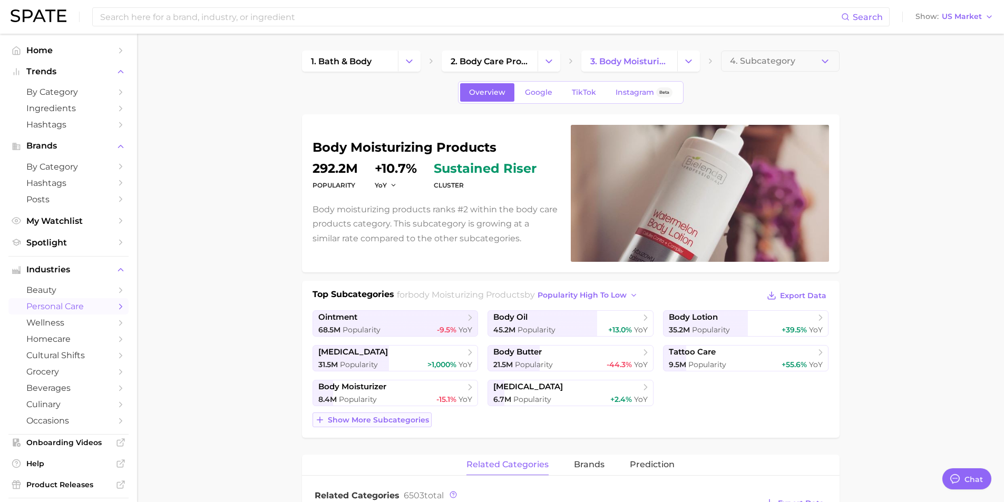
click at [319, 397] on icon at bounding box center [319, 419] width 9 height 9
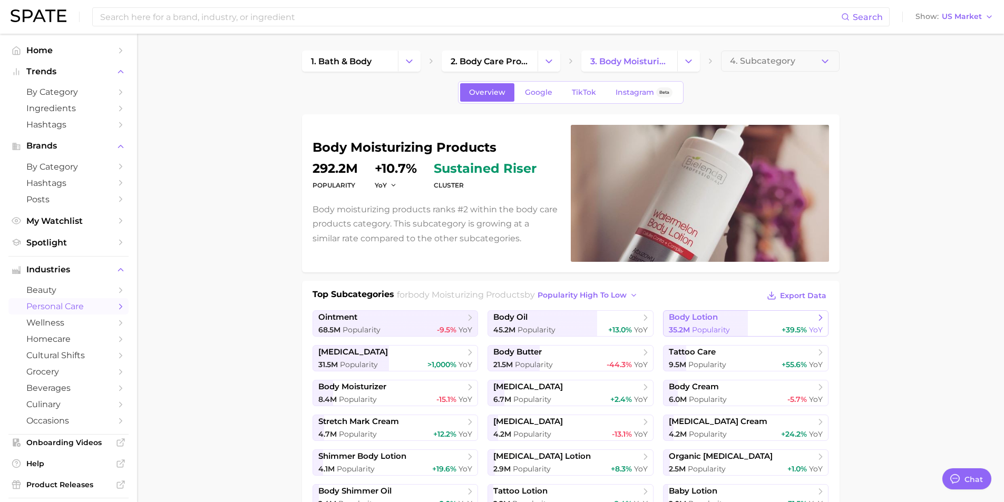
click at [694, 324] on link "body lotion 35.2m Popularity +39.5% YoY" at bounding box center [746, 323] width 166 height 26
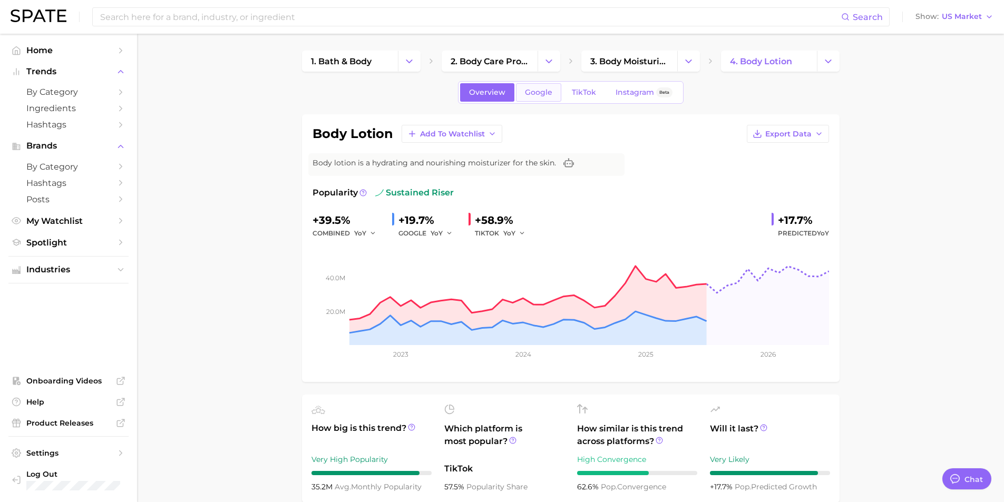
click at [538, 93] on span "Google" at bounding box center [538, 92] width 27 height 9
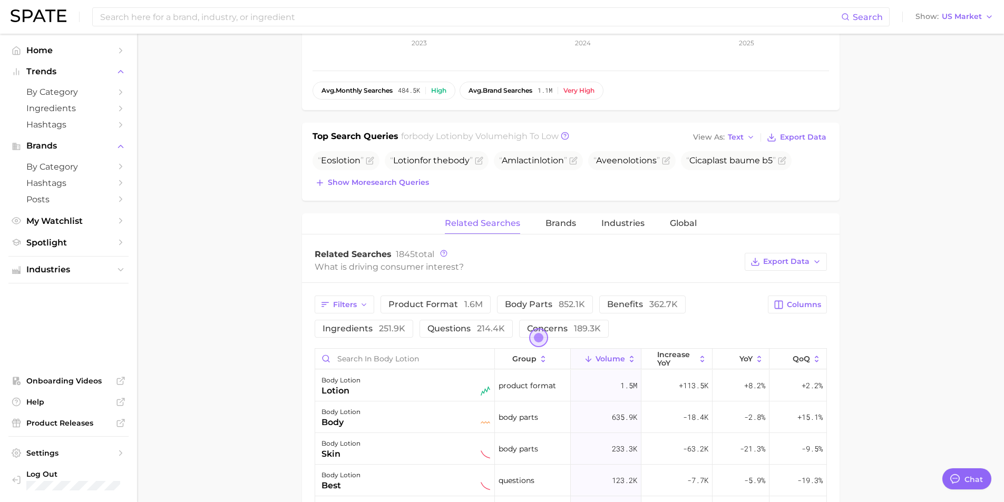
scroll to position [369, 0]
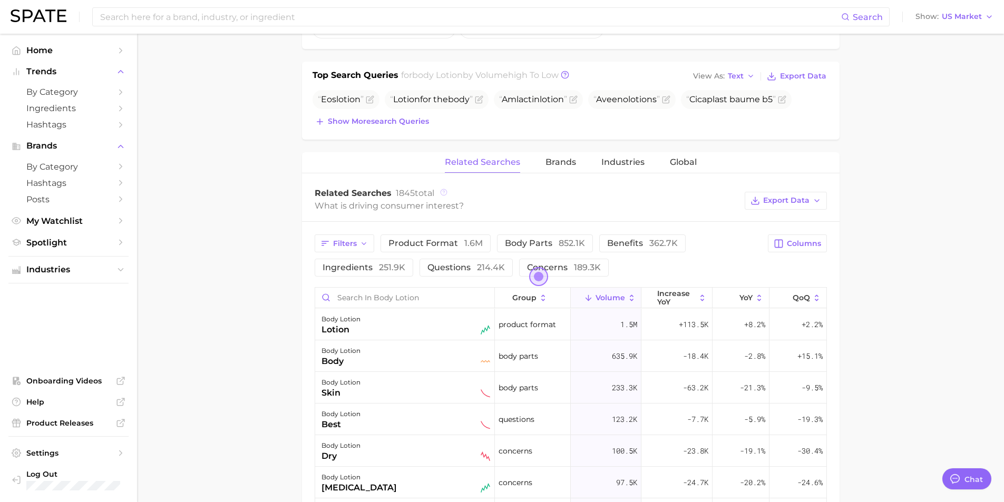
click at [442, 191] on icon at bounding box center [443, 192] width 7 height 7
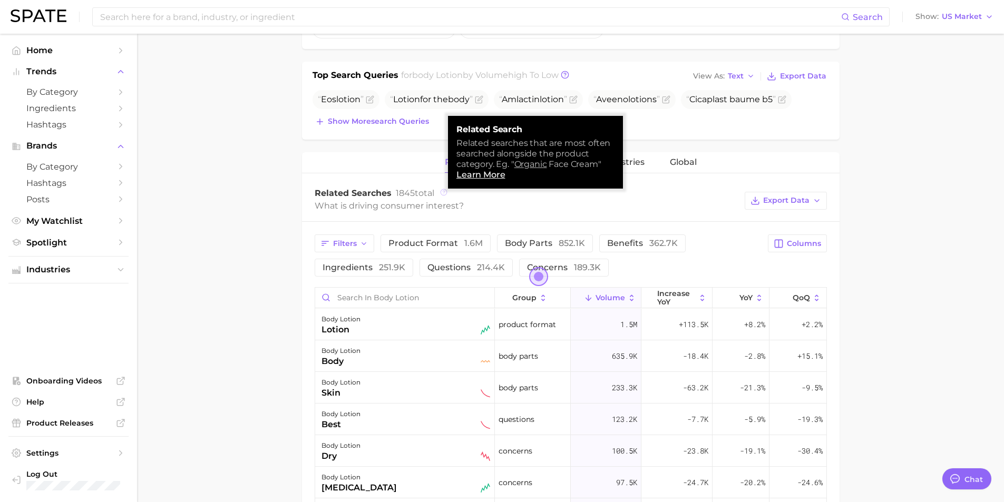
click at [442, 191] on icon at bounding box center [443, 192] width 7 height 7
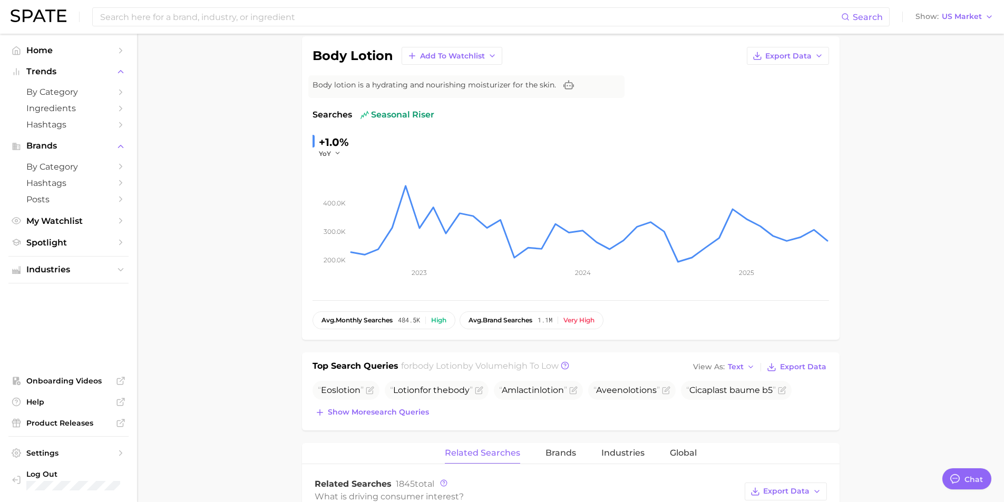
scroll to position [0, 0]
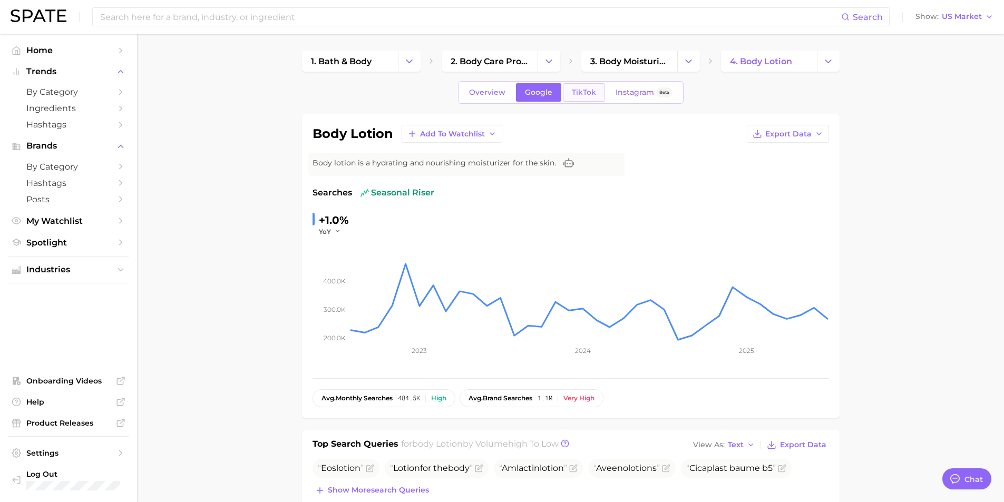
click at [576, 92] on span "TikTok" at bounding box center [584, 92] width 24 height 9
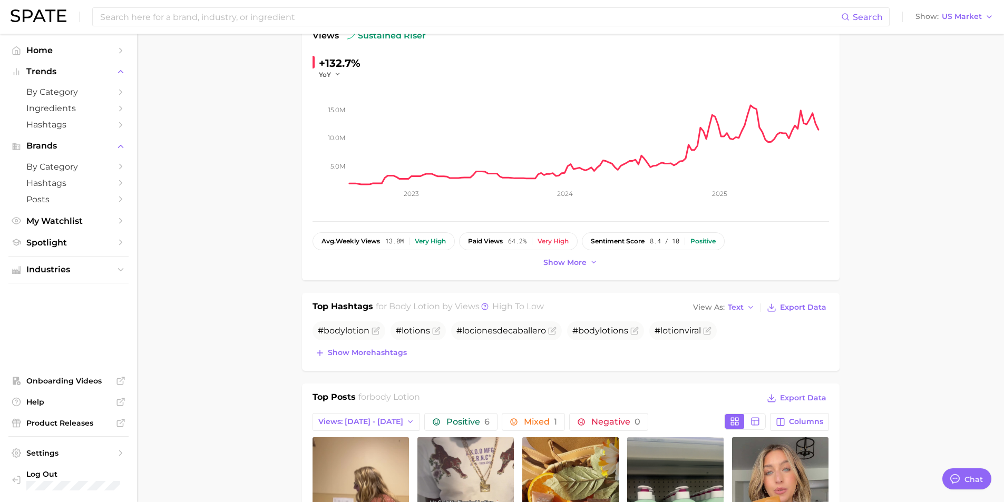
scroll to position [158, 0]
click at [318, 352] on line at bounding box center [320, 352] width 6 height 0
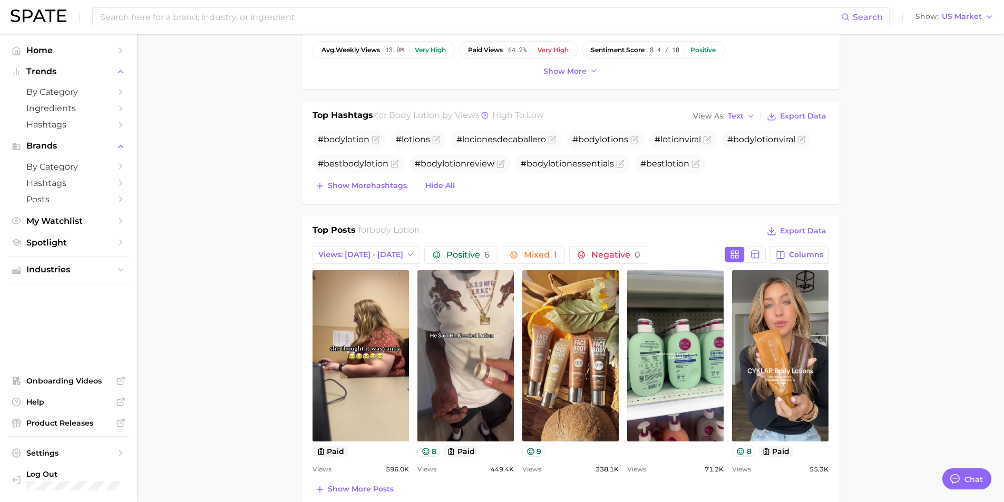
scroll to position [369, 0]
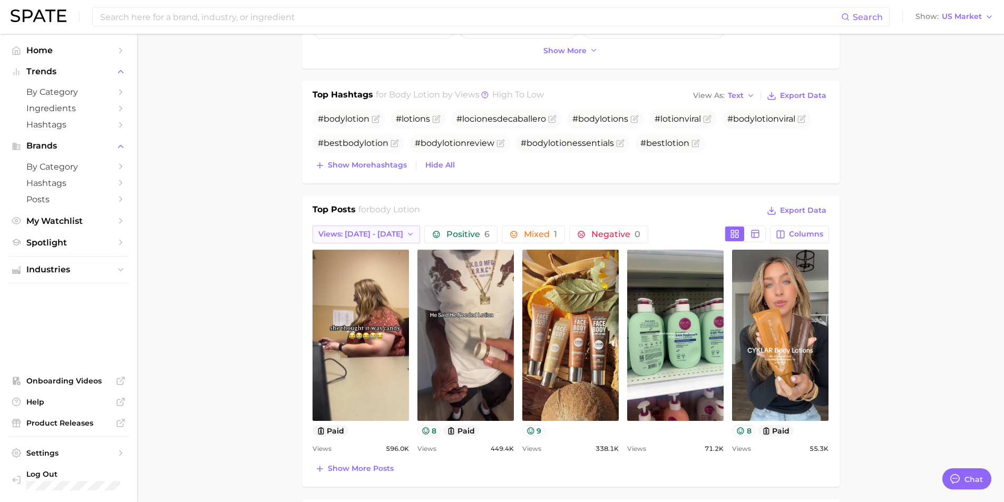
click at [406, 233] on icon "button" at bounding box center [410, 234] width 8 height 8
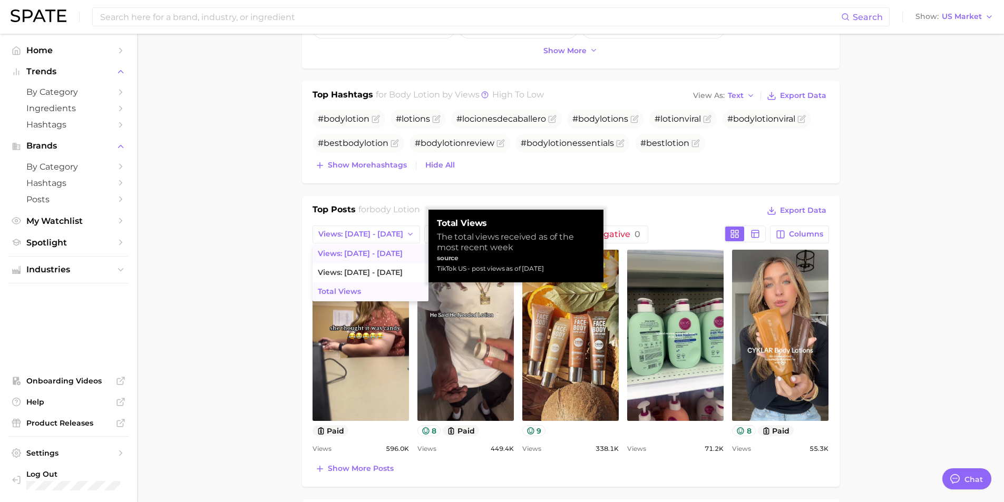
click at [350, 293] on span "Total Views" at bounding box center [339, 291] width 43 height 9
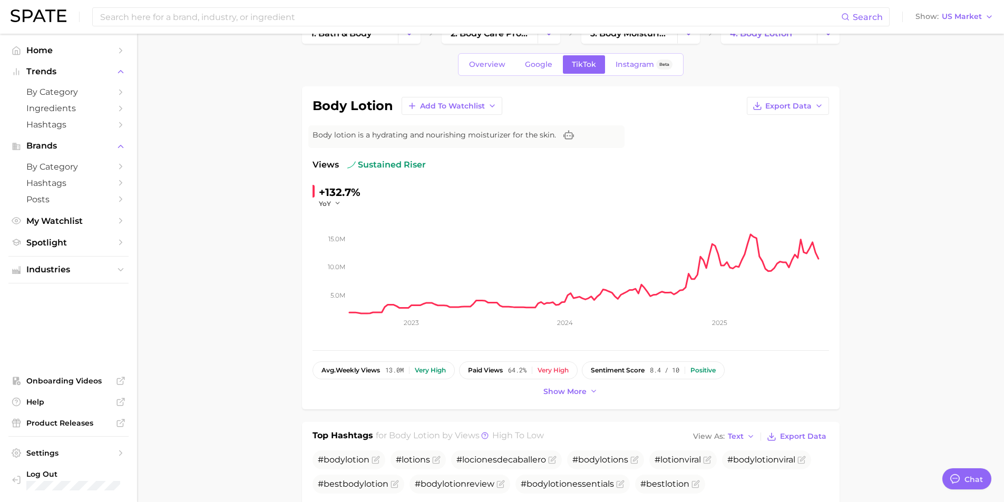
scroll to position [0, 0]
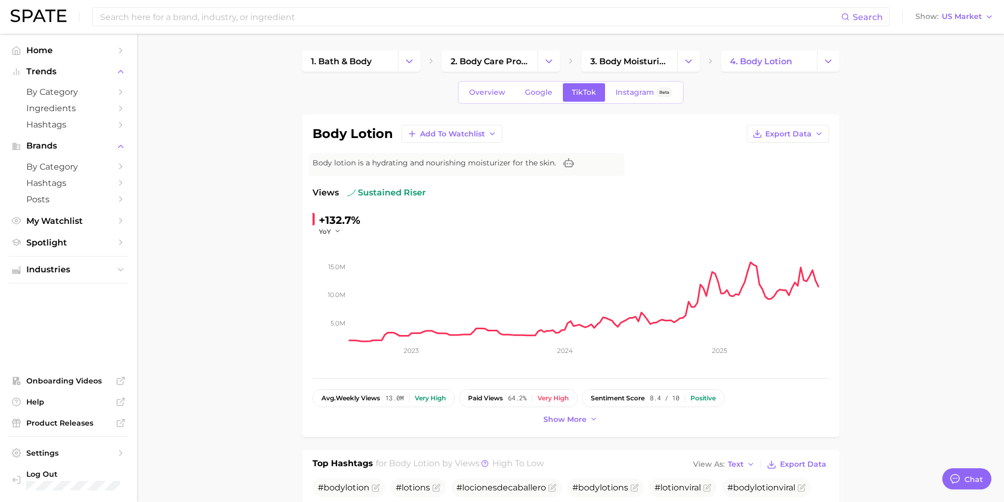
click at [117, 49] on icon "Sidebar" at bounding box center [120, 50] width 9 height 9
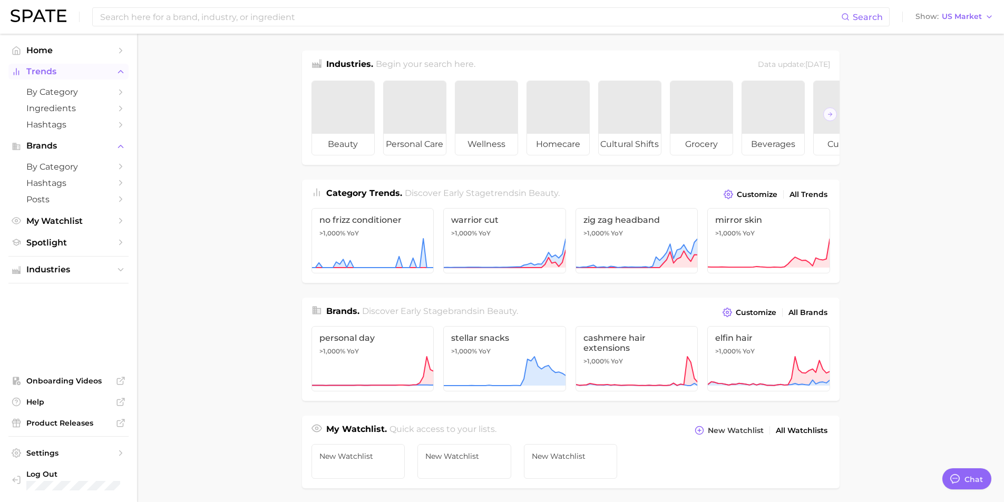
click at [55, 69] on span "Trends" at bounding box center [68, 71] width 84 height 9
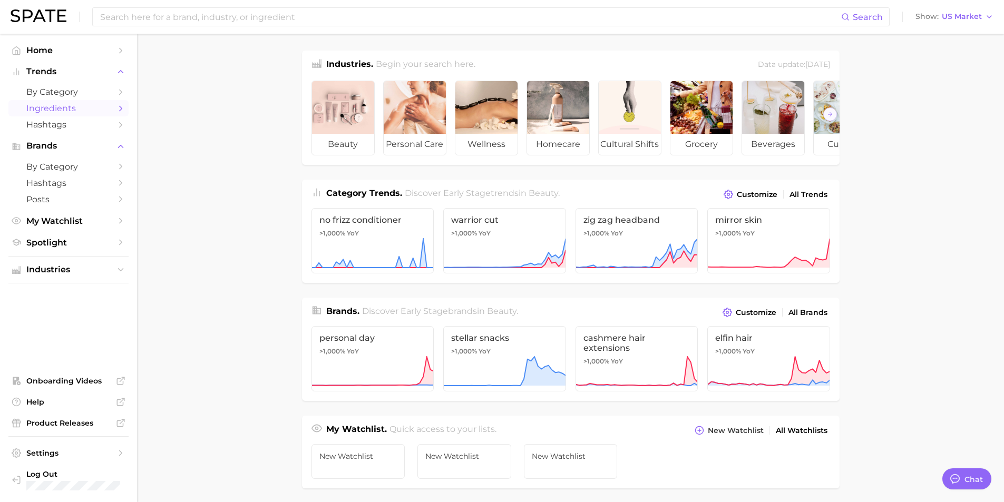
click at [49, 110] on span "Ingredients" at bounding box center [68, 108] width 84 height 10
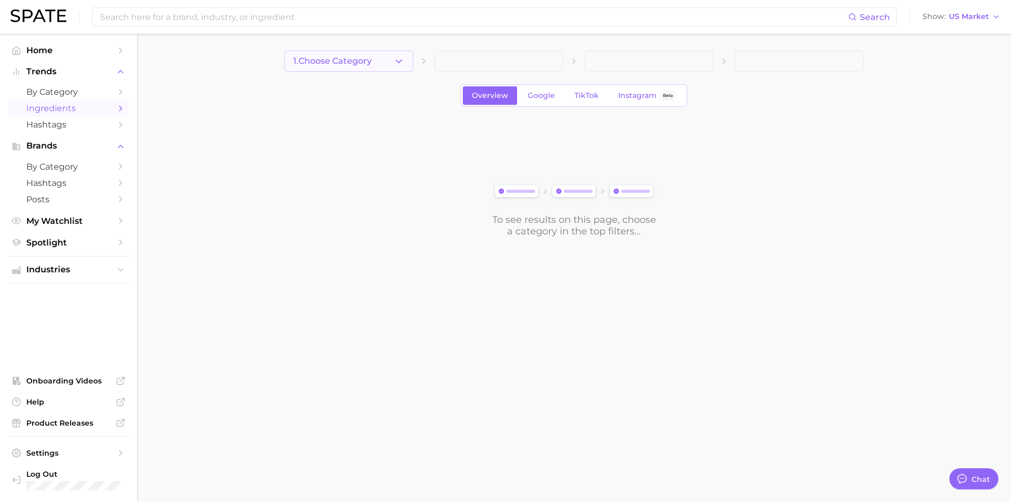
click at [399, 56] on icon "button" at bounding box center [398, 61] width 11 height 11
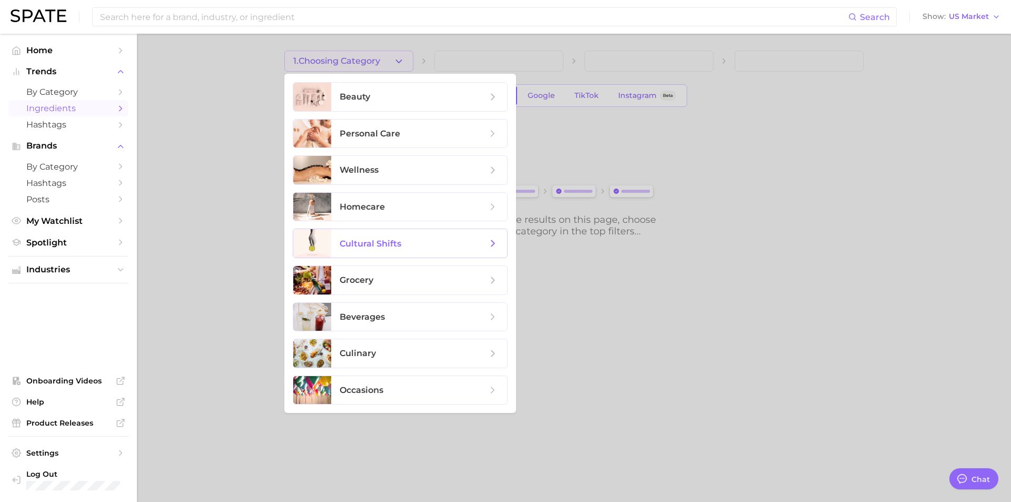
click at [380, 243] on span "cultural shifts" at bounding box center [371, 244] width 62 height 10
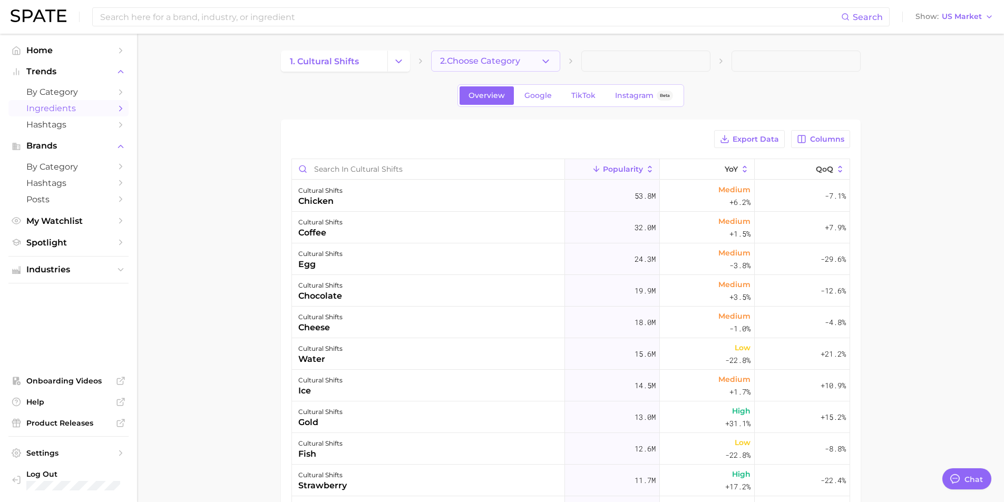
click at [549, 60] on icon "button" at bounding box center [545, 61] width 11 height 11
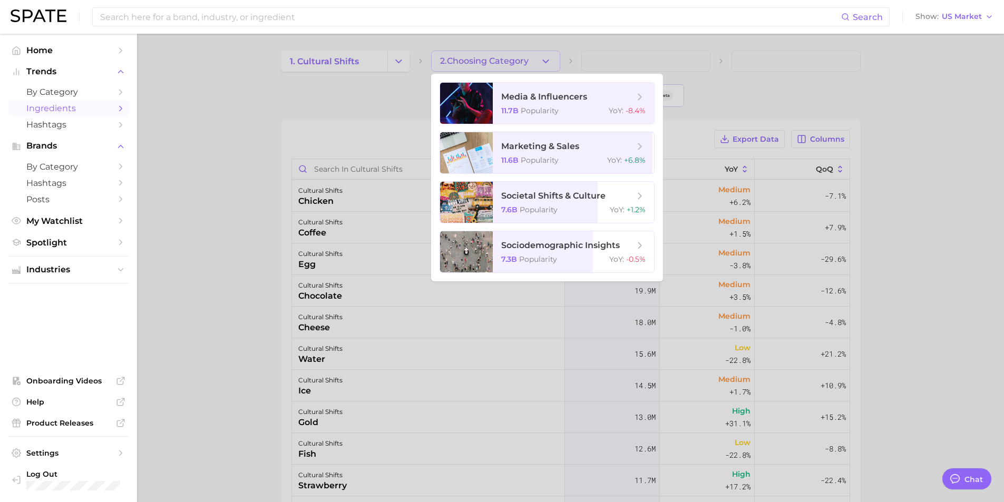
click at [549, 60] on div at bounding box center [502, 251] width 1004 height 502
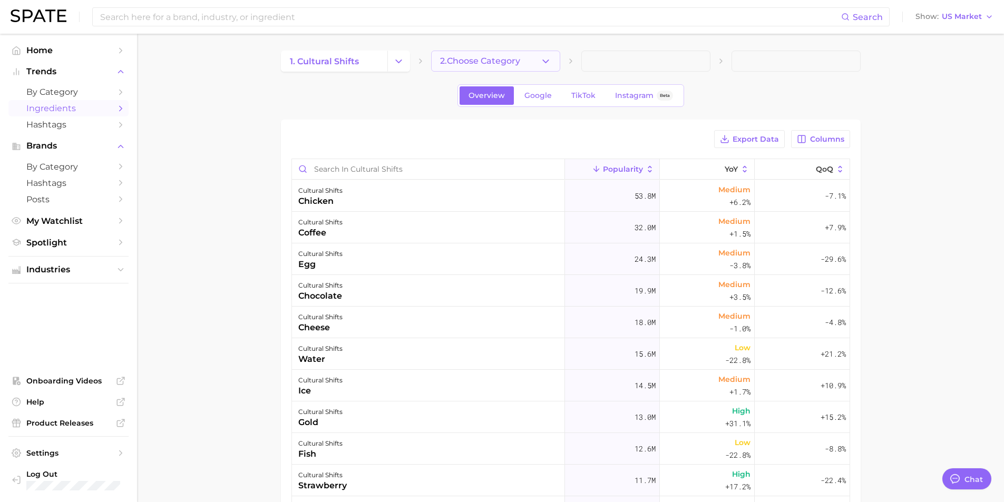
click at [549, 60] on icon "button" at bounding box center [545, 61] width 11 height 11
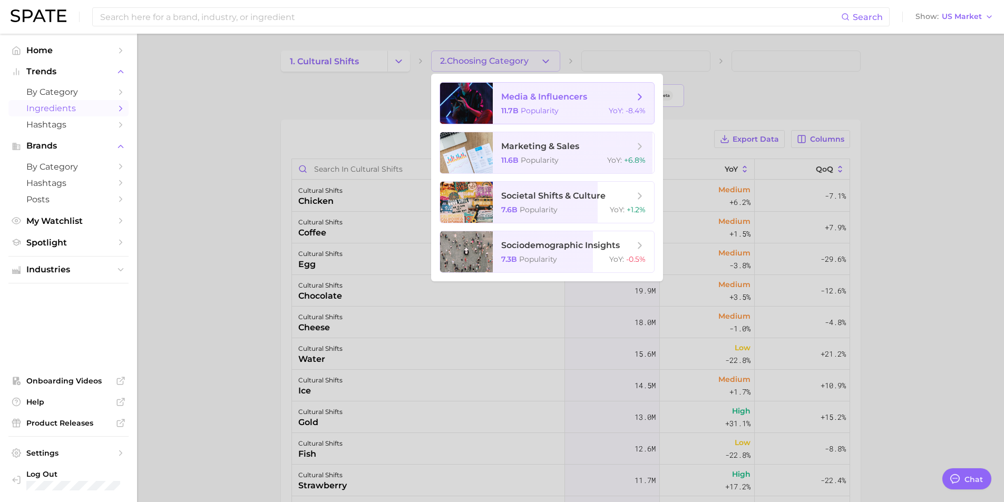
click at [544, 104] on span "media & influencers 11.7b Popularity YoY : -8.4%" at bounding box center [573, 103] width 161 height 41
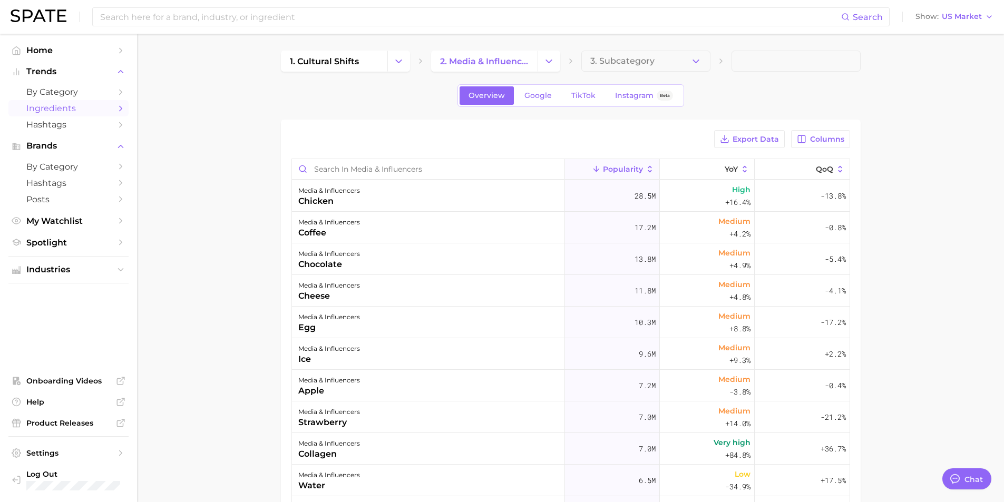
click at [716, 57] on icon at bounding box center [720, 61] width 8 height 8
click at [710, 55] on div "1. cultural shifts 2. media & influencers 3. Subcategory" at bounding box center [570, 61] width 579 height 21
click at [693, 62] on icon "button" at bounding box center [695, 61] width 11 height 11
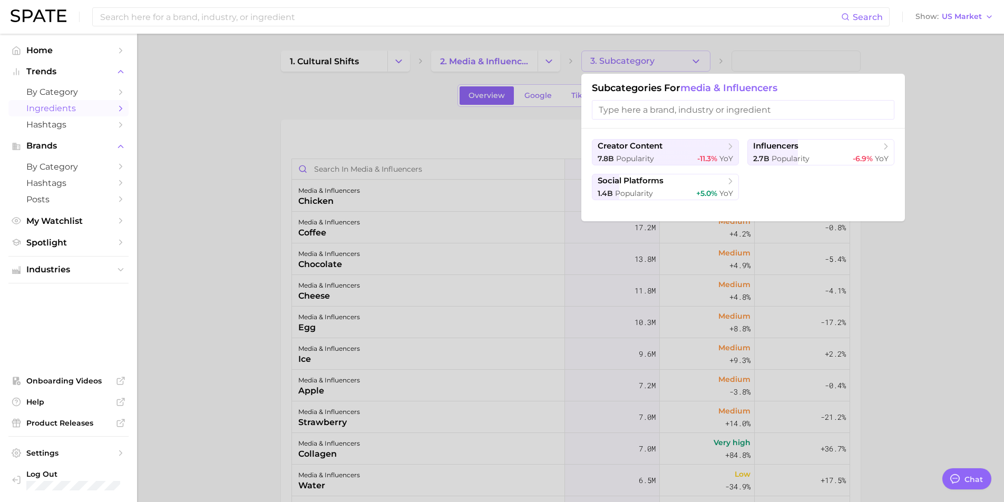
click at [550, 58] on div at bounding box center [502, 251] width 1004 height 502
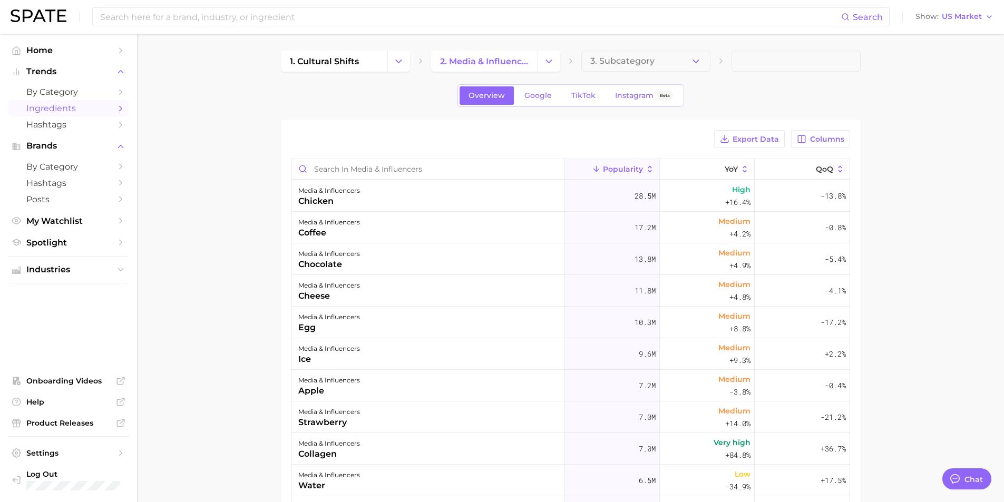
click at [395, 60] on icon "Change Category" at bounding box center [398, 61] width 11 height 11
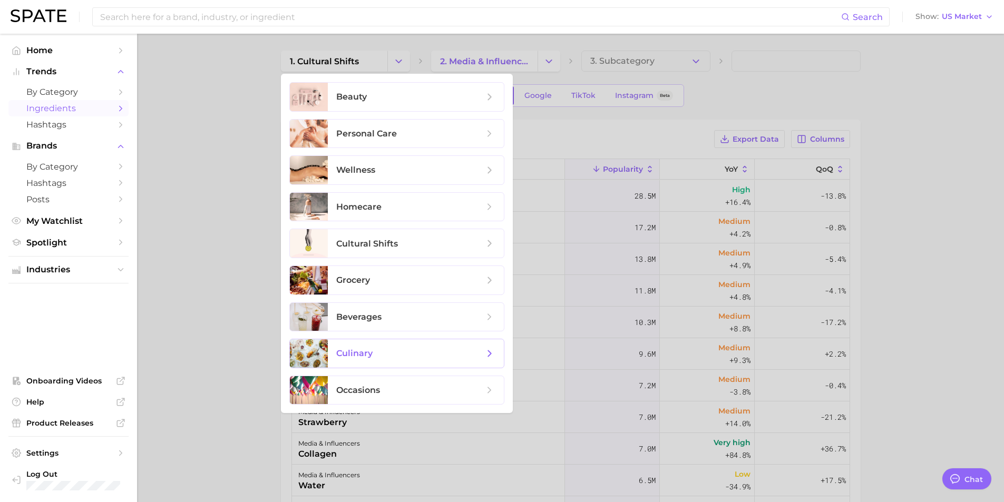
click at [359, 353] on span "culinary" at bounding box center [354, 353] width 36 height 10
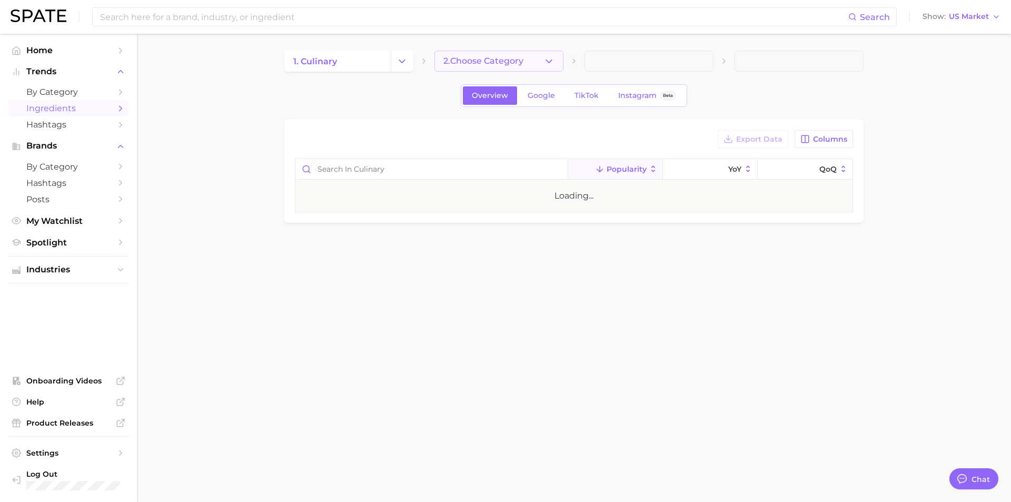
click at [546, 58] on icon "button" at bounding box center [549, 61] width 11 height 11
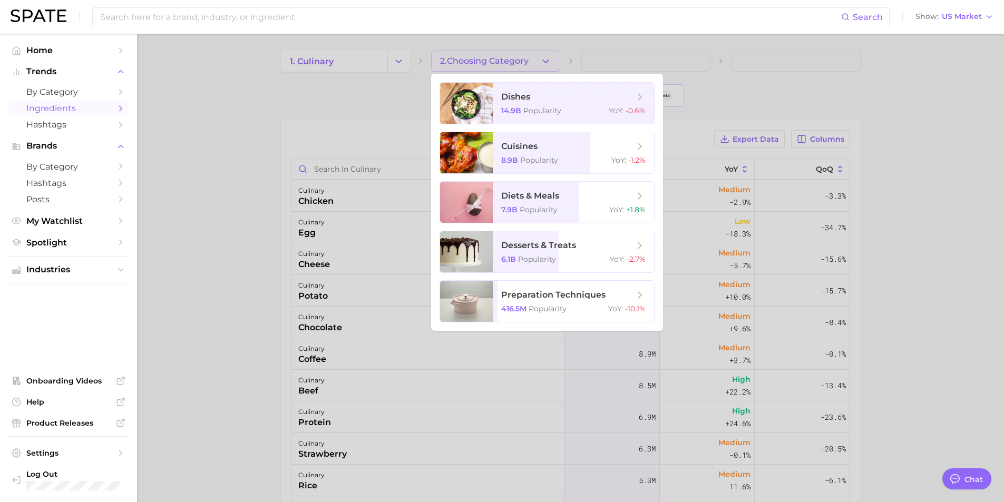
click at [260, 82] on div at bounding box center [502, 251] width 1004 height 502
